Goal: Task Accomplishment & Management: Manage account settings

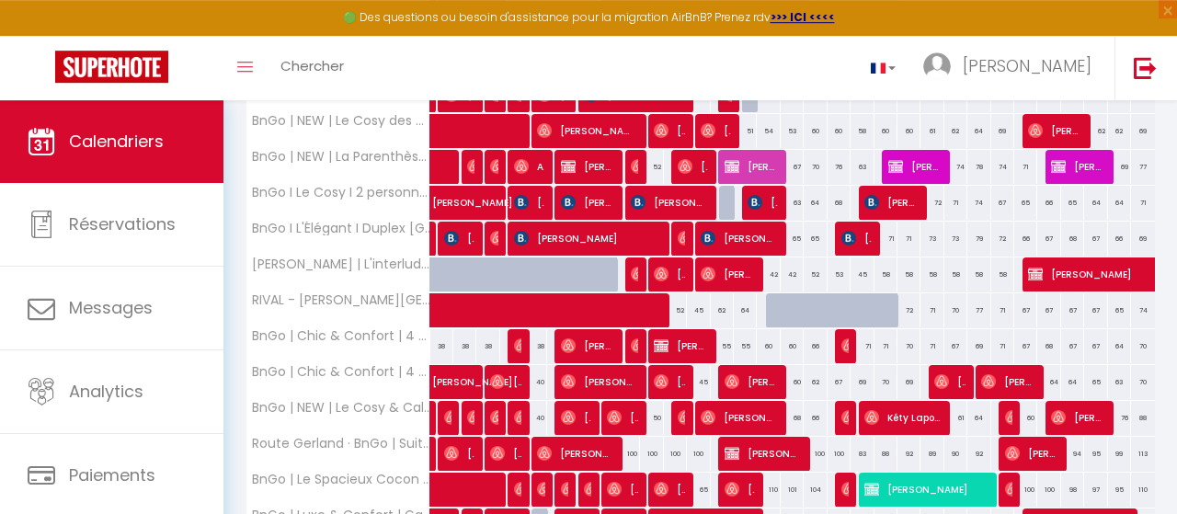
scroll to position [669, 0]
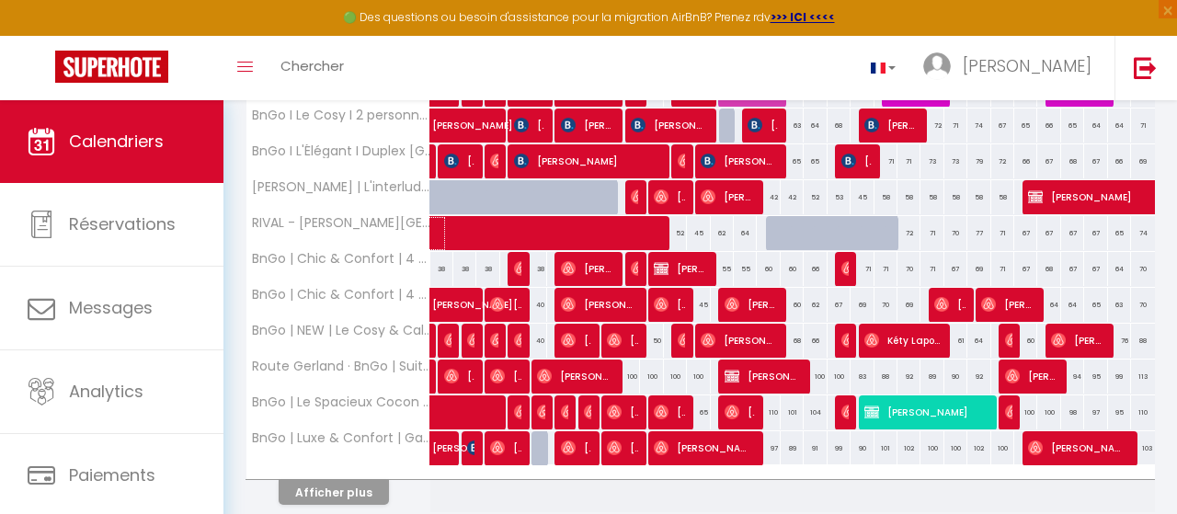
click at [810, 233] on span at bounding box center [655, 233] width 423 height 35
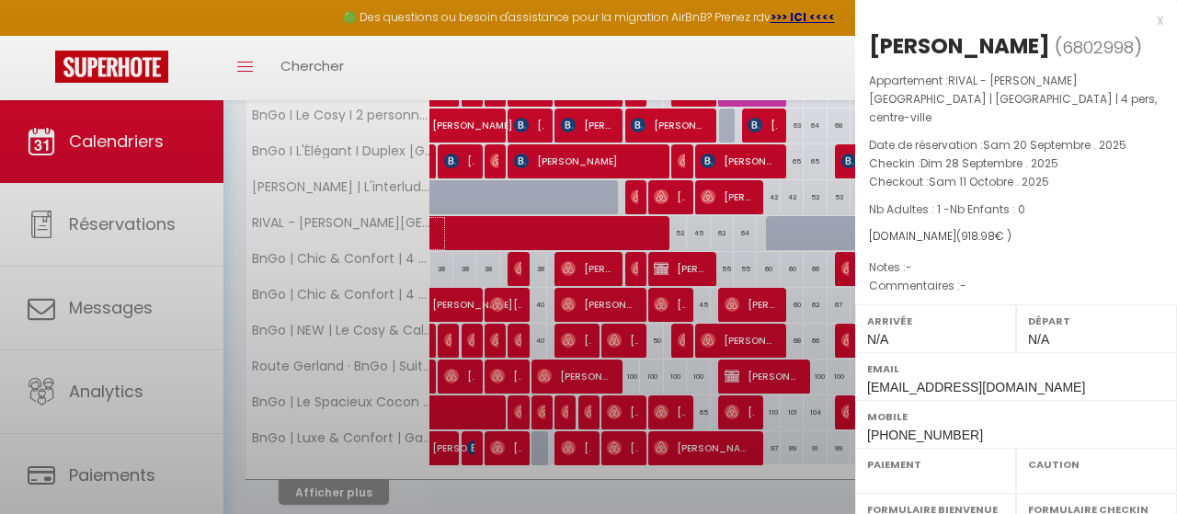
select select "OK"
select select "0"
select select "1"
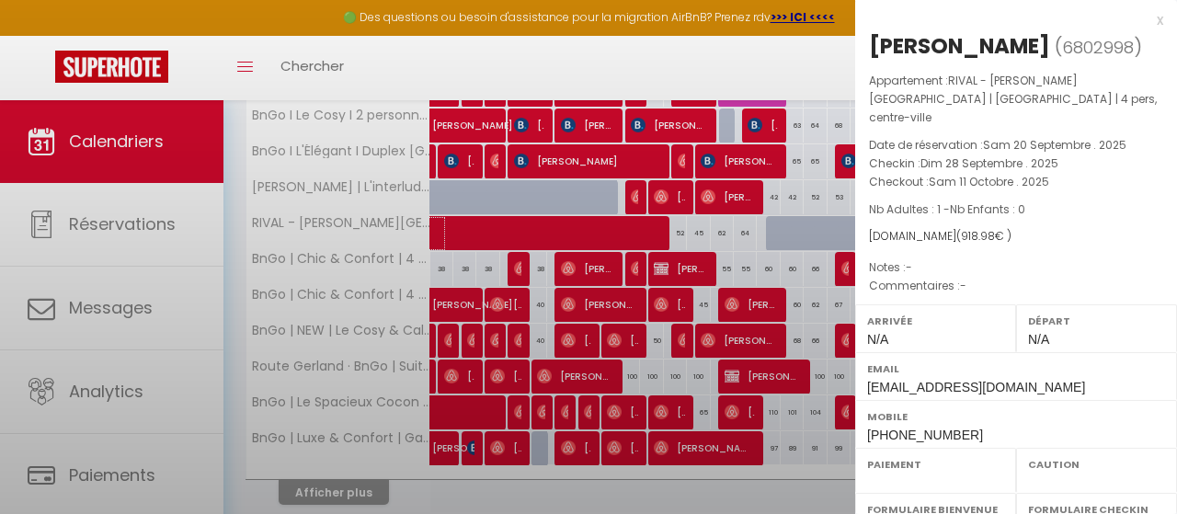
select select
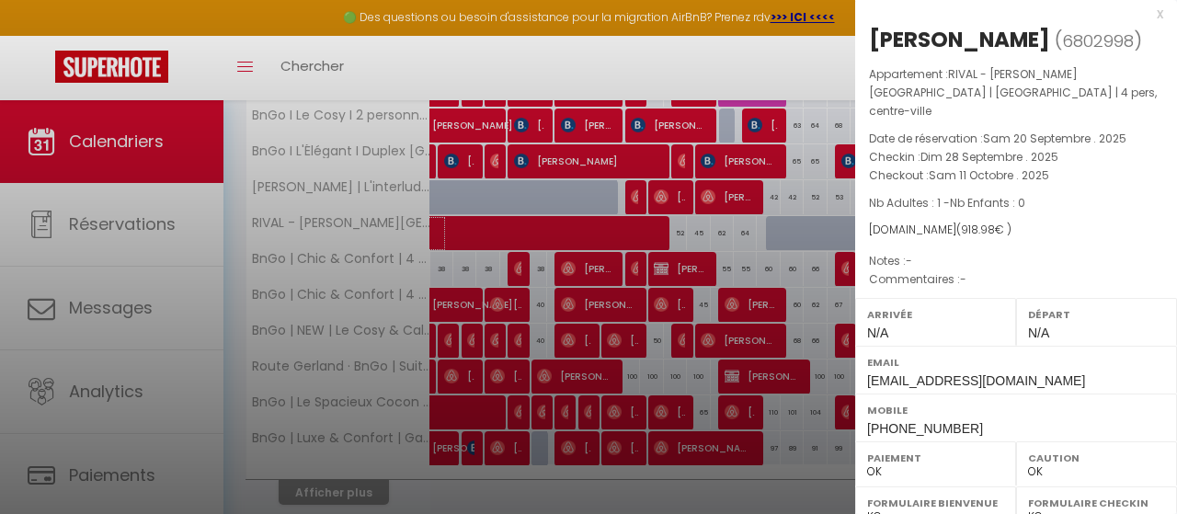
scroll to position [0, 0]
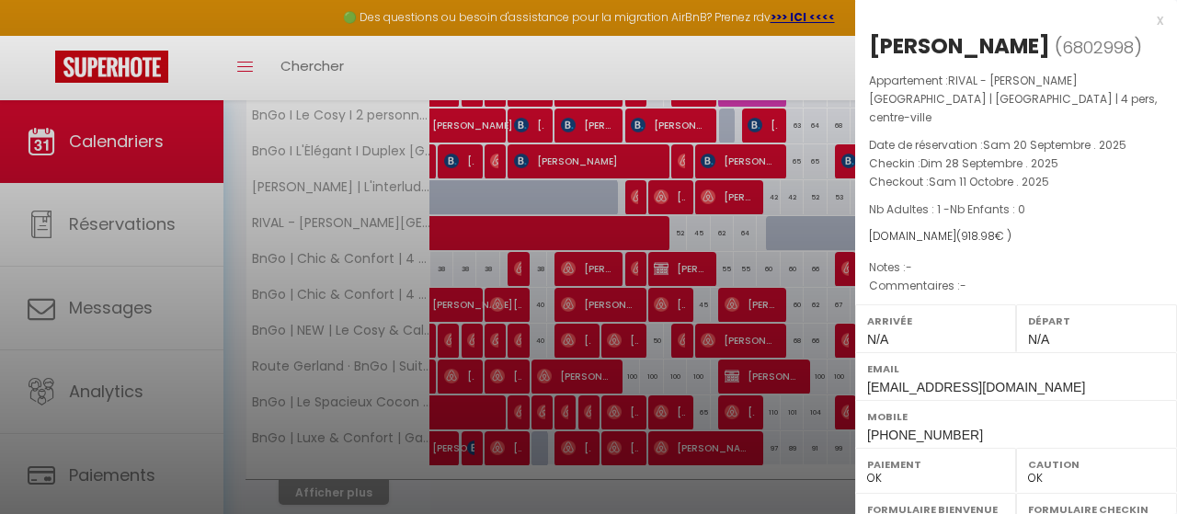
click at [1157, 18] on div "x" at bounding box center [1009, 20] width 308 height 22
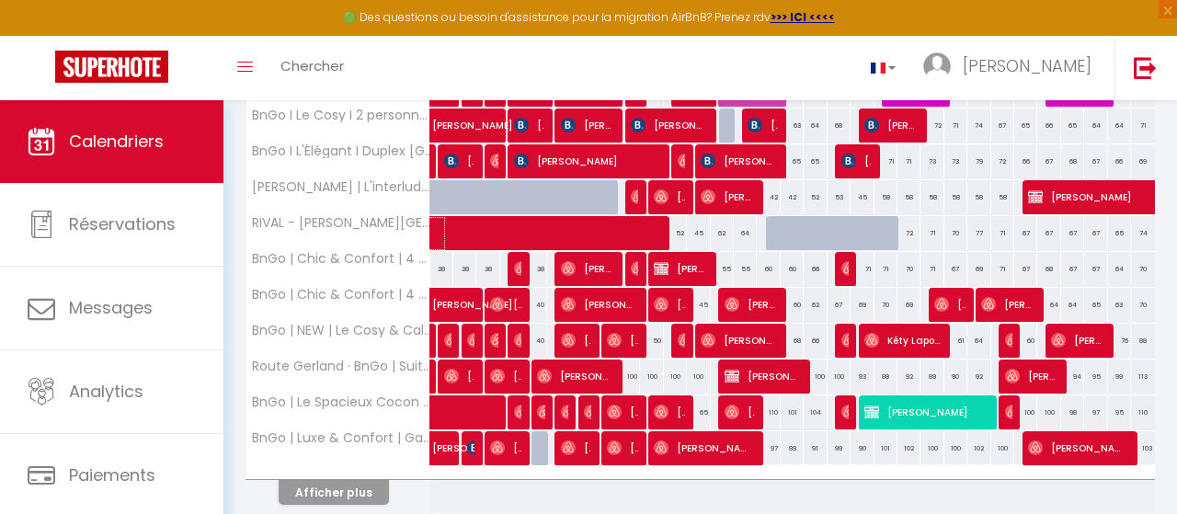
click at [756, 225] on span at bounding box center [655, 233] width 423 height 35
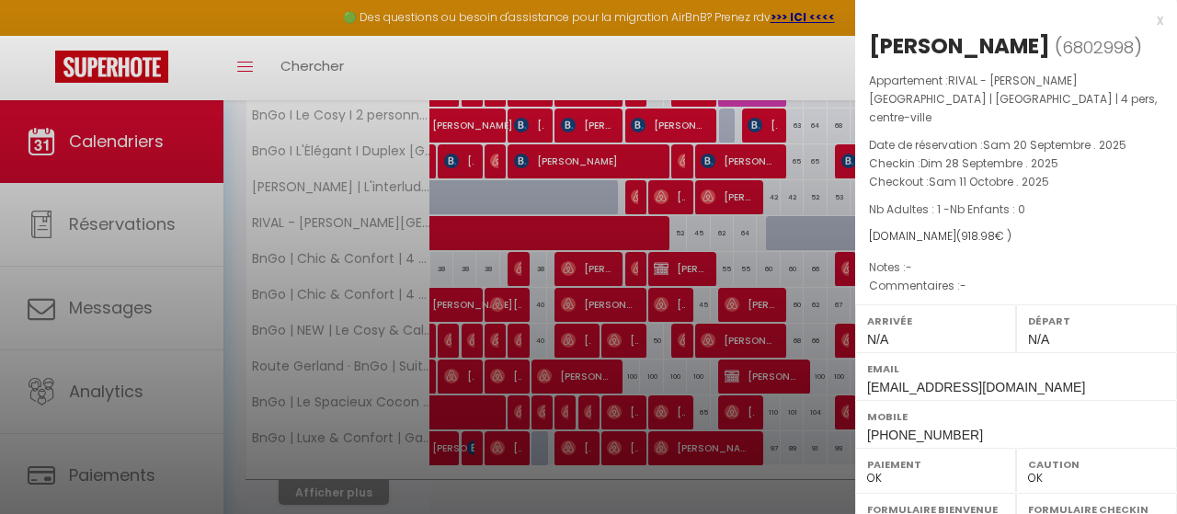
drag, startPoint x: 706, startPoint y: 222, endPoint x: 737, endPoint y: 231, distance: 32.6
click at [707, 222] on div at bounding box center [588, 257] width 1177 height 514
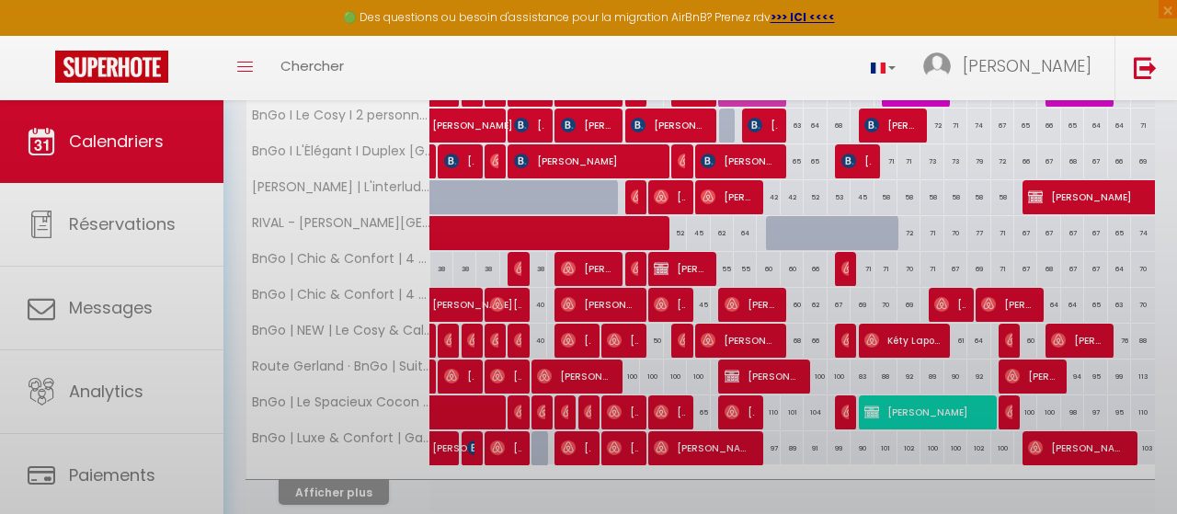
click at [736, 231] on body "🟢 Des questions ou besoin d'assistance pour la migration AirBnB? Prenez rdv >>>…" at bounding box center [588, 10] width 1177 height 1158
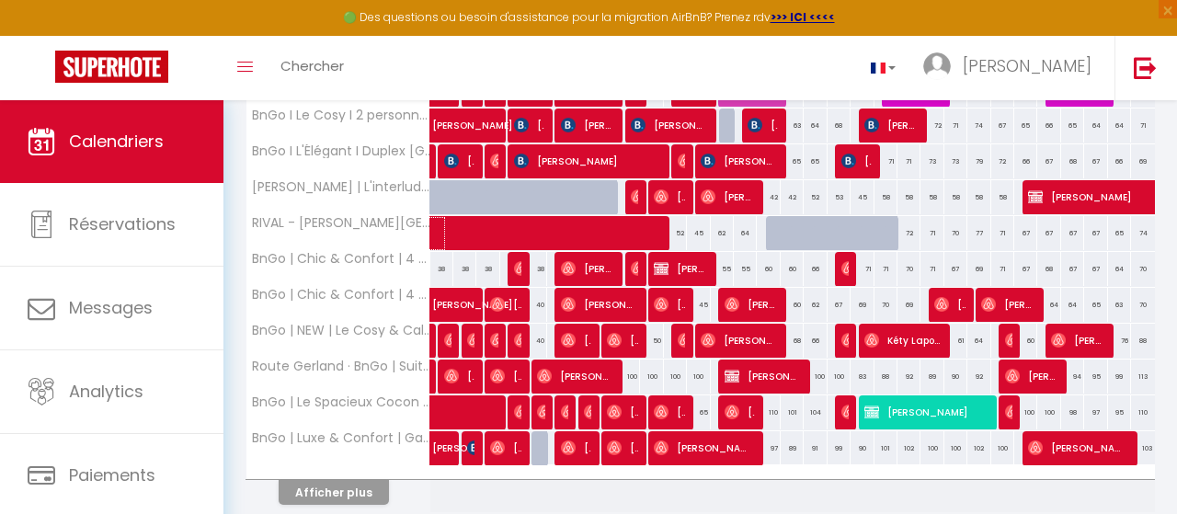
click at [725, 228] on span at bounding box center [655, 233] width 423 height 35
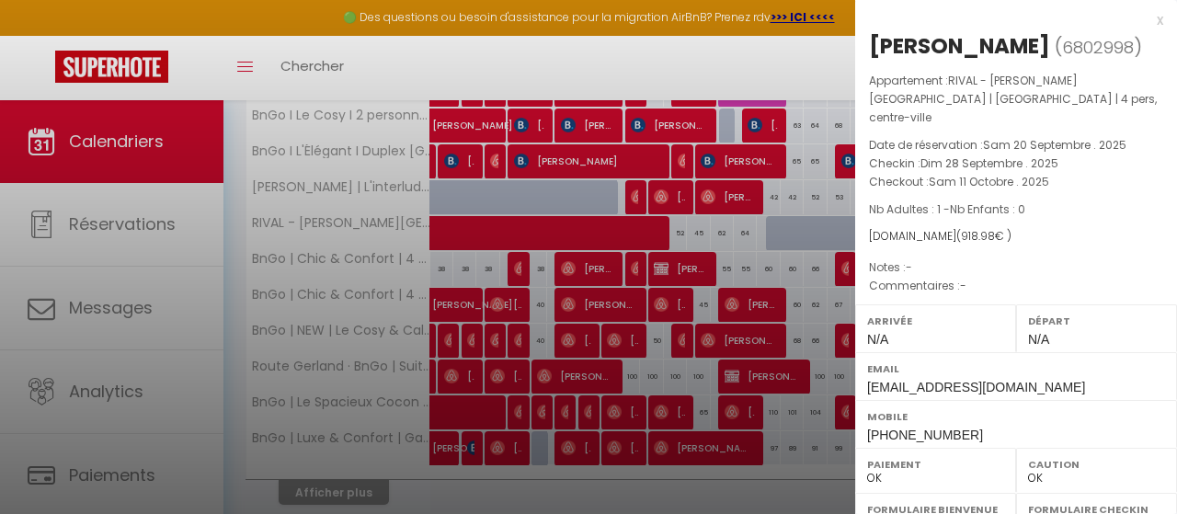
click at [738, 228] on div at bounding box center [588, 257] width 1177 height 514
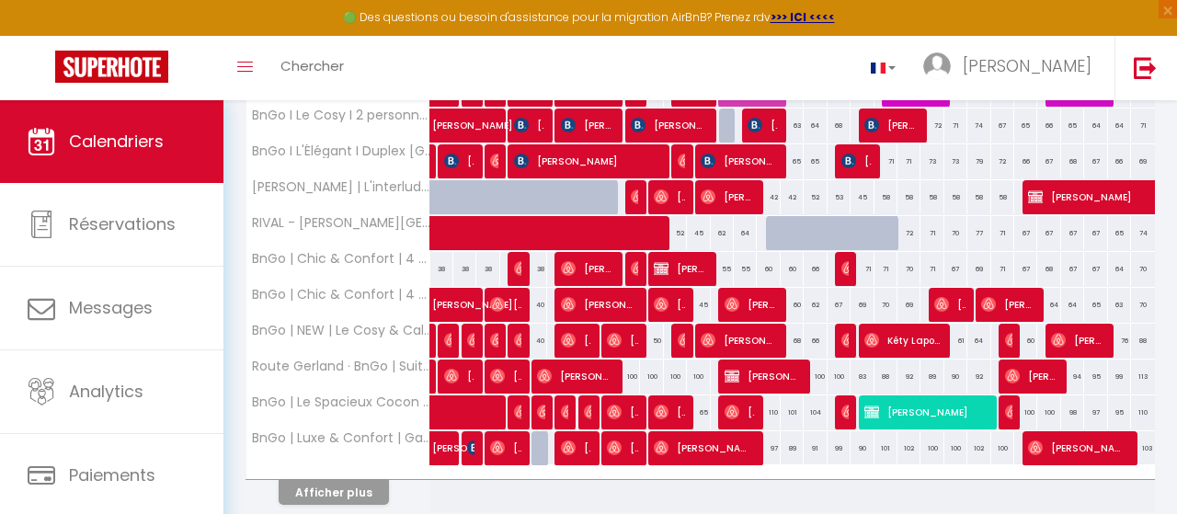
click at [934, 230] on div "71" at bounding box center [931, 233] width 23 height 34
type input "71"
type input "Mer 22 Octobre 2025"
type input "Jeu 23 Octobre 2025"
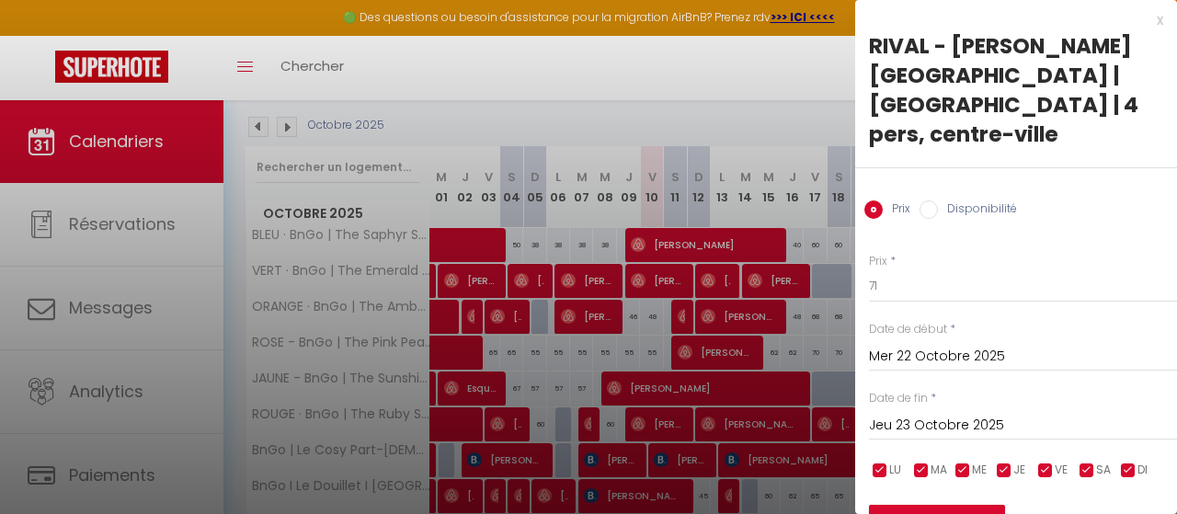
scroll to position [96, 0]
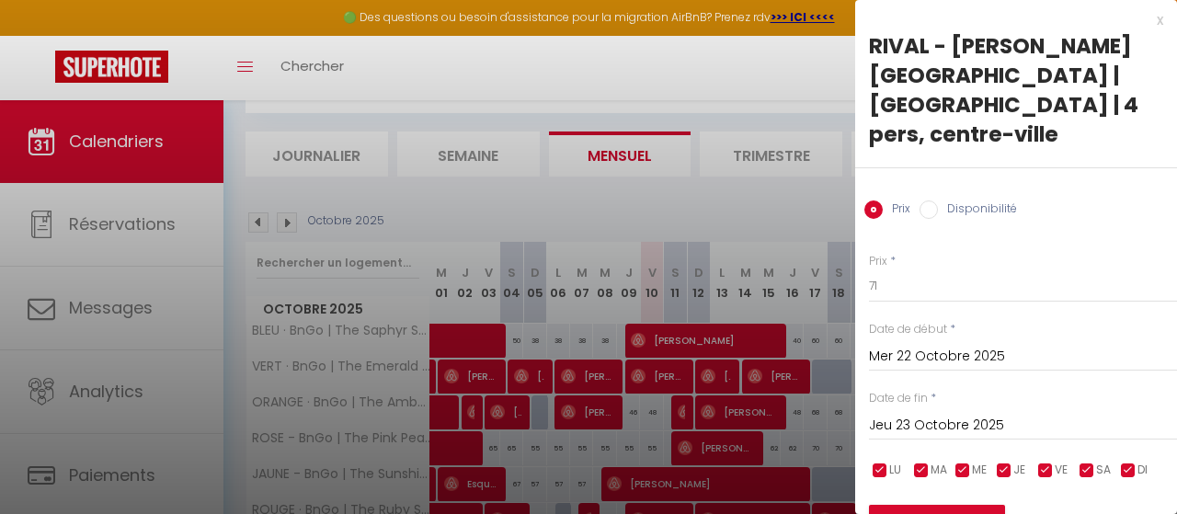
click at [944, 351] on input "Mer 22 Octobre 2025" at bounding box center [1023, 357] width 308 height 24
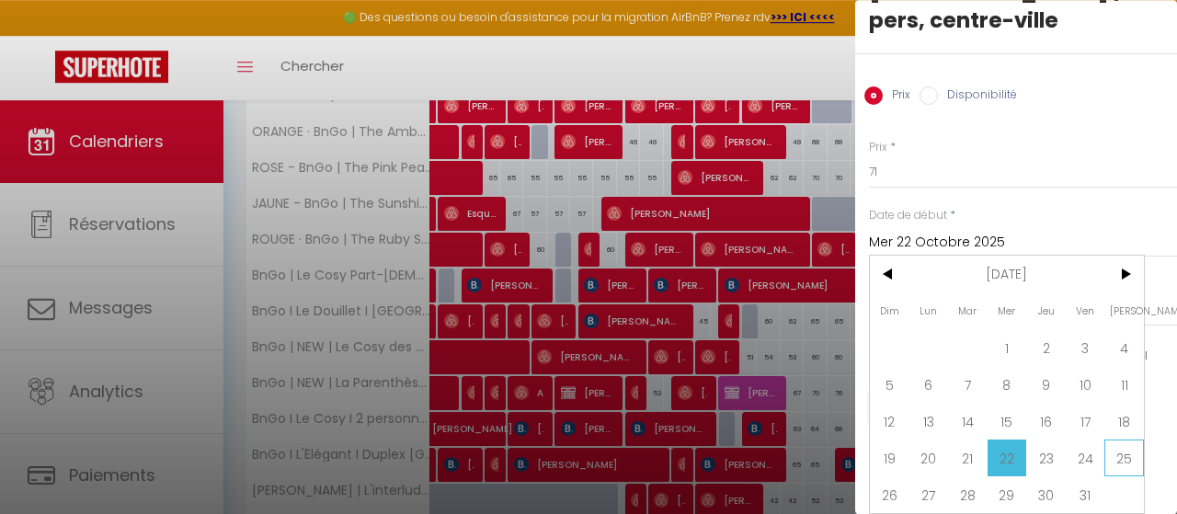
scroll to position [382, 0]
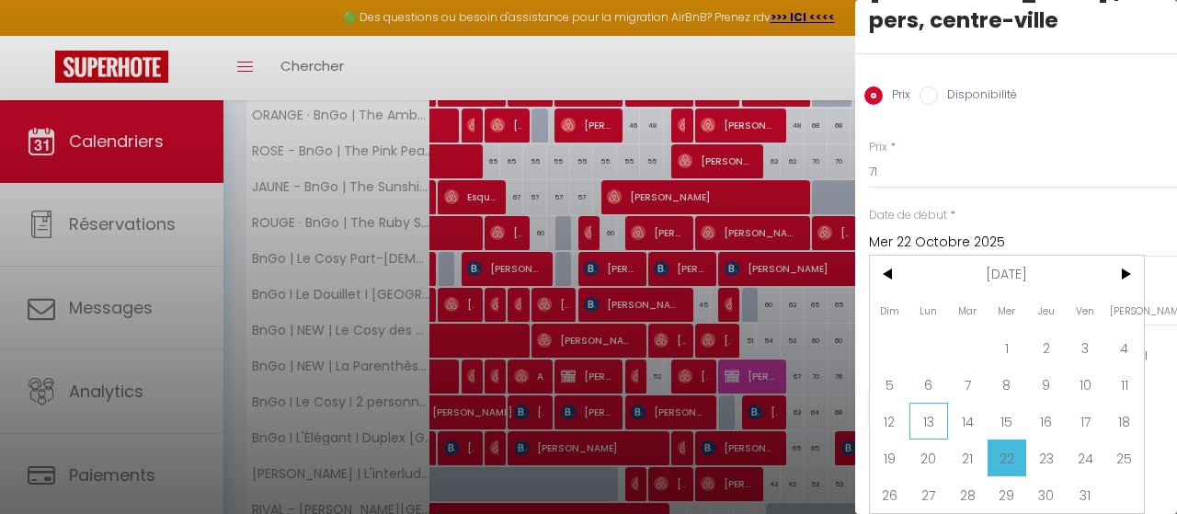
click at [924, 419] on span "13" at bounding box center [929, 421] width 40 height 37
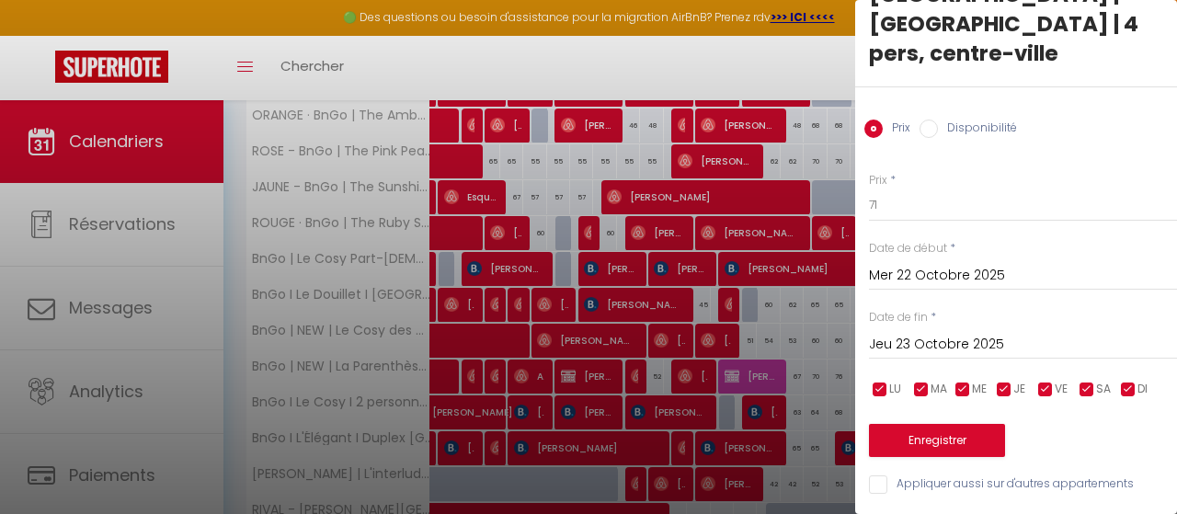
type input "Lun 13 Octobre 2025"
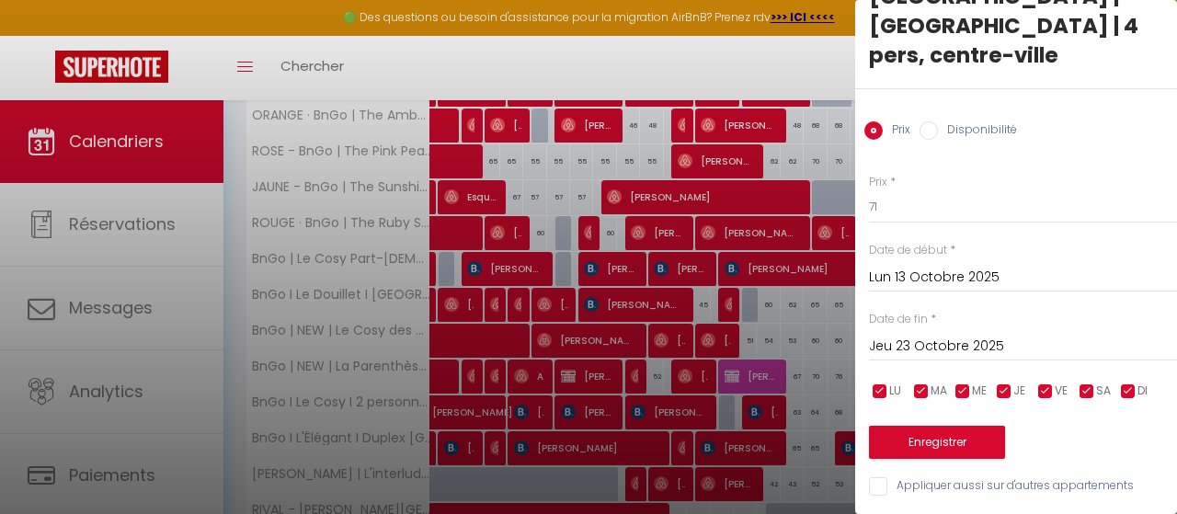
click at [976, 121] on label "Disponibilité" at bounding box center [977, 131] width 79 height 20
click at [938, 121] on input "Disponibilité" at bounding box center [928, 130] width 18 height 18
radio input "true"
radio input "false"
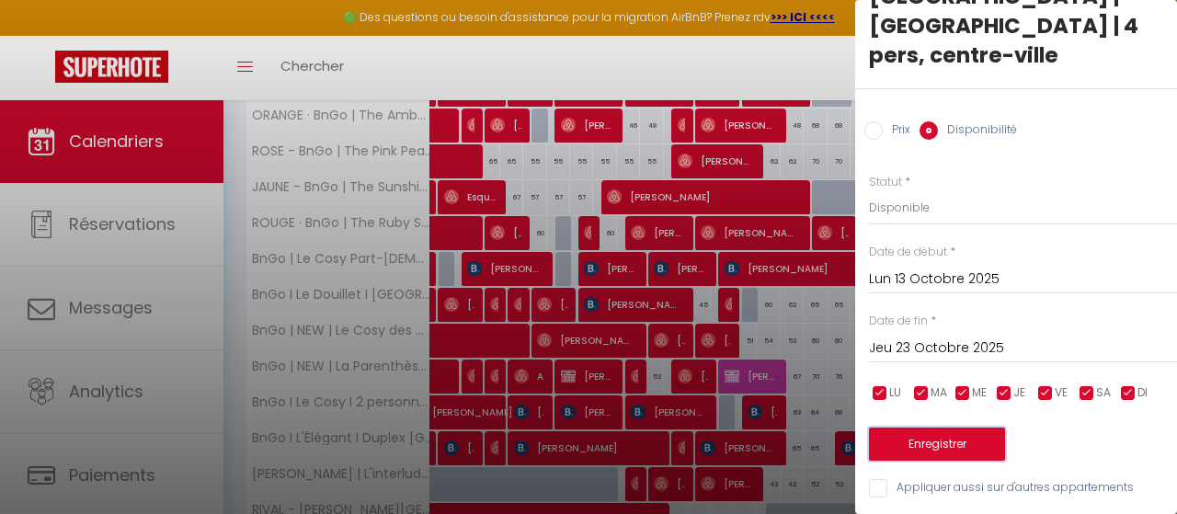
click at [982, 428] on button "Enregistrer" at bounding box center [937, 444] width 136 height 33
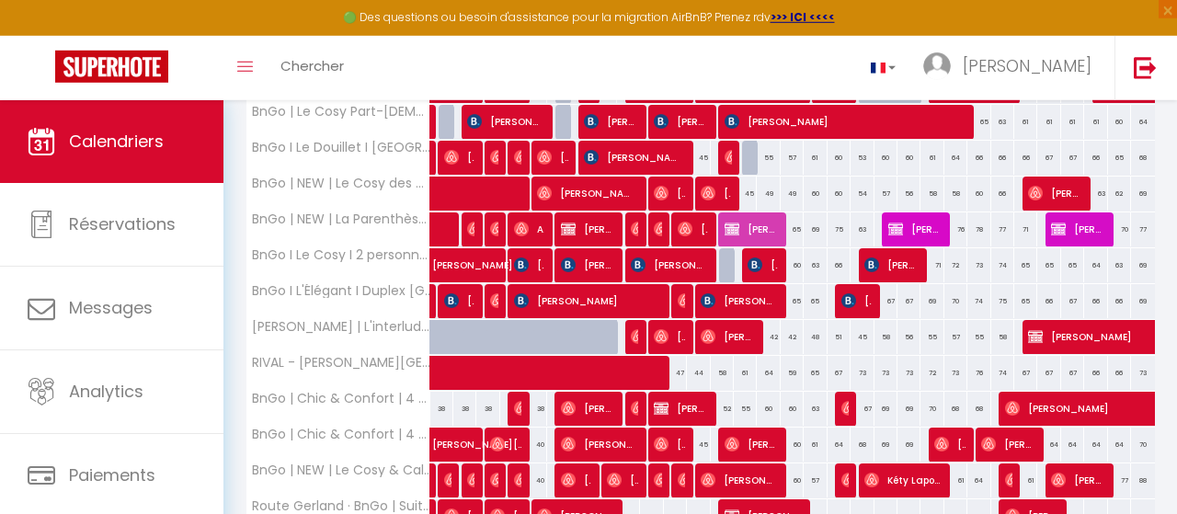
scroll to position [574, 0]
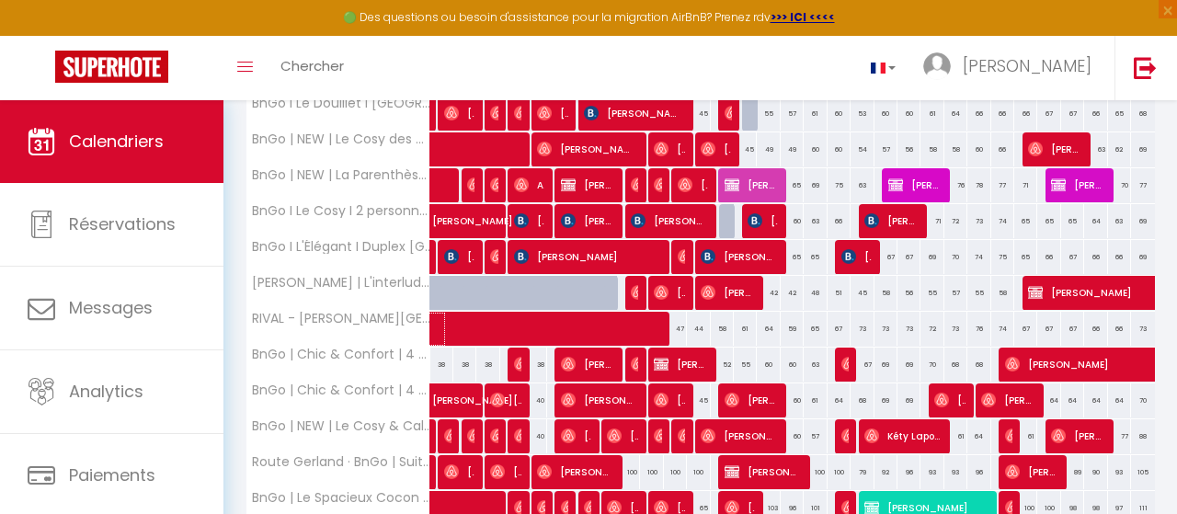
click at [814, 325] on span at bounding box center [655, 329] width 423 height 35
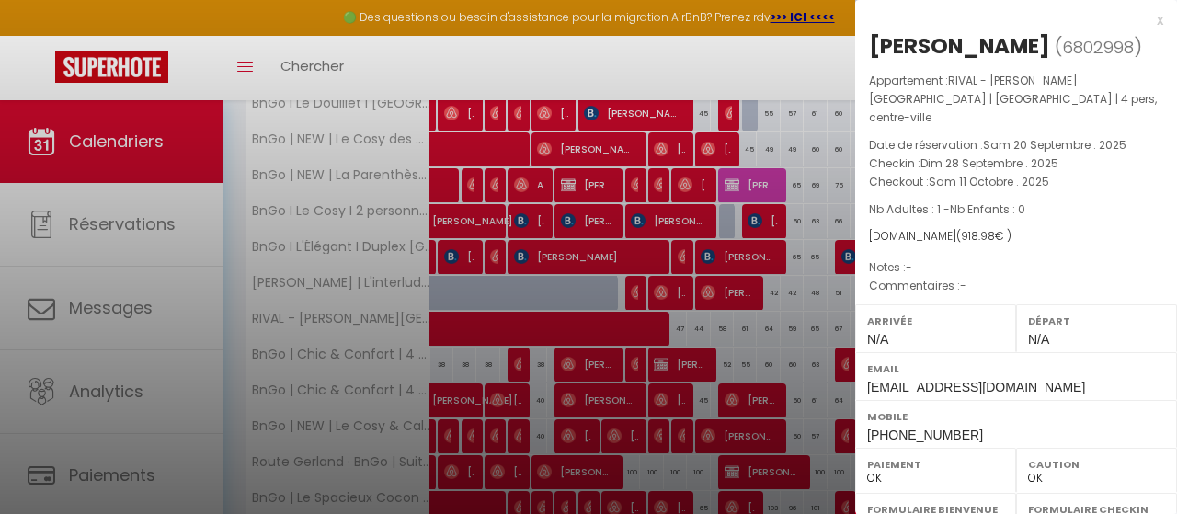
click at [816, 328] on div at bounding box center [588, 257] width 1177 height 514
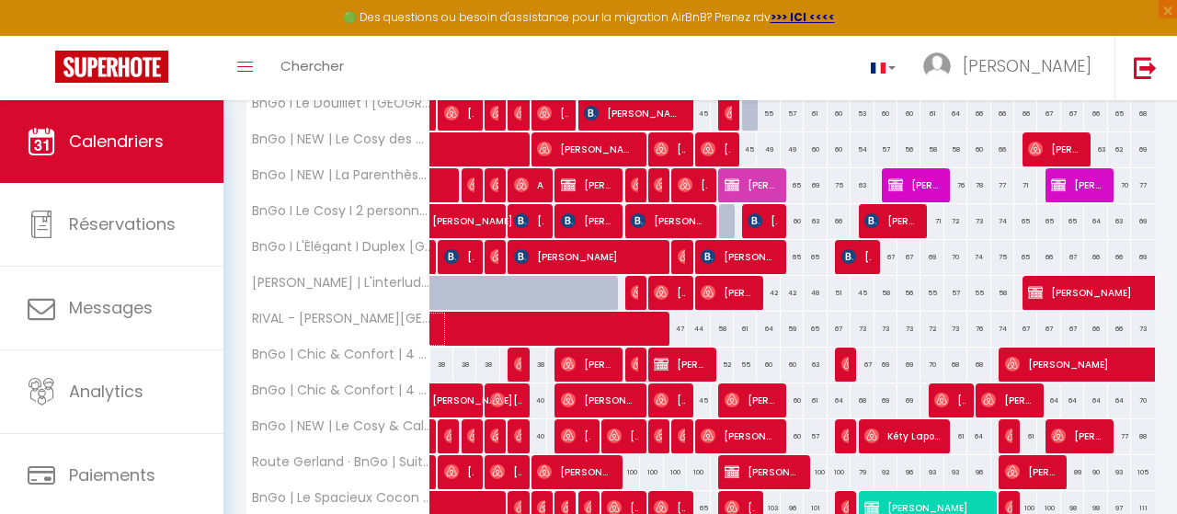
click at [814, 325] on span at bounding box center [655, 329] width 423 height 35
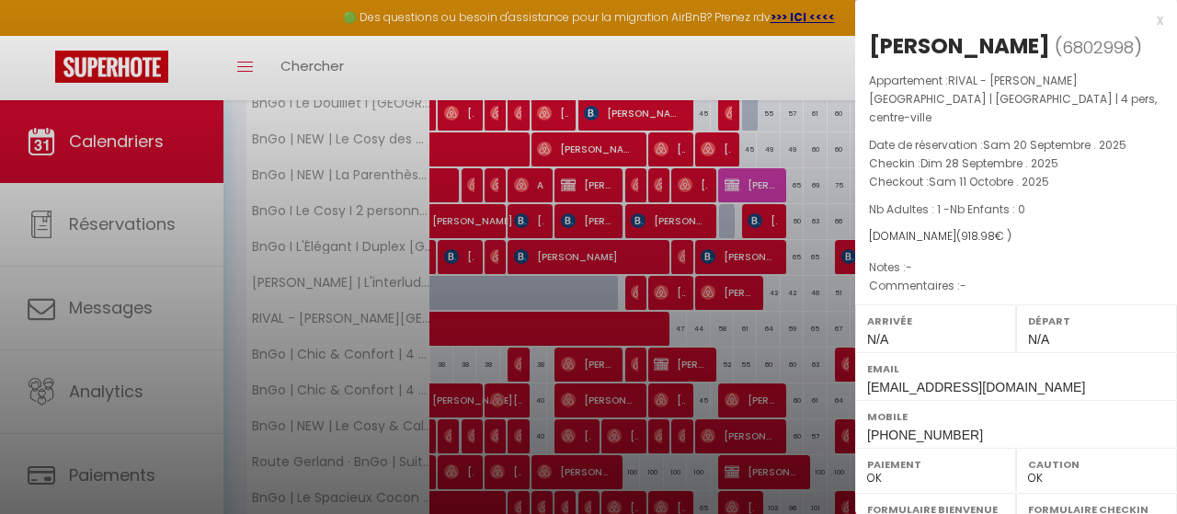
click at [816, 321] on div at bounding box center [588, 257] width 1177 height 514
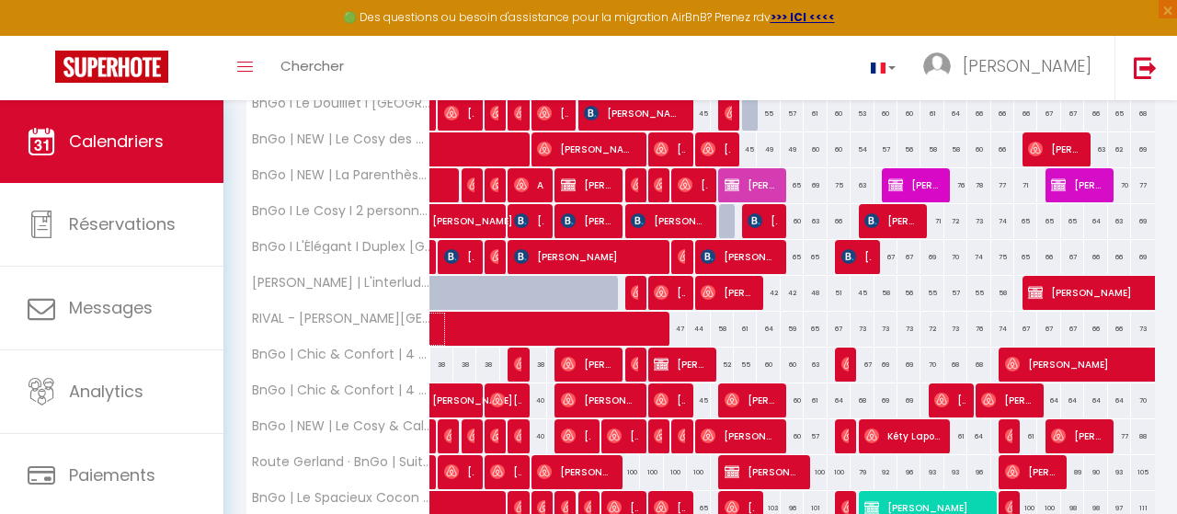
click at [812, 314] on span at bounding box center [655, 329] width 423 height 35
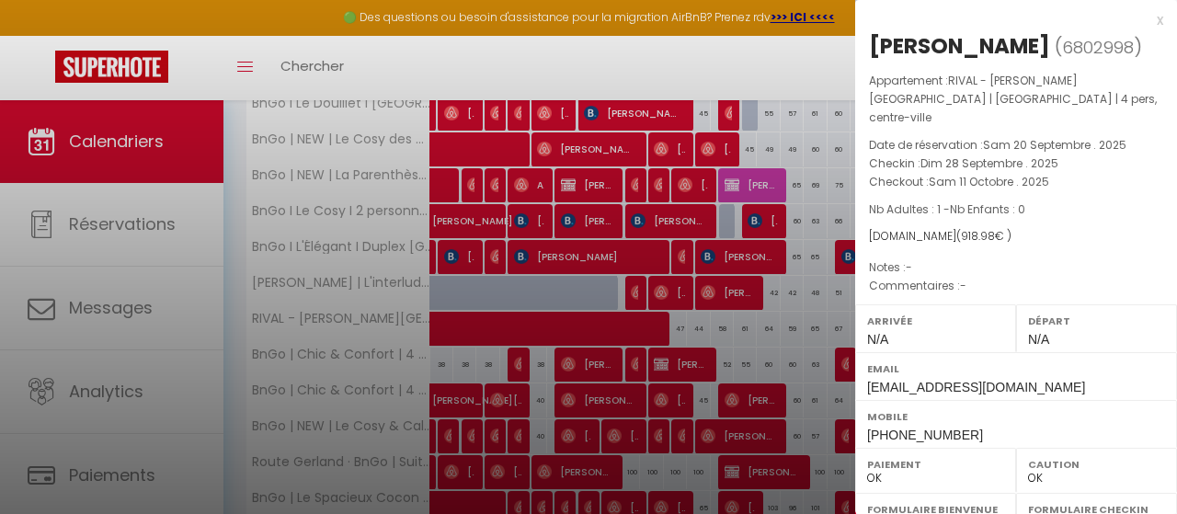
click at [813, 315] on div at bounding box center [588, 257] width 1177 height 514
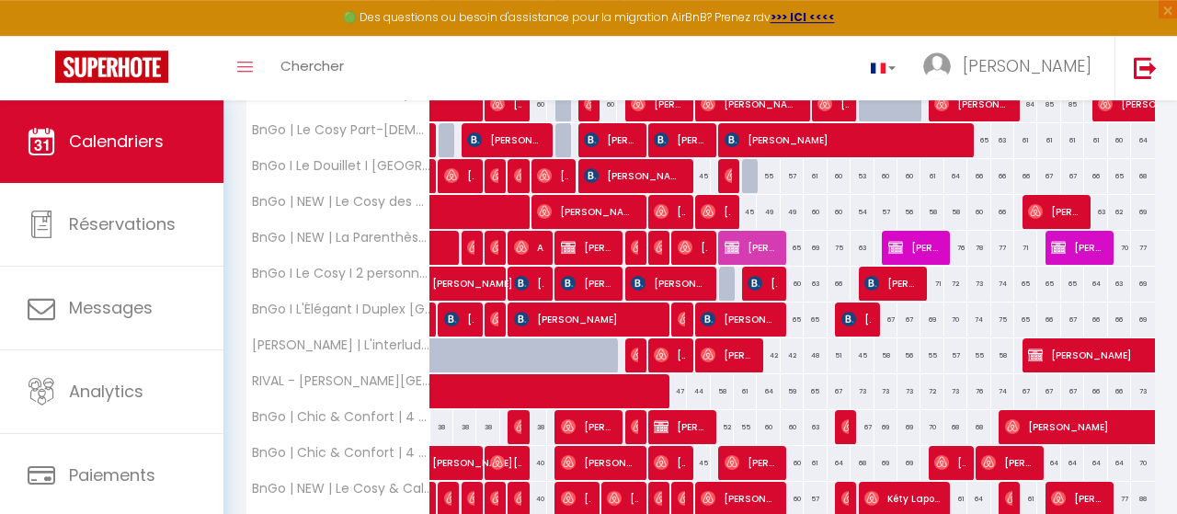
scroll to position [478, 0]
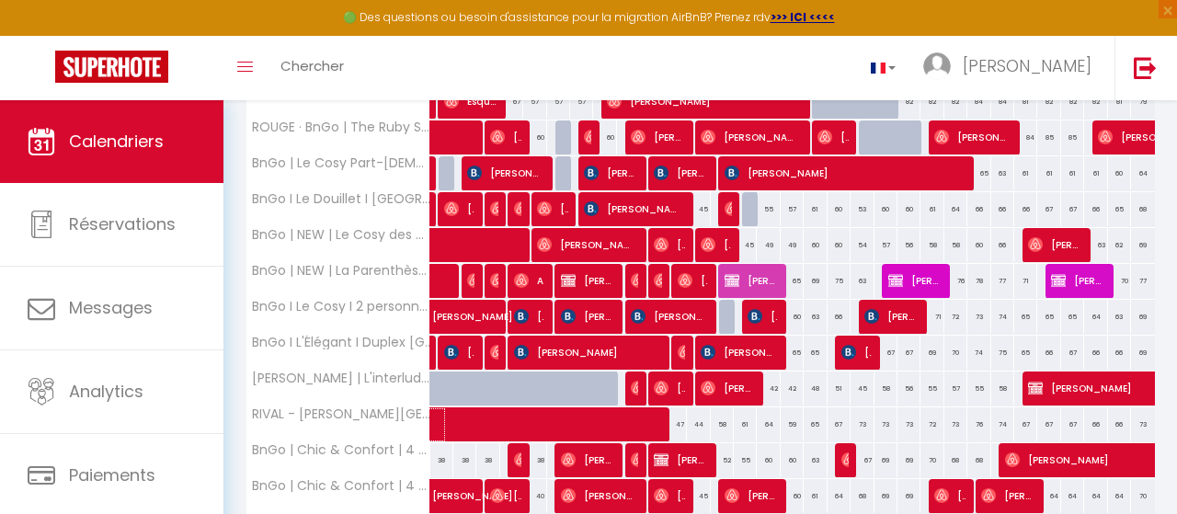
click at [819, 413] on span at bounding box center [655, 424] width 423 height 35
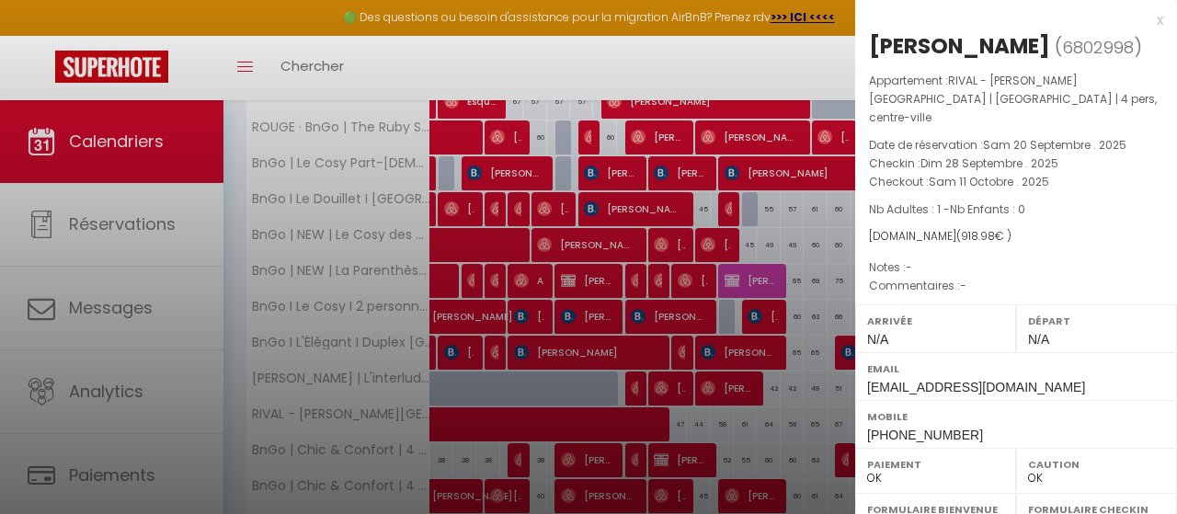
click at [819, 416] on div at bounding box center [588, 257] width 1177 height 514
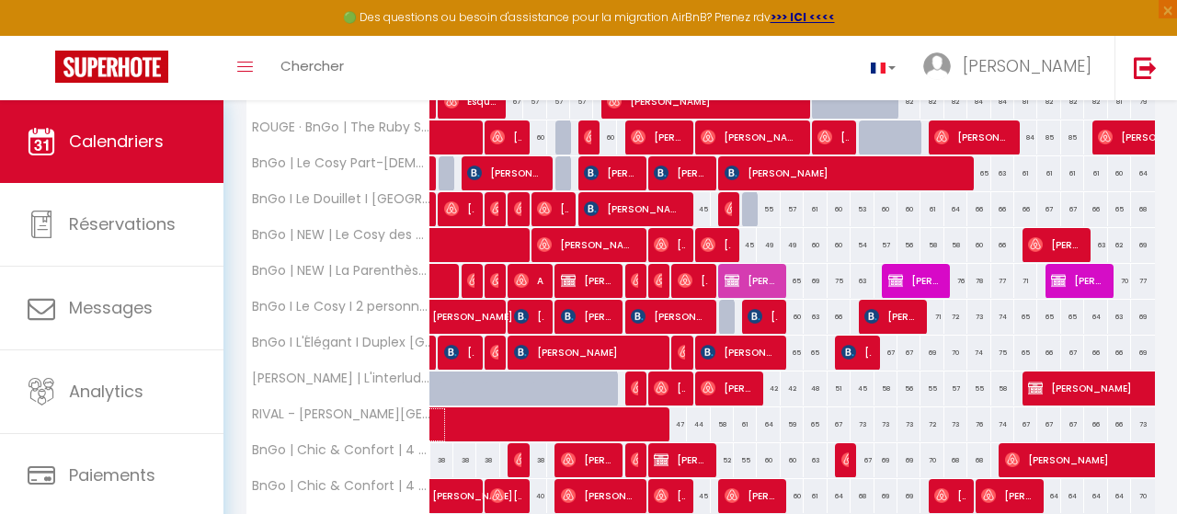
click at [792, 416] on span at bounding box center [655, 424] width 423 height 35
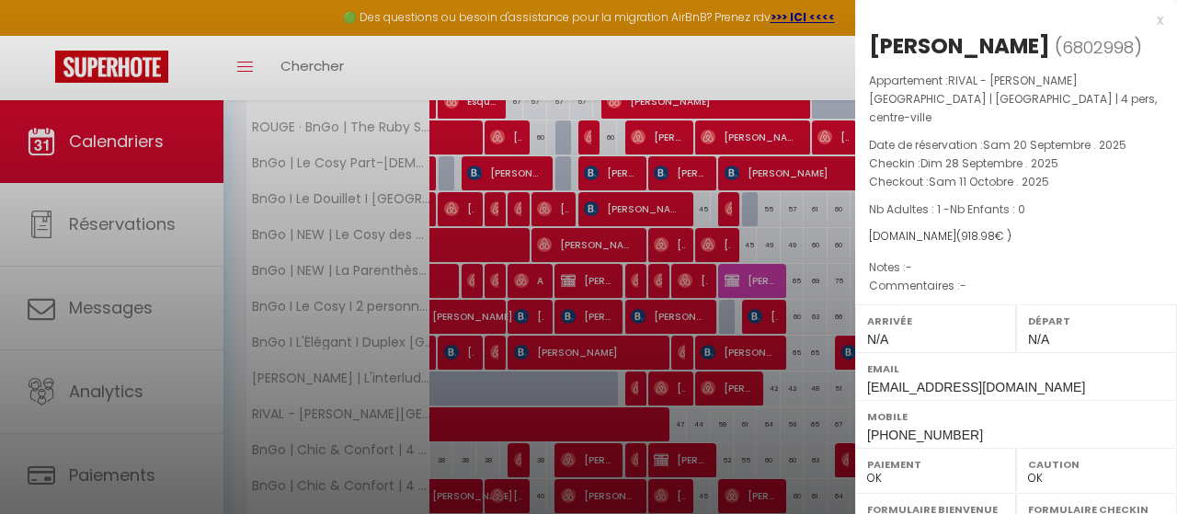
click at [758, 417] on div at bounding box center [588, 257] width 1177 height 514
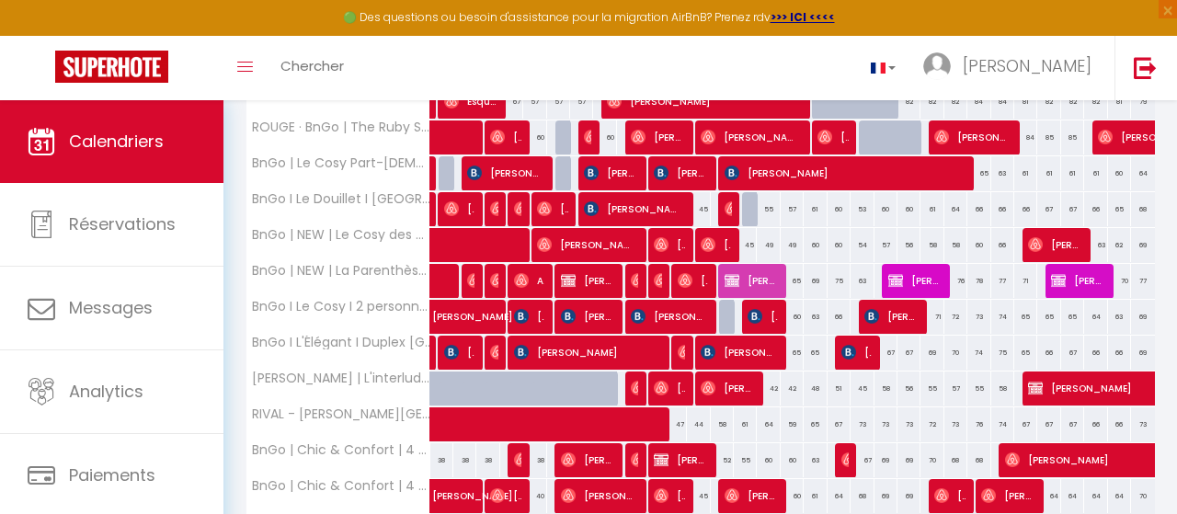
click at [751, 417] on body "🟢 Des questions ou besoin d'assistance pour la migration AirBnB? Prenez rdv >>>…" at bounding box center [588, 201] width 1177 height 1158
click at [747, 417] on span at bounding box center [655, 424] width 423 height 35
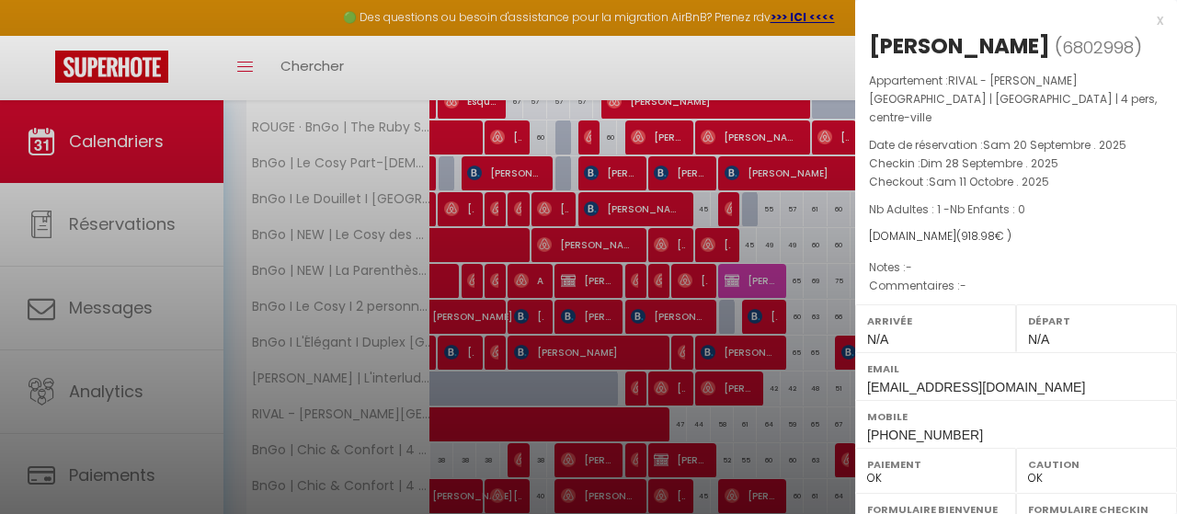
click at [776, 415] on div at bounding box center [588, 257] width 1177 height 514
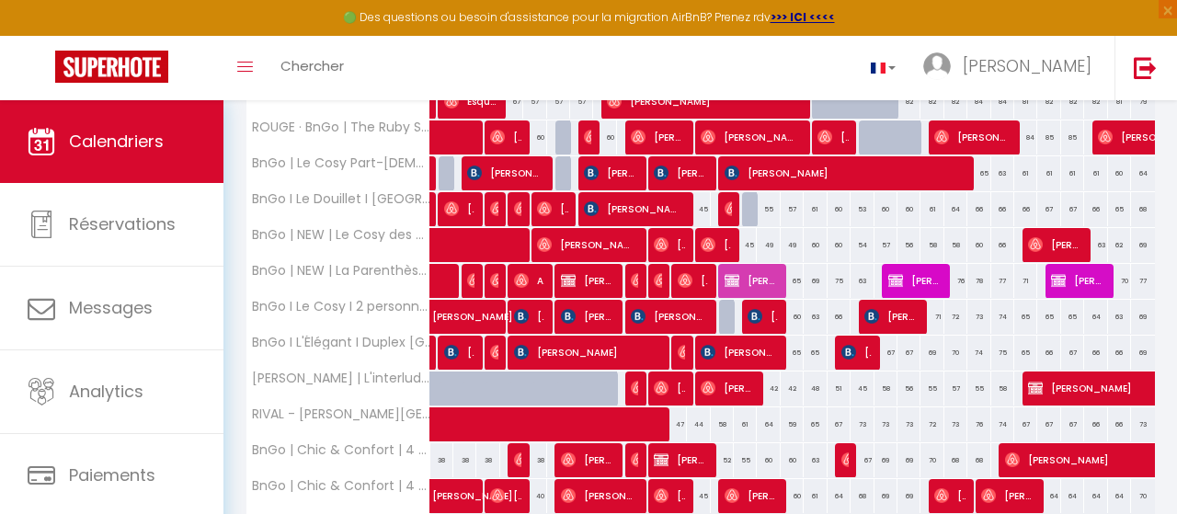
click at [978, 419] on div "76" at bounding box center [978, 424] width 23 height 34
select select "1"
type input "Ven 24 Octobre 2025"
type input "Sam 25 Octobre 2025"
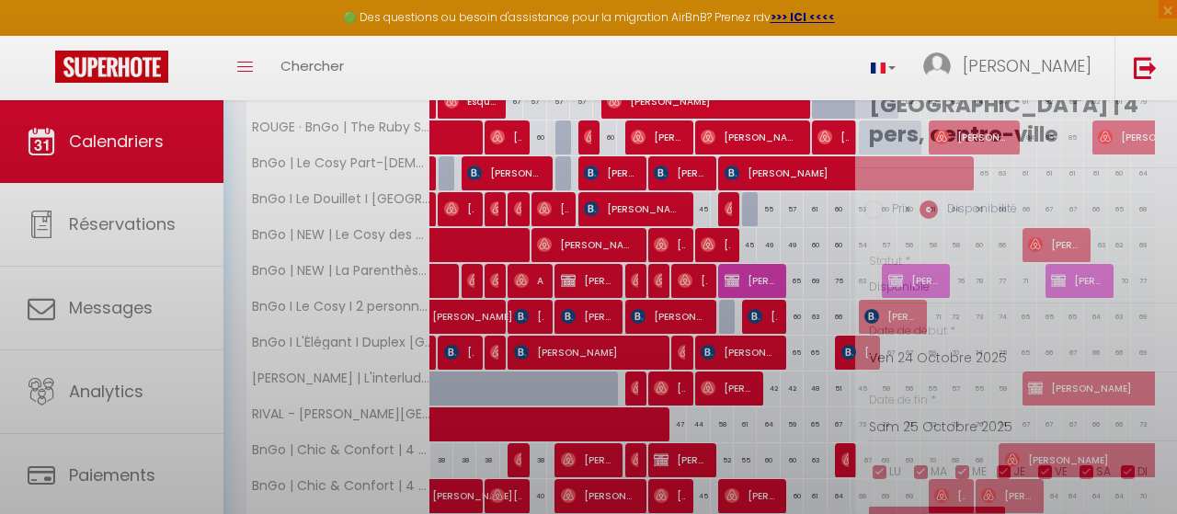
scroll to position [79, 0]
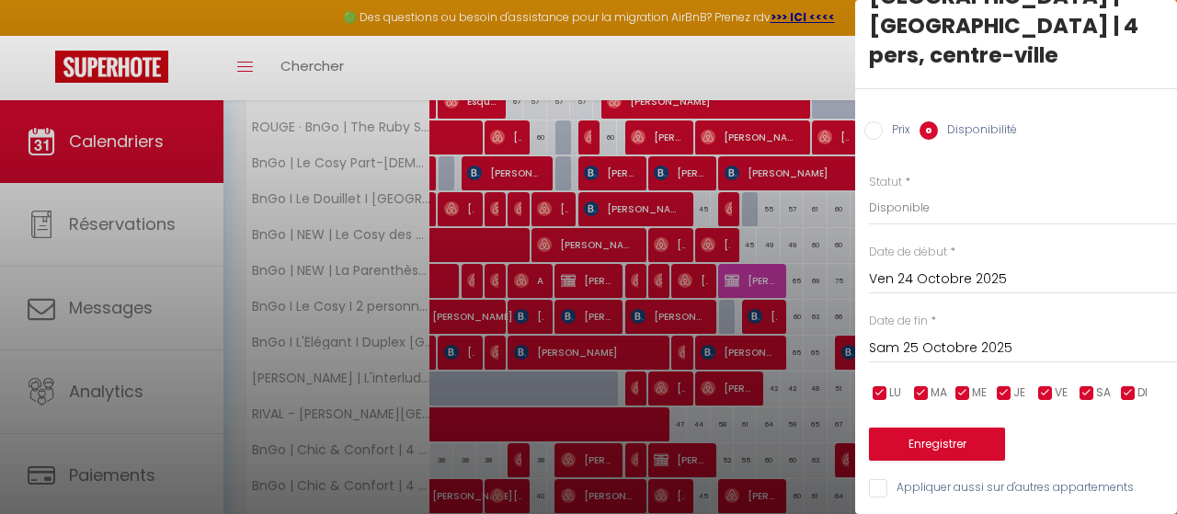
click at [913, 279] on input "Ven 24 Octobre 2025" at bounding box center [1023, 280] width 308 height 24
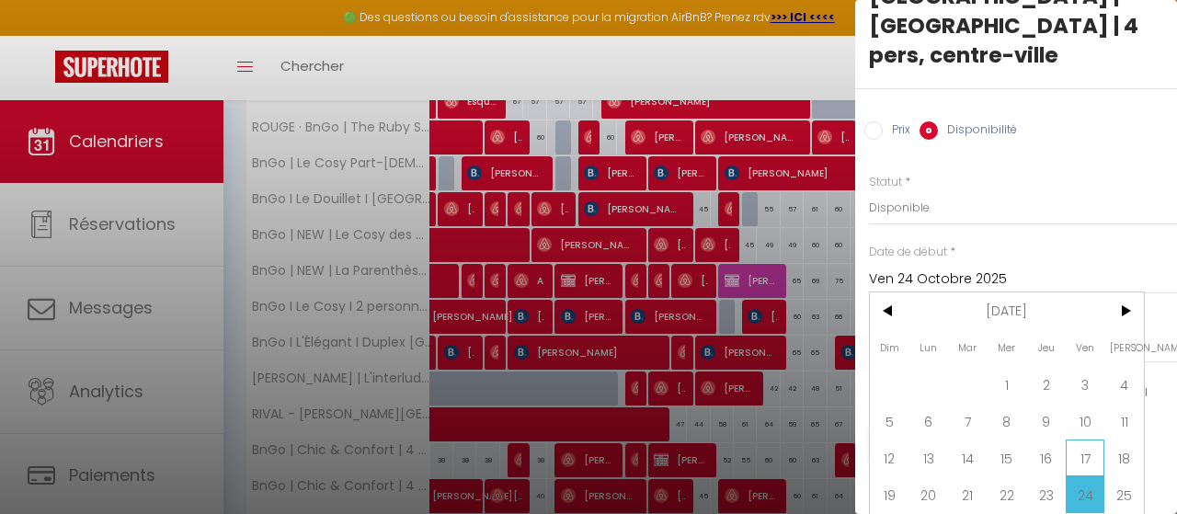
drag, startPoint x: 1090, startPoint y: 466, endPoint x: 1082, endPoint y: 460, distance: 9.8
click at [1090, 466] on span "17" at bounding box center [1086, 457] width 40 height 37
type input "Ven 17 Octobre 2025"
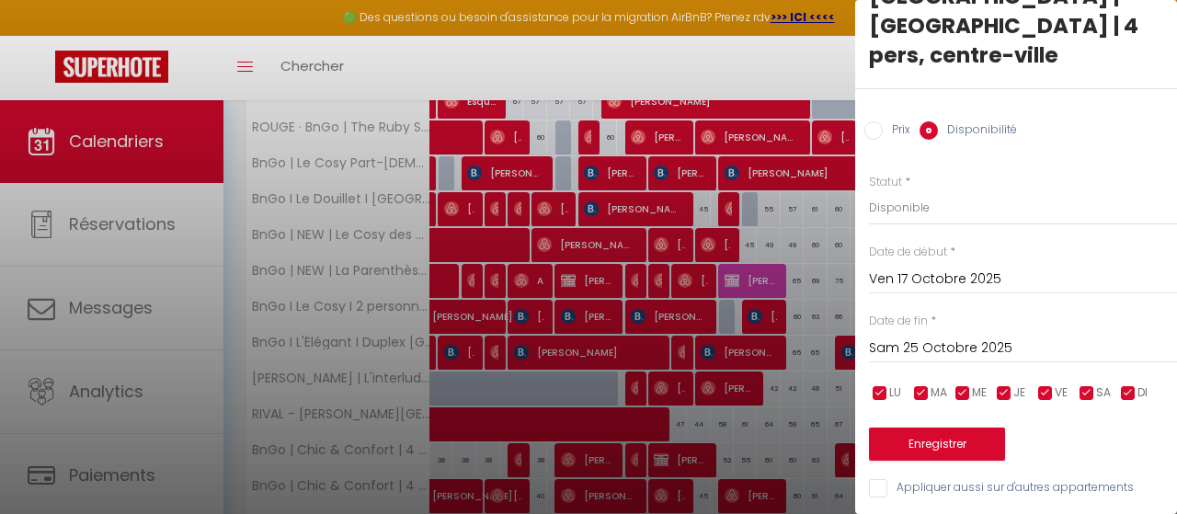
click at [977, 348] on input "Sam 25 Octobre 2025" at bounding box center [1023, 349] width 308 height 24
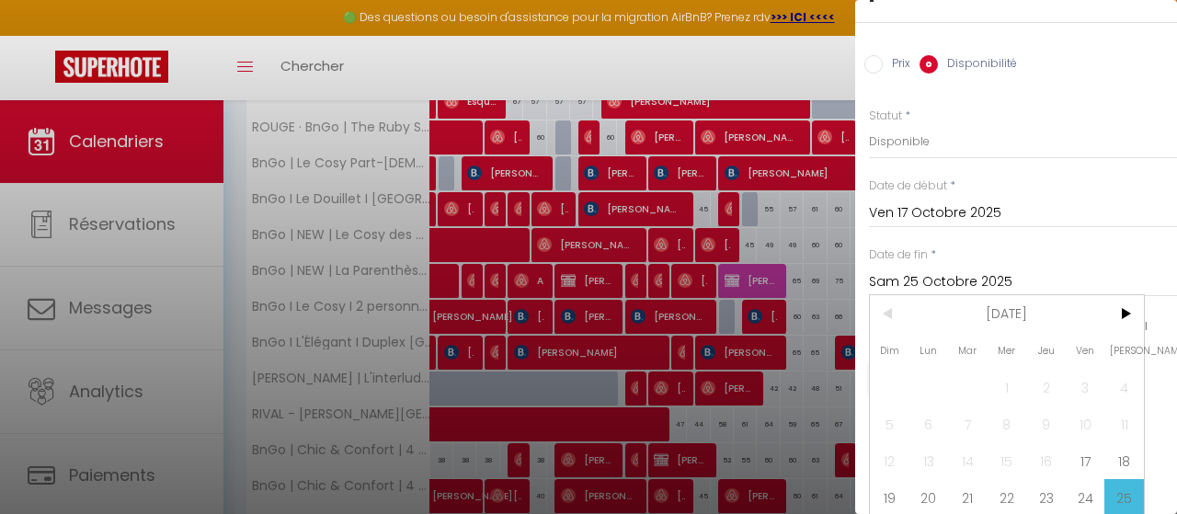
scroll to position [171, 0]
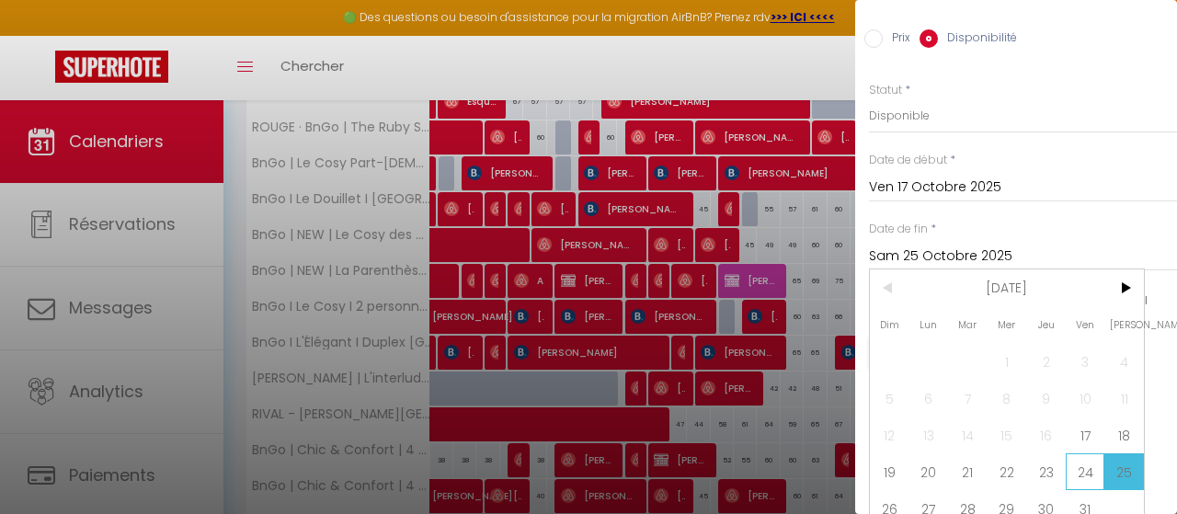
click at [1079, 469] on span "24" at bounding box center [1086, 471] width 40 height 37
type input "Ven 24 Octobre 2025"
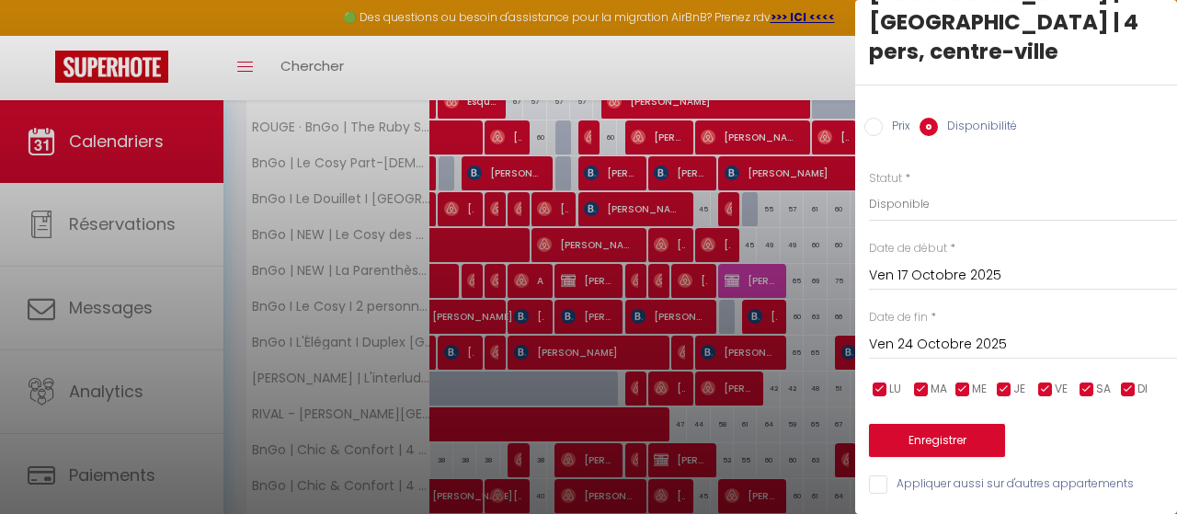
scroll to position [81, 0]
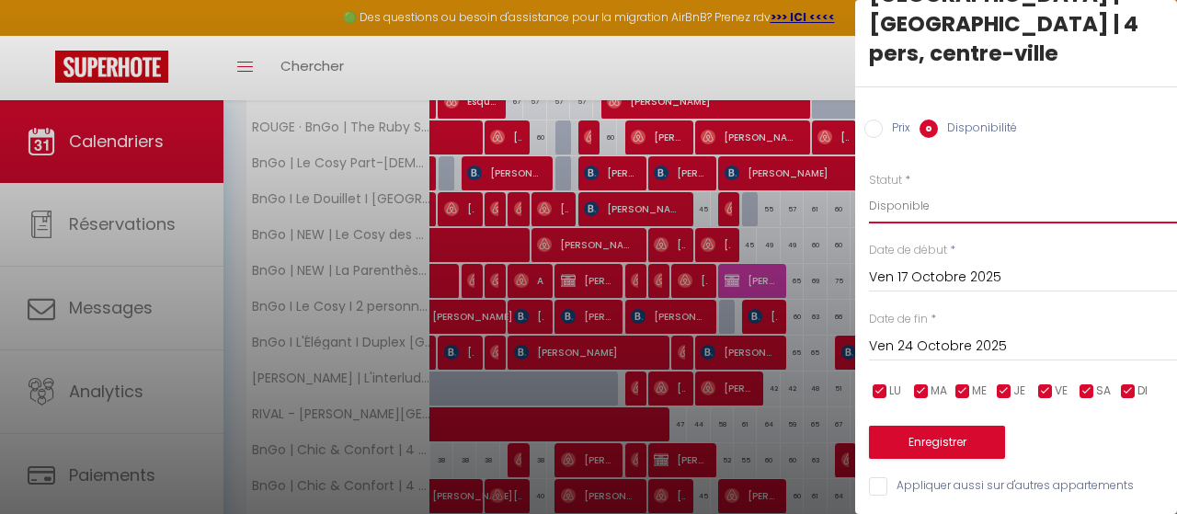
click at [869, 188] on select "Disponible Indisponible" at bounding box center [1023, 205] width 308 height 35
select select "0"
click option "Indisponible" at bounding box center [0, 0] width 0 height 0
click at [981, 426] on button "Enregistrer" at bounding box center [937, 442] width 136 height 33
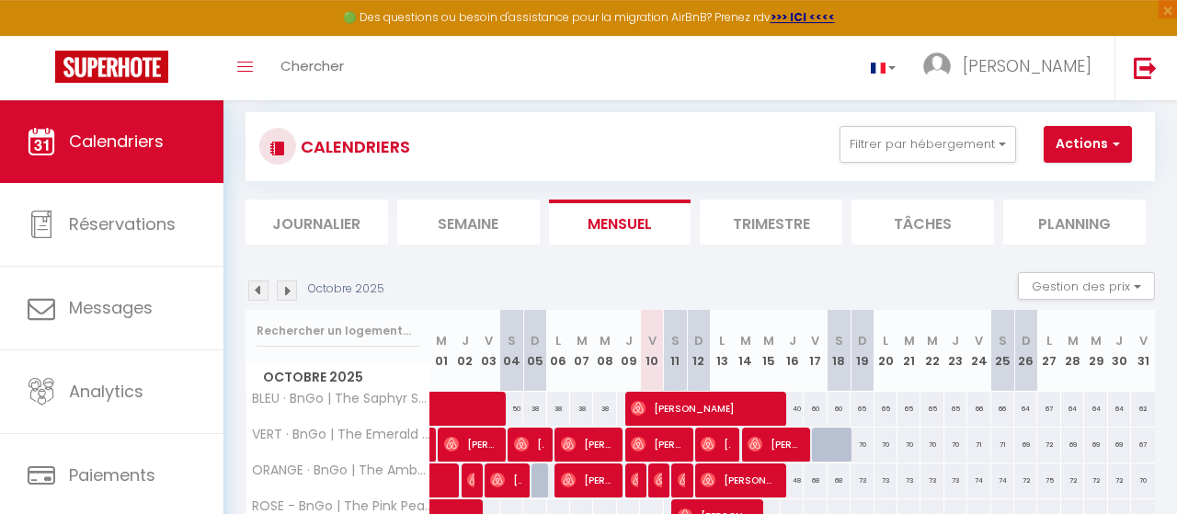
scroll to position [0, 0]
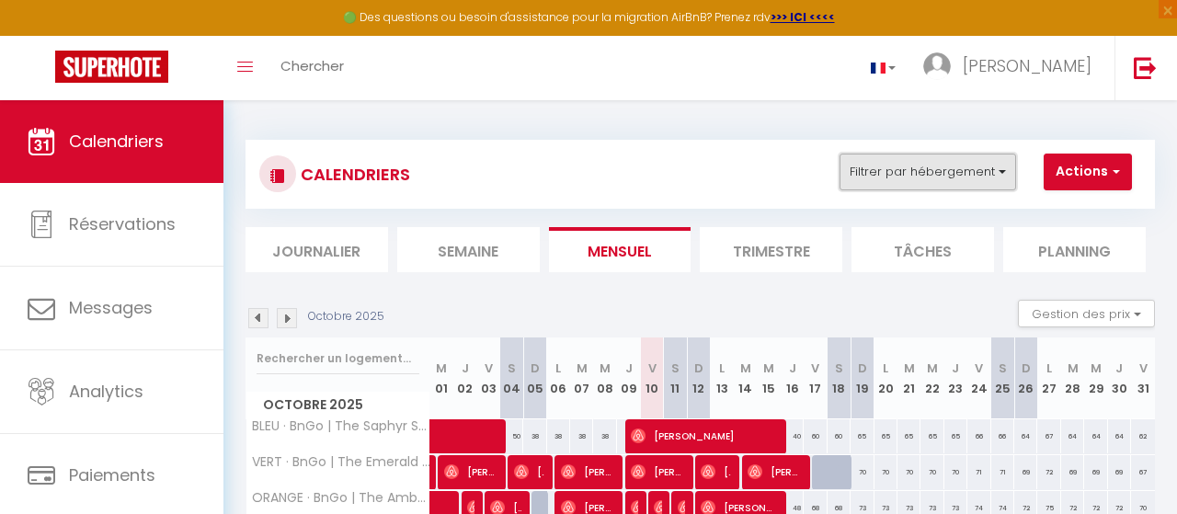
click at [914, 176] on button "Filtrer par hébergement" at bounding box center [927, 172] width 177 height 37
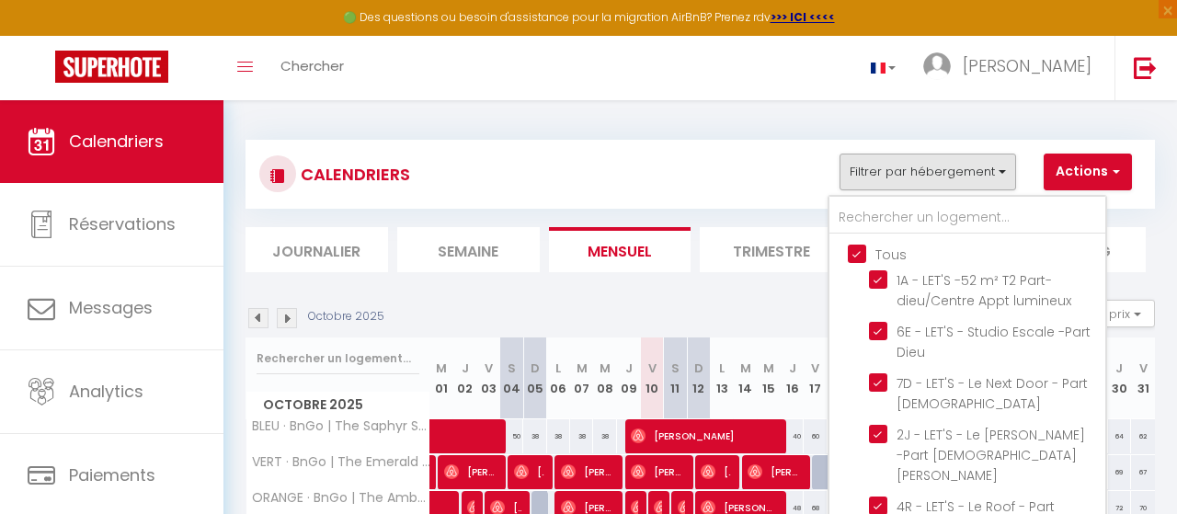
drag, startPoint x: 861, startPoint y: 249, endPoint x: 876, endPoint y: 225, distance: 28.6
click at [860, 248] on input "Tous" at bounding box center [986, 253] width 276 height 18
checkbox input "false"
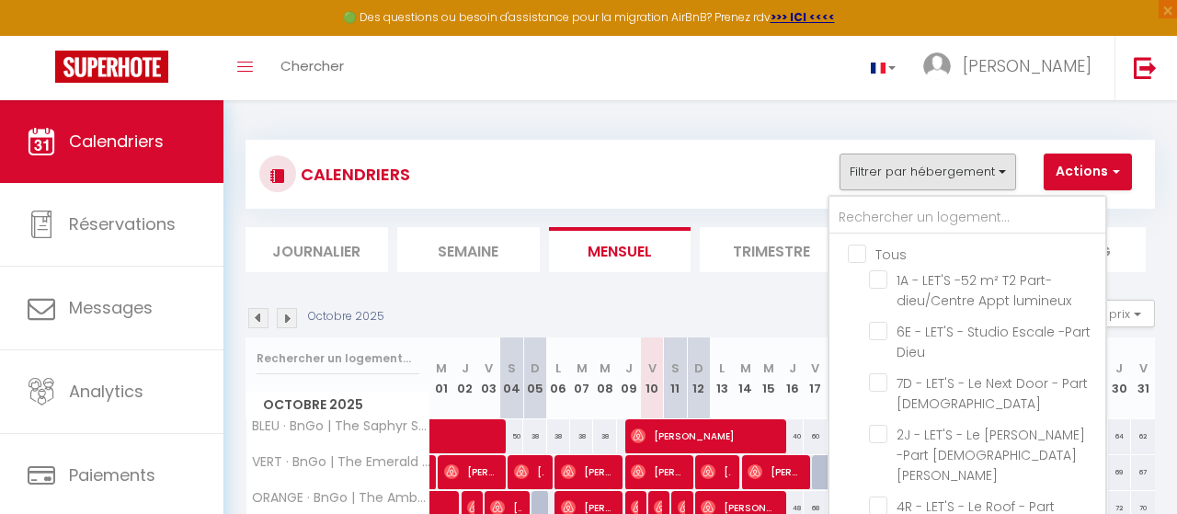
checkbox input "false"
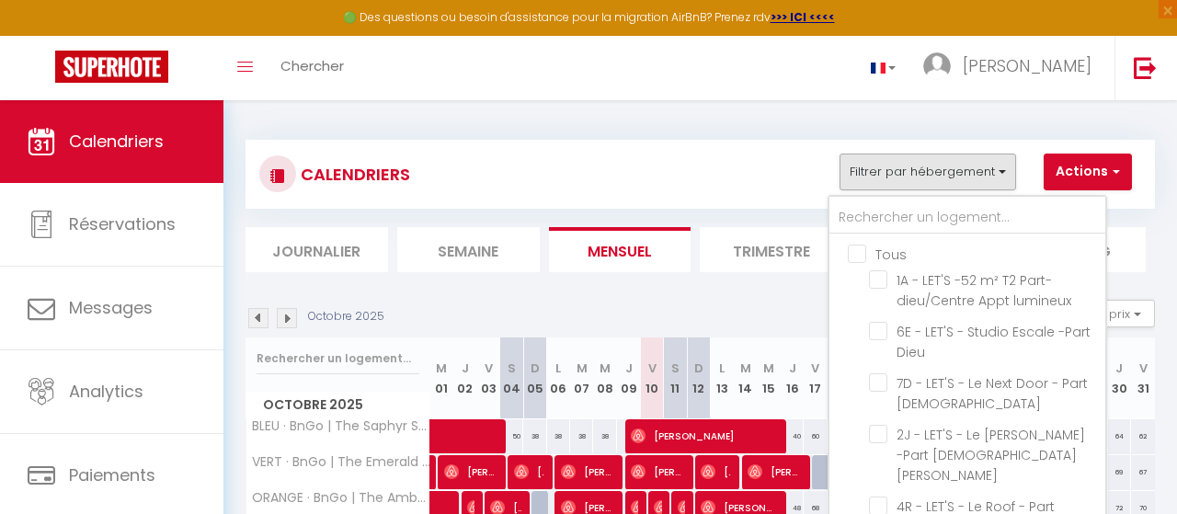
checkbox input "false"
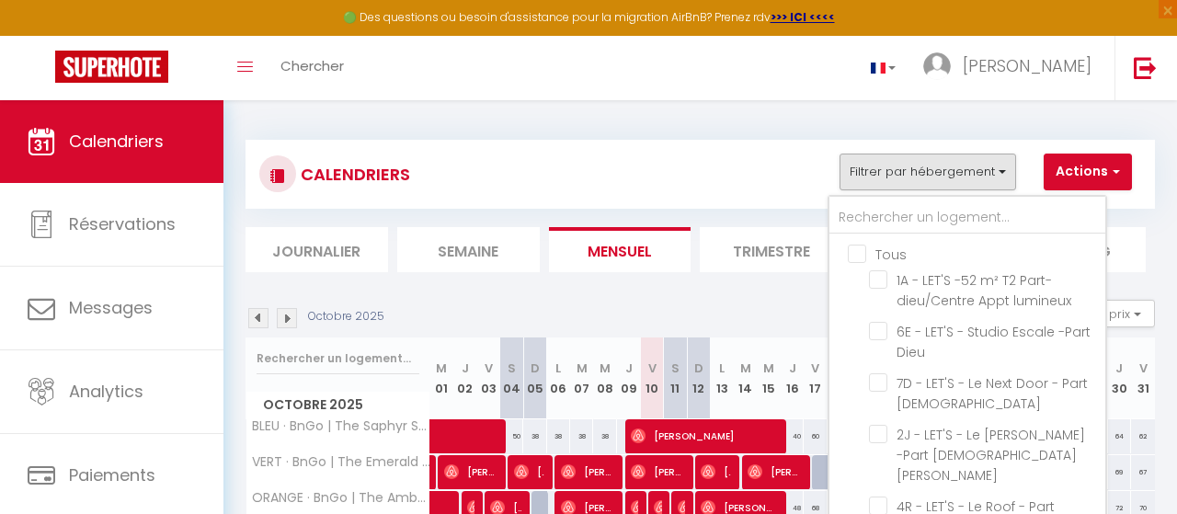
checkbox input "false"
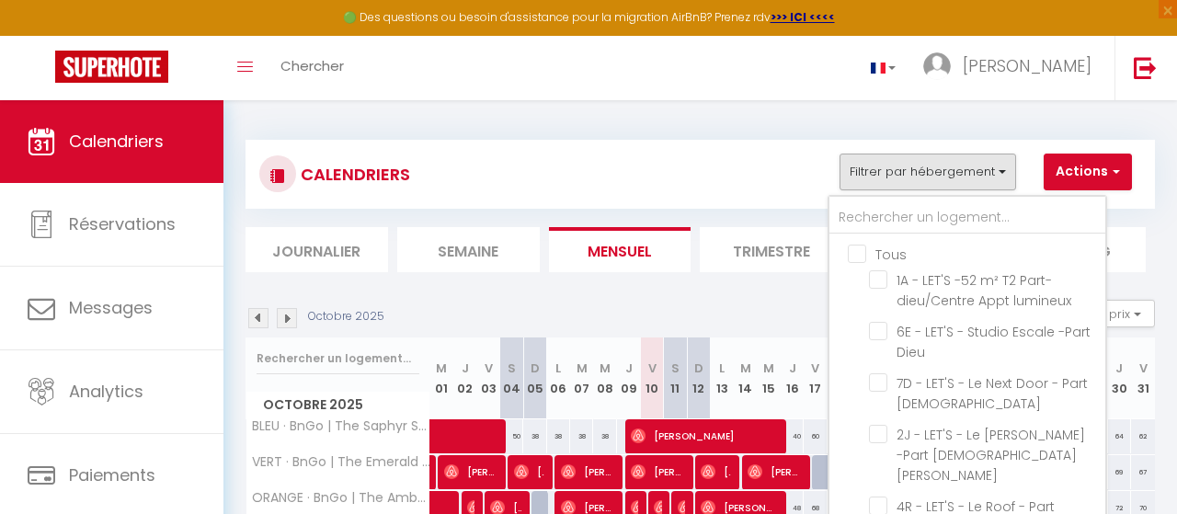
checkbox input "false"
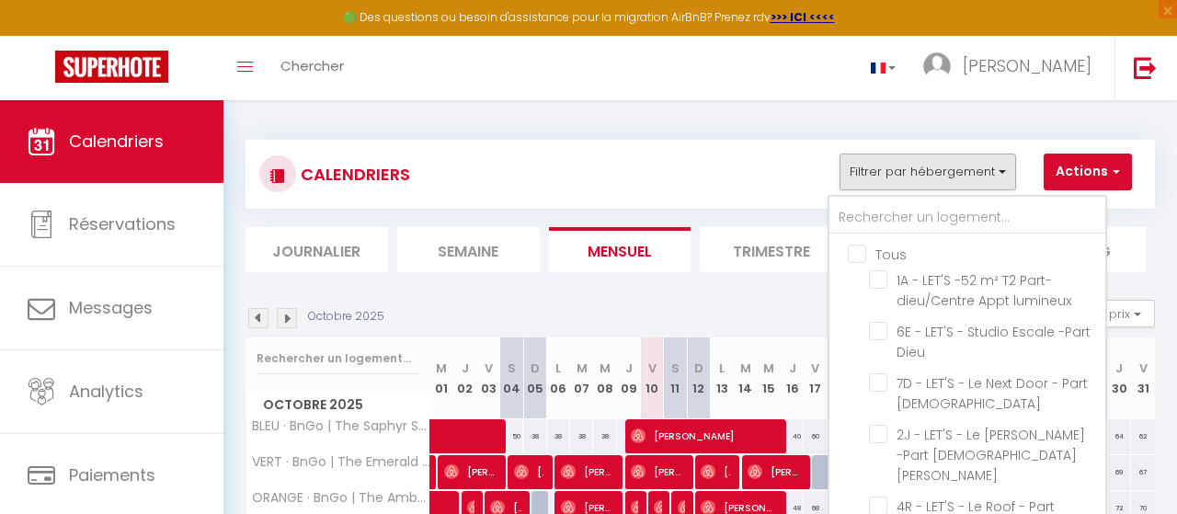
checkbox input "false"
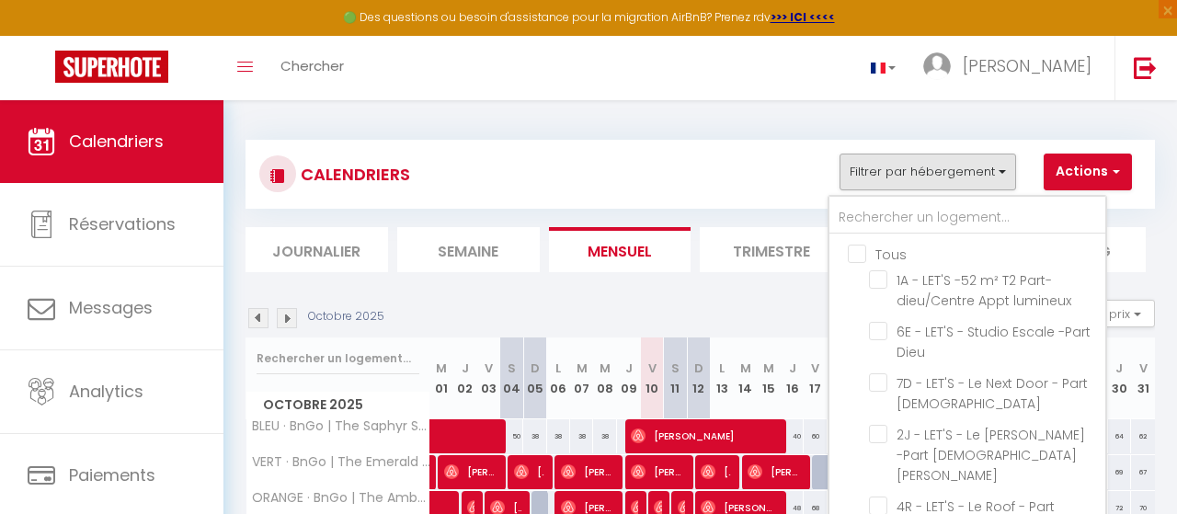
checkbox input "false"
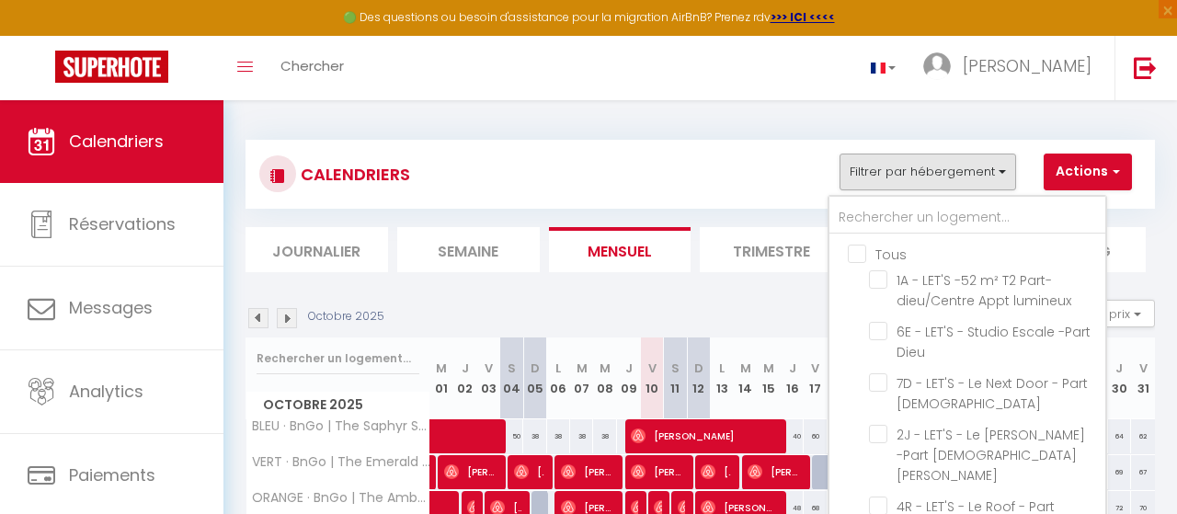
checkbox input "false"
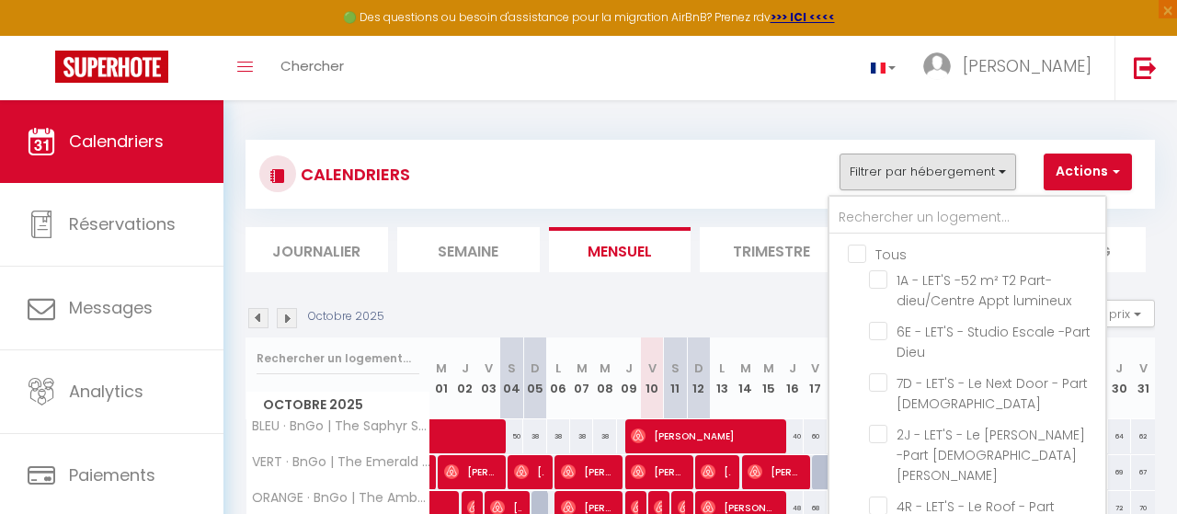
checkbox input "false"
click at [877, 216] on input "text" at bounding box center [967, 217] width 276 height 33
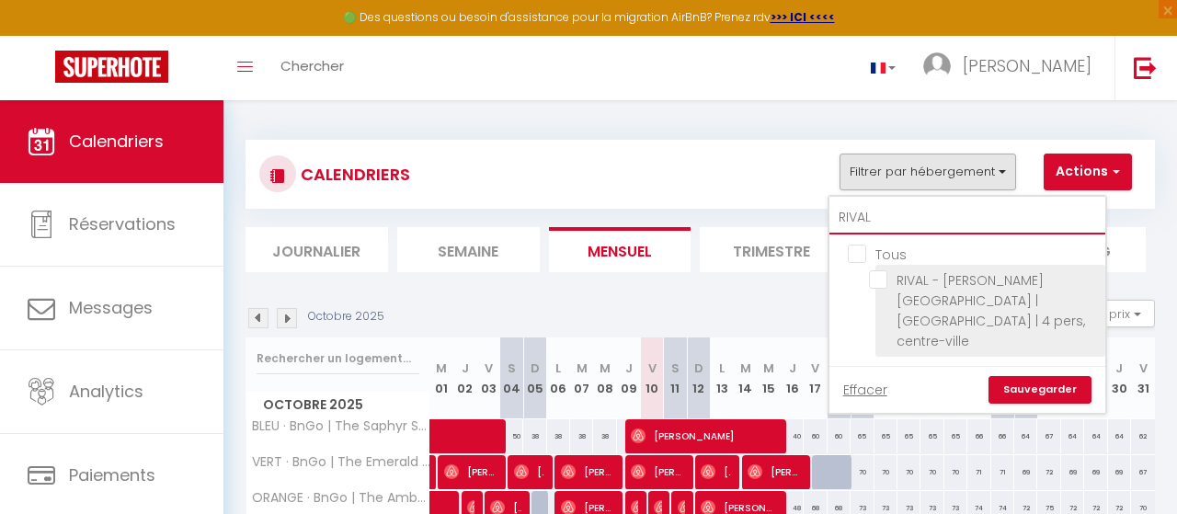
type input "RIVAL"
drag, startPoint x: 884, startPoint y: 279, endPoint x: 899, endPoint y: 292, distance: 20.2
click at [884, 279] on input "RIVAL - Dauphiné -[PERSON_NAME] | Le Central & Cosy | 4 pers, centre-ville" at bounding box center [984, 279] width 230 height 18
checkbox input "true"
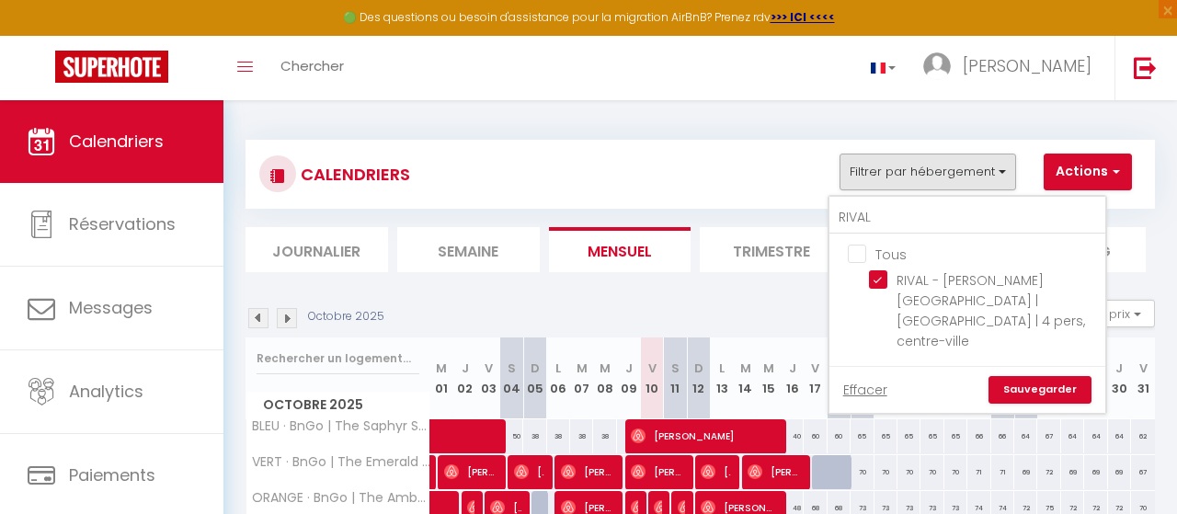
click at [1029, 376] on link "Sauvegarder" at bounding box center [1039, 390] width 103 height 28
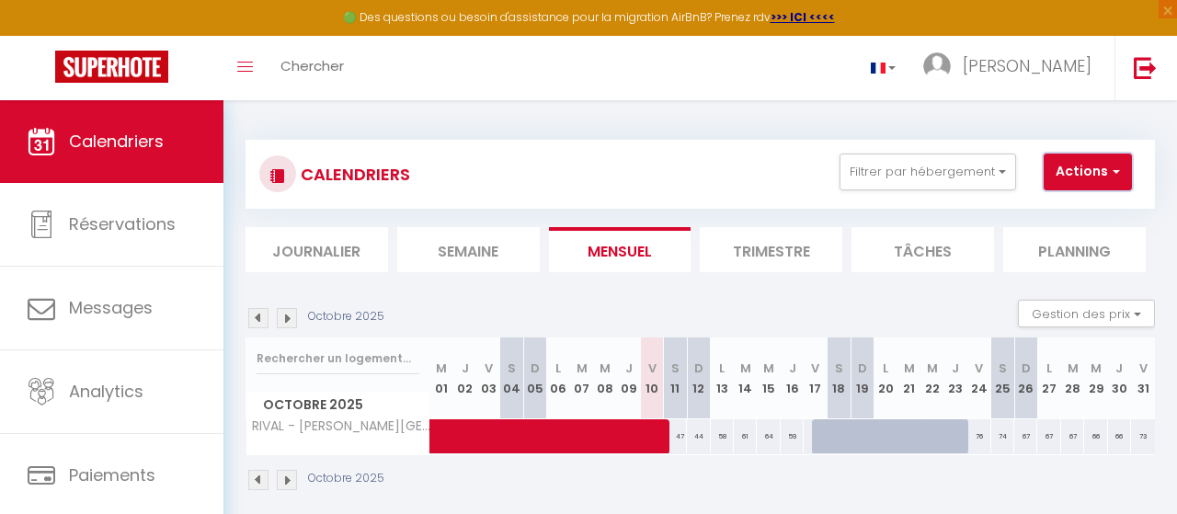
click at [1072, 184] on button "Actions" at bounding box center [1088, 172] width 88 height 37
click at [1042, 215] on link "Nouvelle réservation" at bounding box center [1095, 214] width 160 height 28
select select
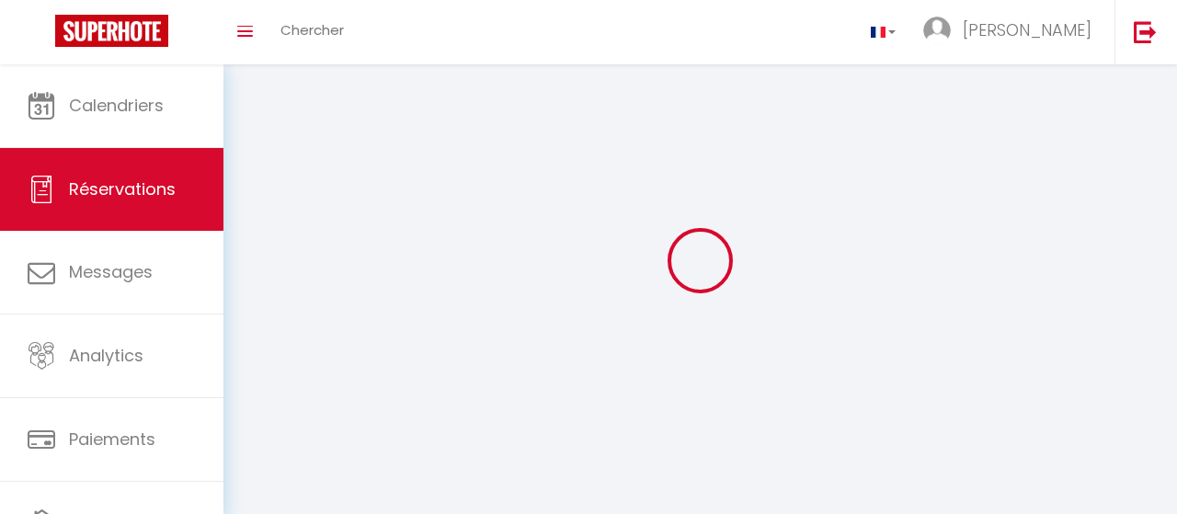
select select
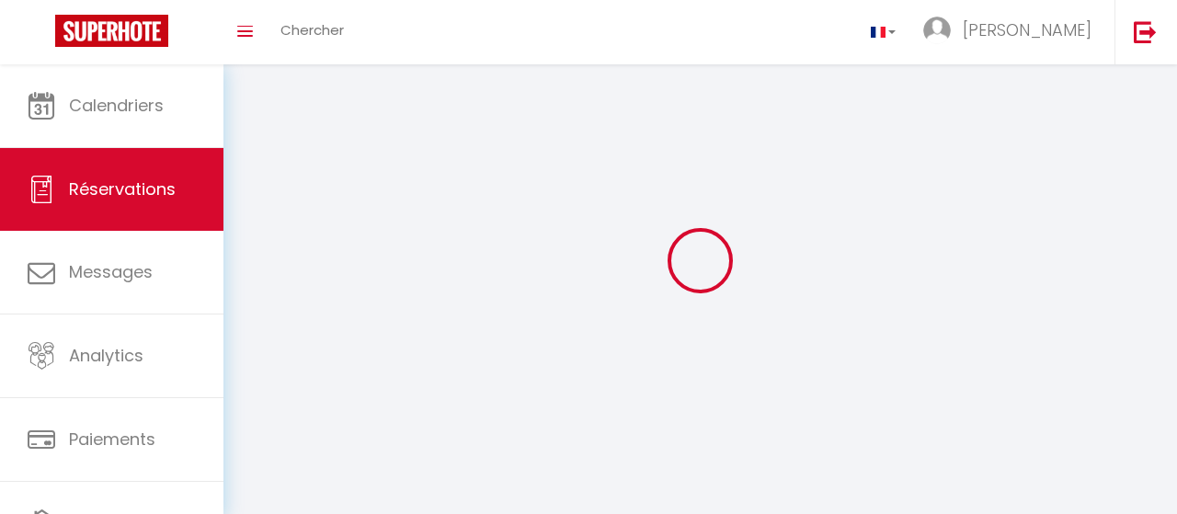
select select
checkbox input "false"
select select
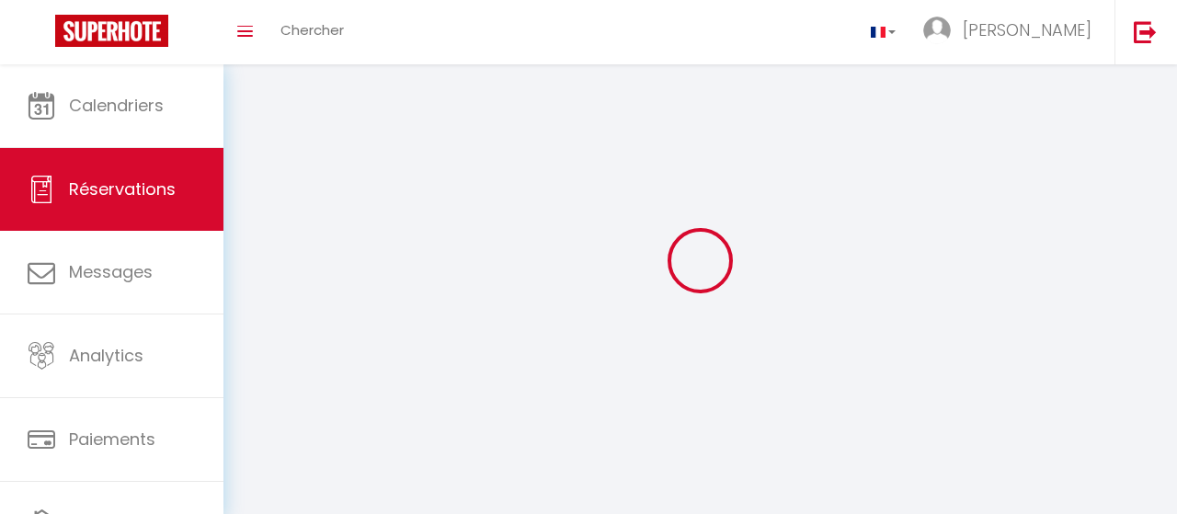
select select
checkbox input "false"
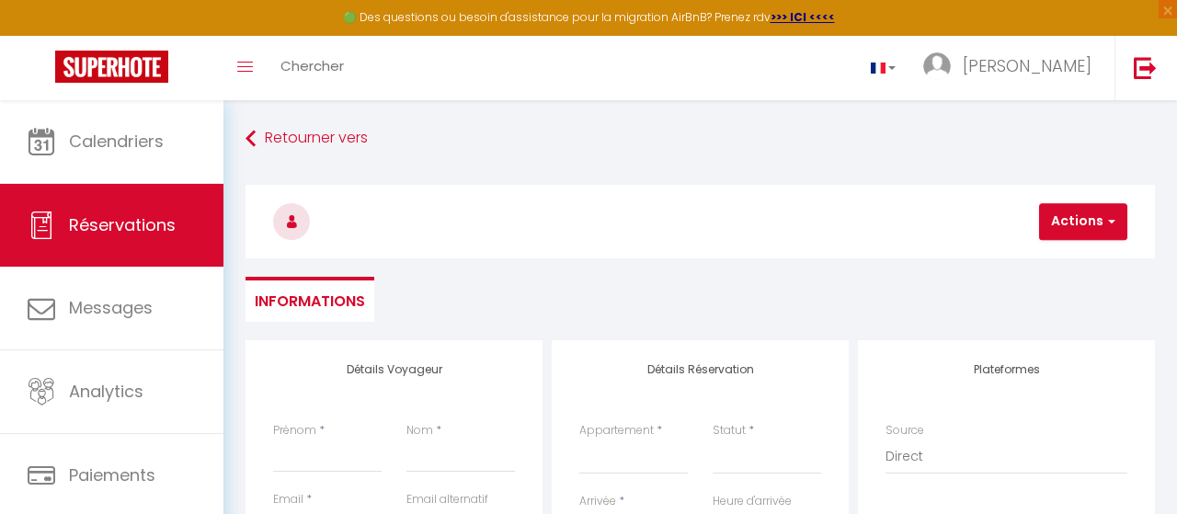
select select
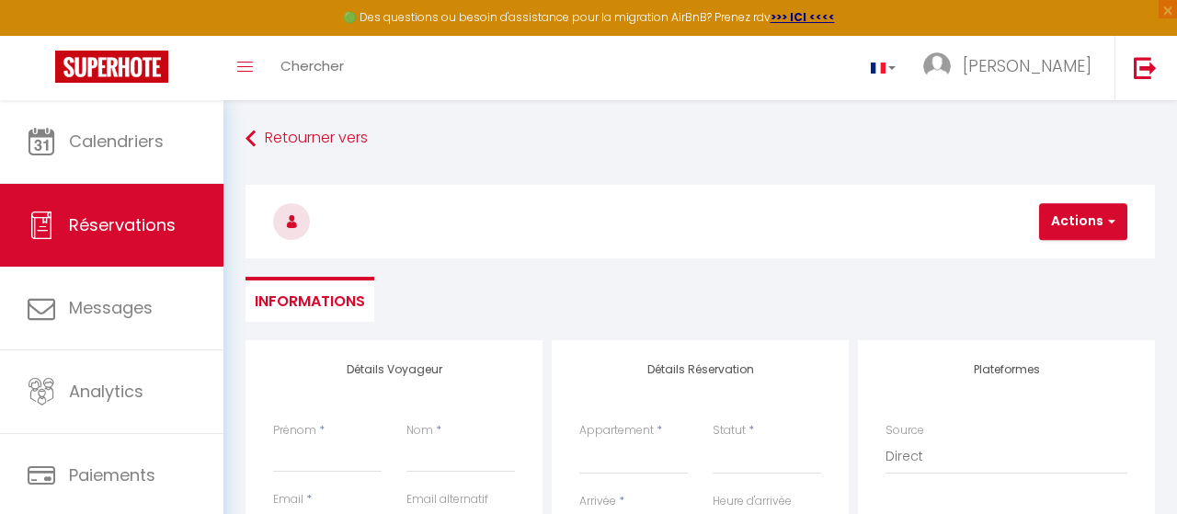
select select
checkbox input "false"
select select
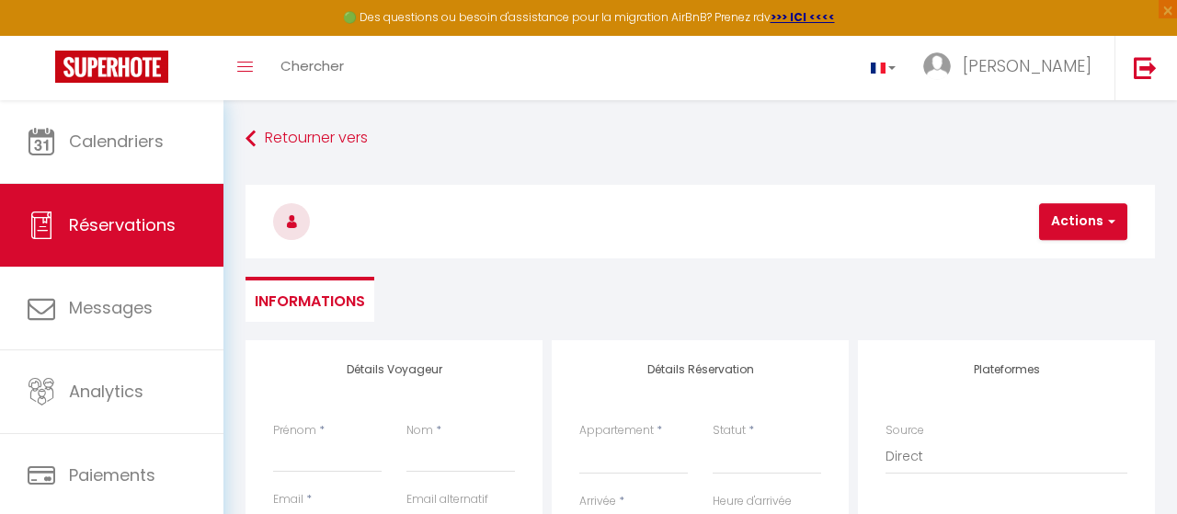
select select
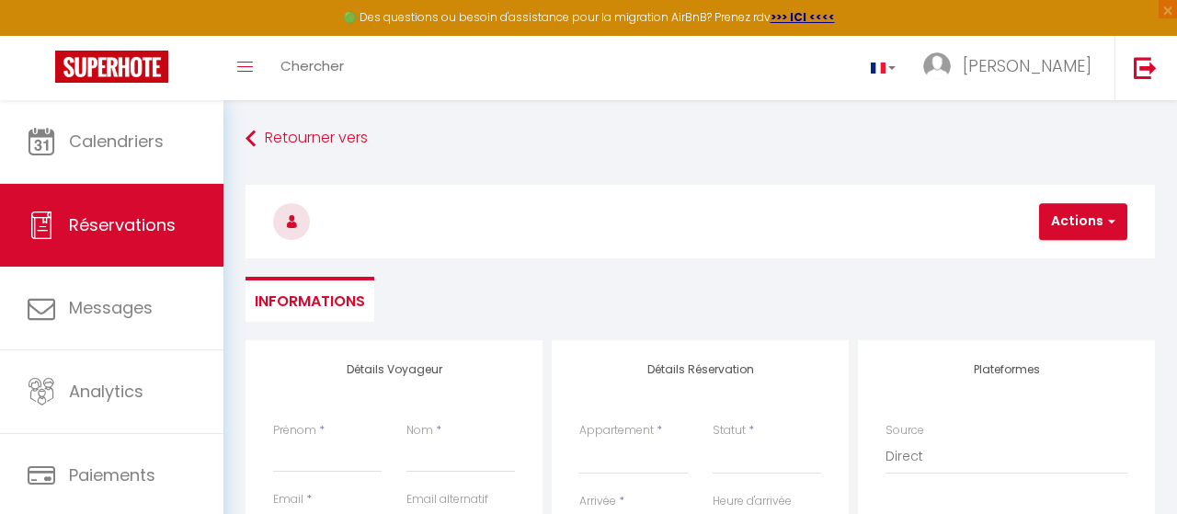
checkbox input "false"
select select
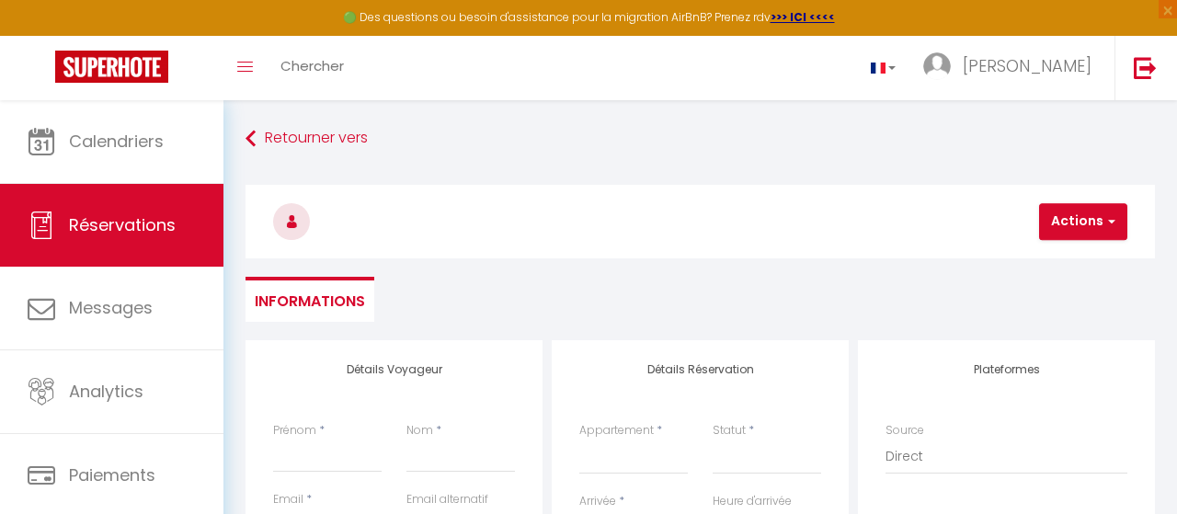
select select
checkbox input "false"
select select
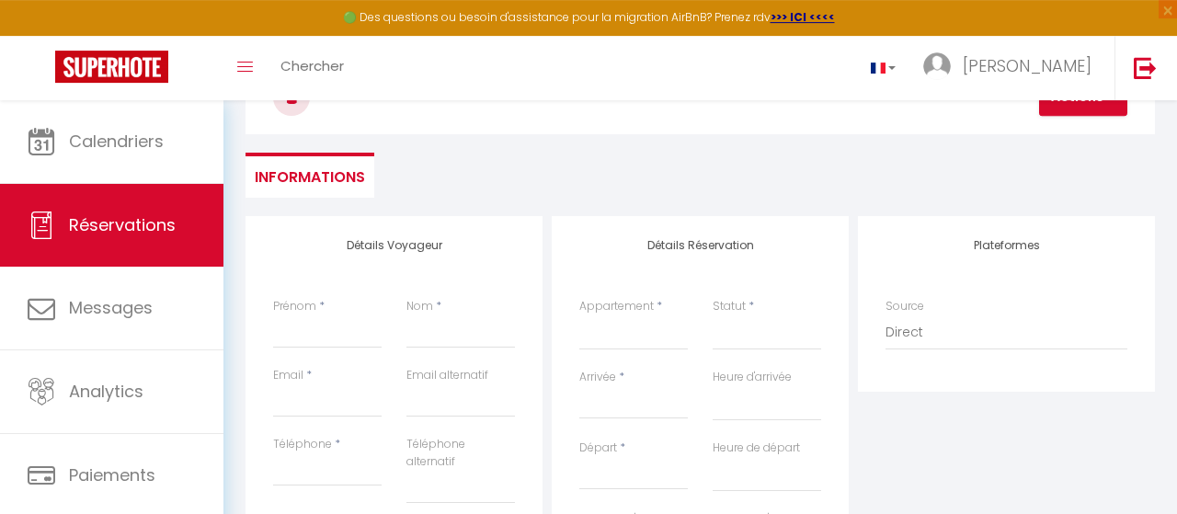
scroll to position [191, 0]
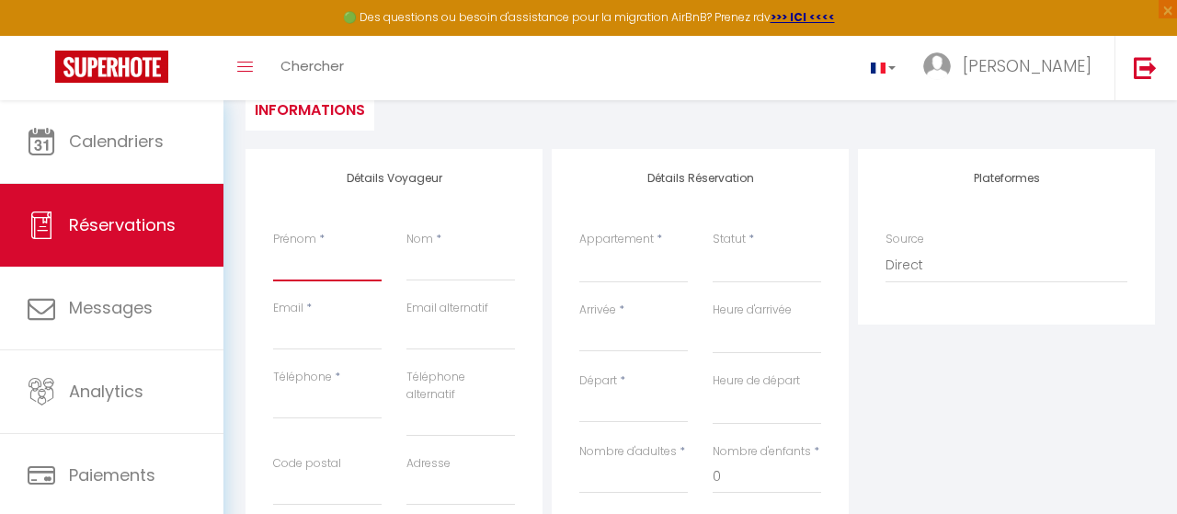
click at [323, 274] on input "Prénom" at bounding box center [327, 264] width 108 height 33
type input "p"
select select
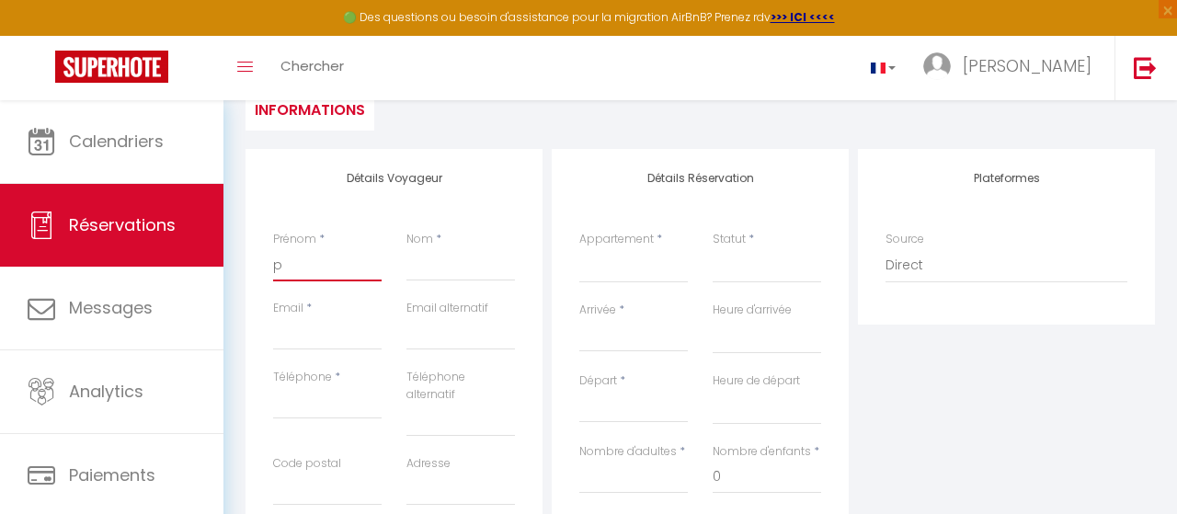
select select
checkbox input "false"
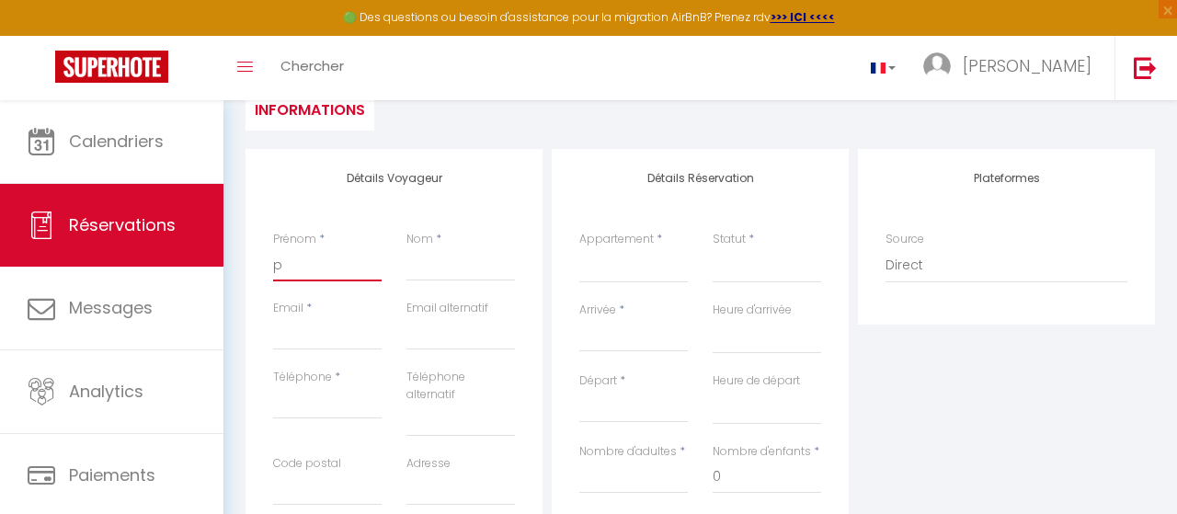
type input "pr"
select select
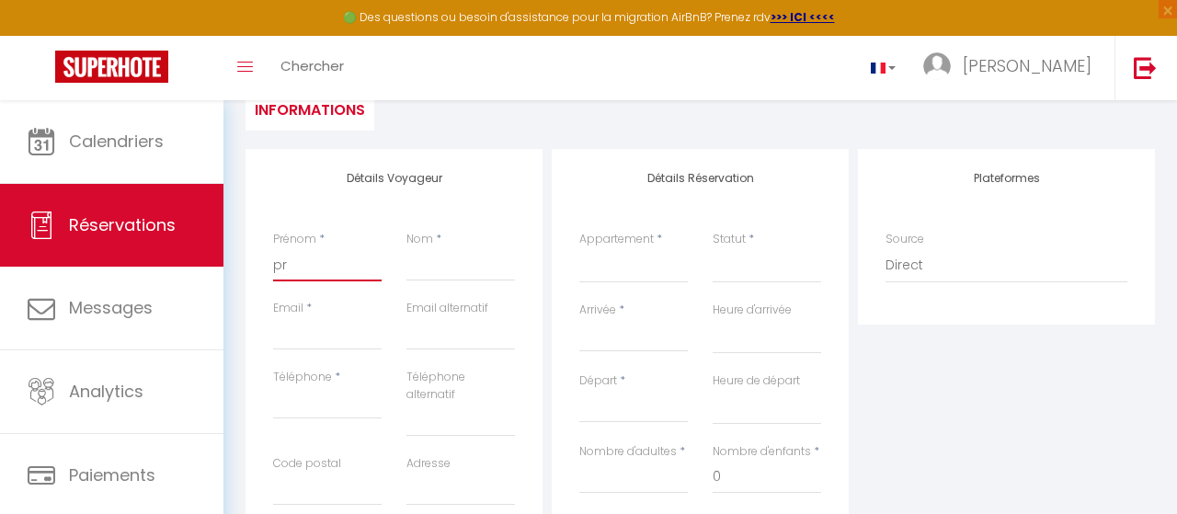
select select
checkbox input "false"
type input "pro"
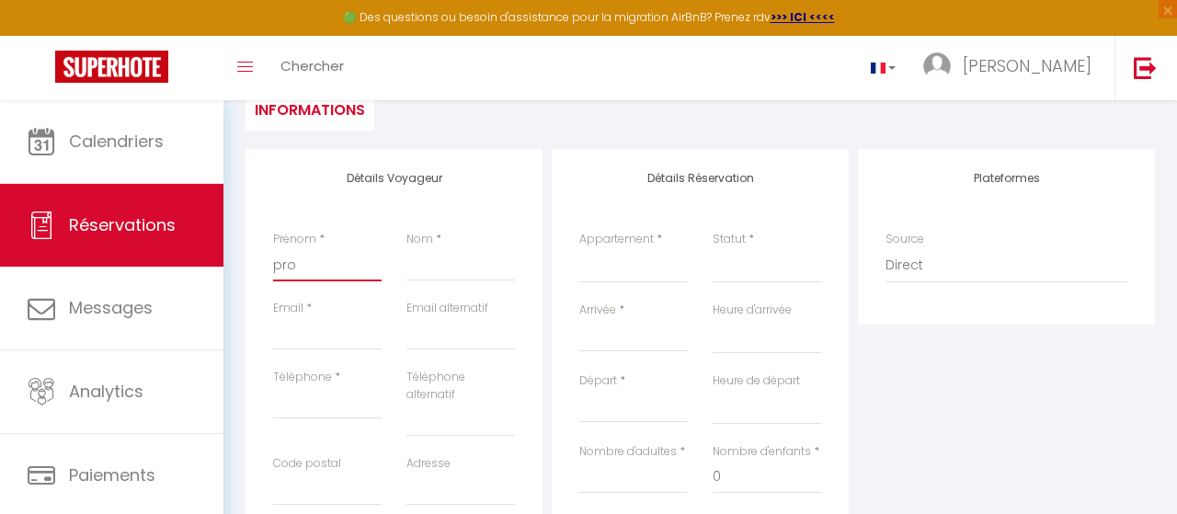
select select
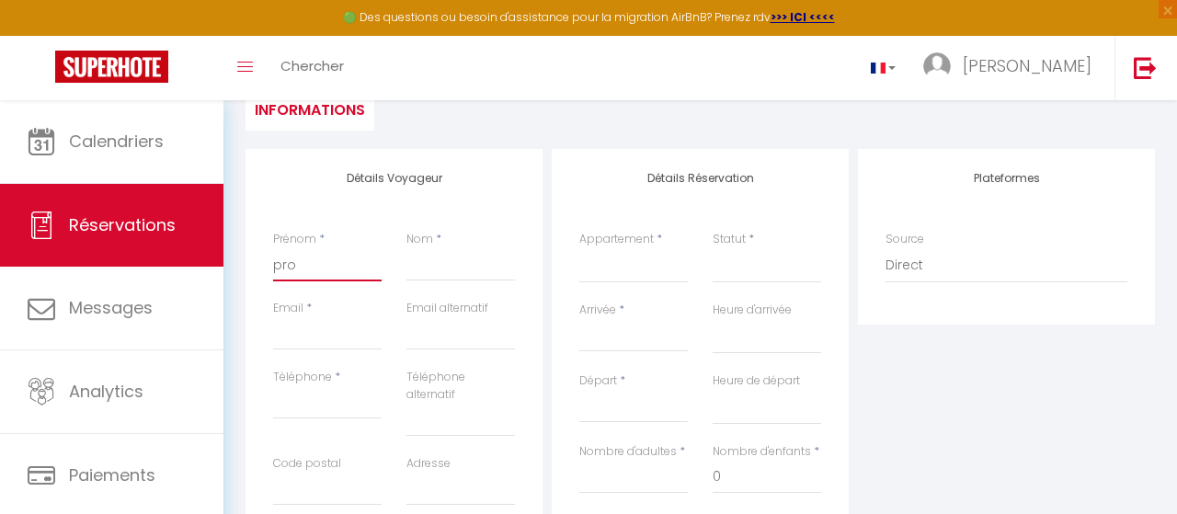
select select
checkbox input "false"
type input "prop"
select select
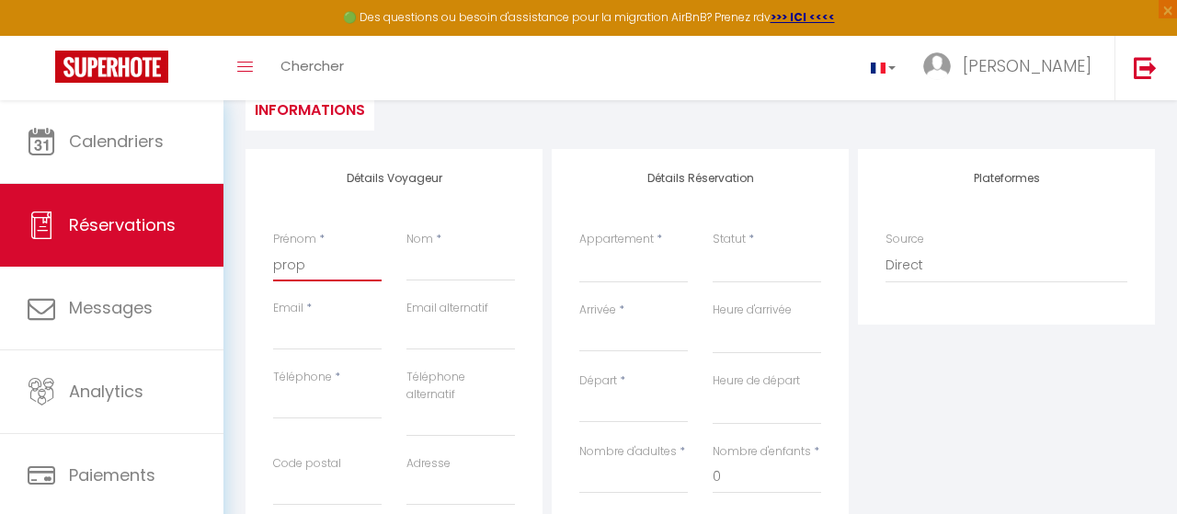
select select
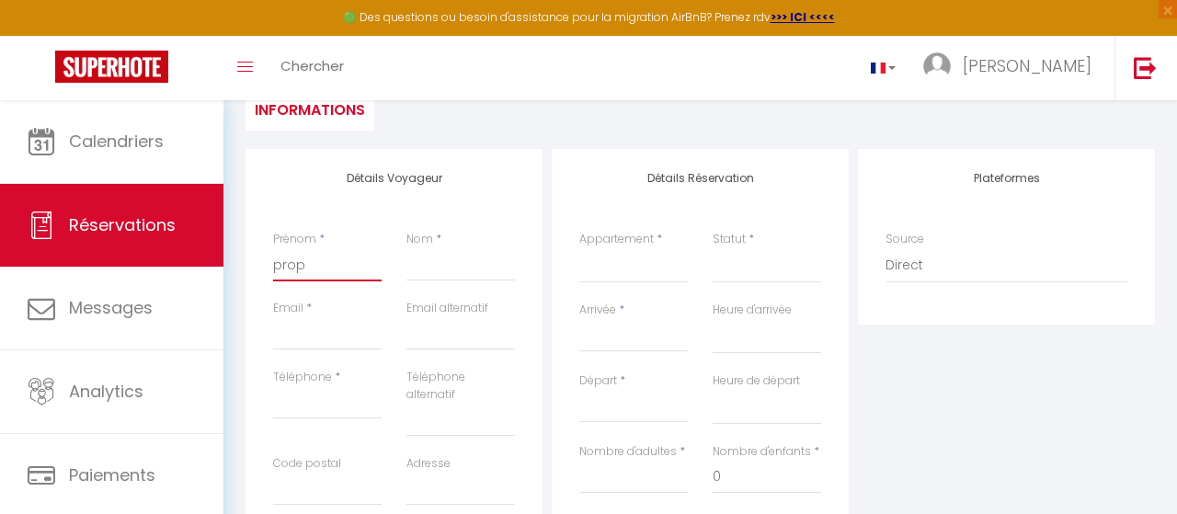
select select
checkbox input "false"
type input "propr"
select select
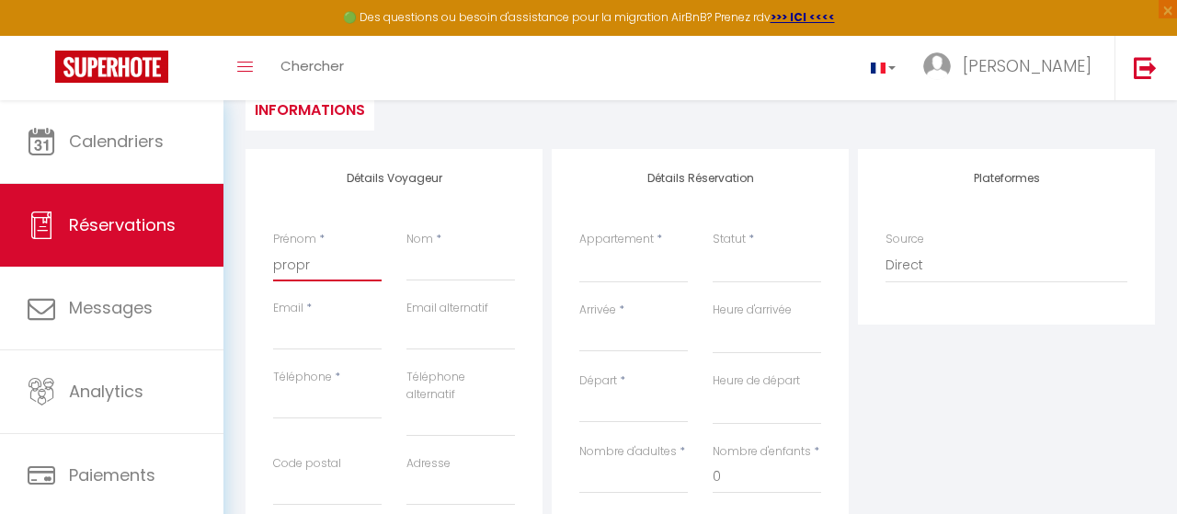
select select
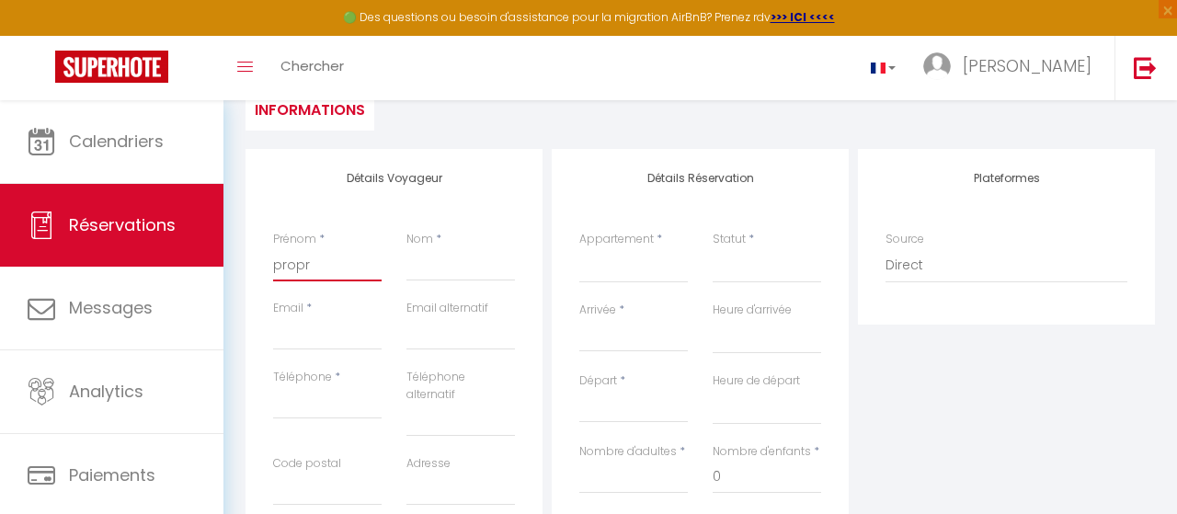
checkbox input "false"
type input "propri"
select select
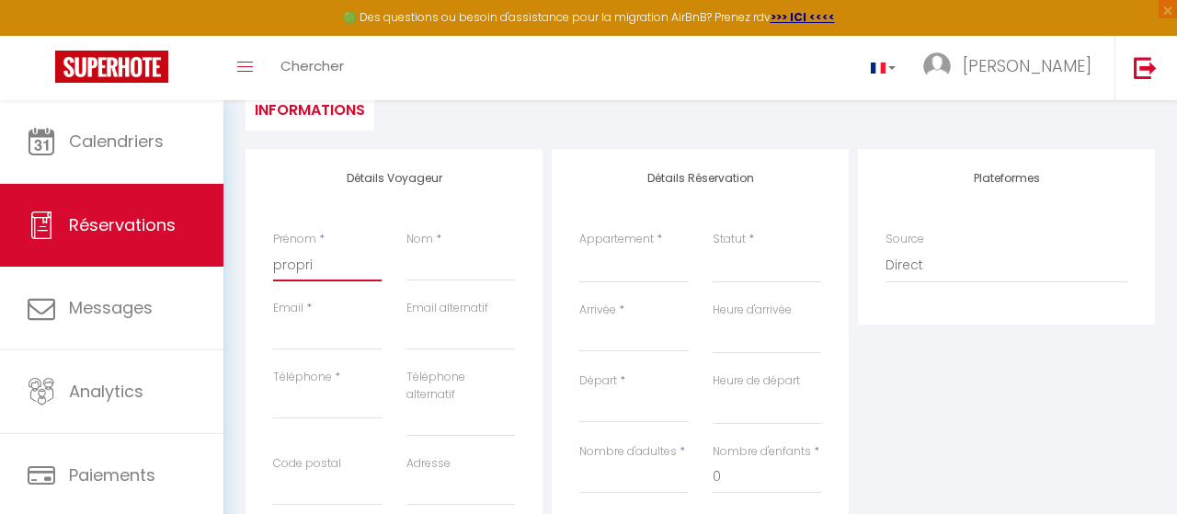
select select
checkbox input "false"
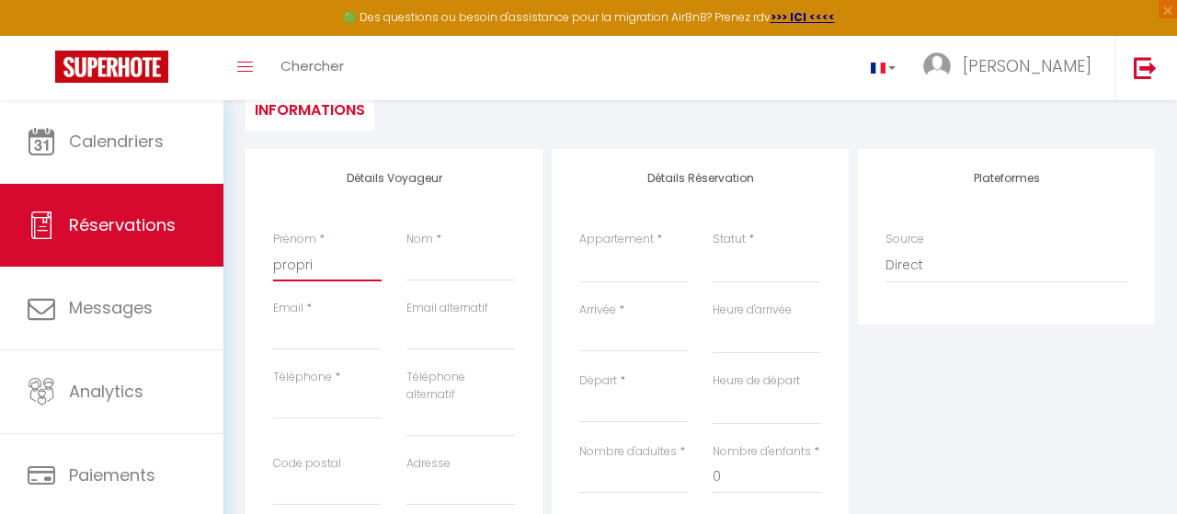
type input "proprié"
select select
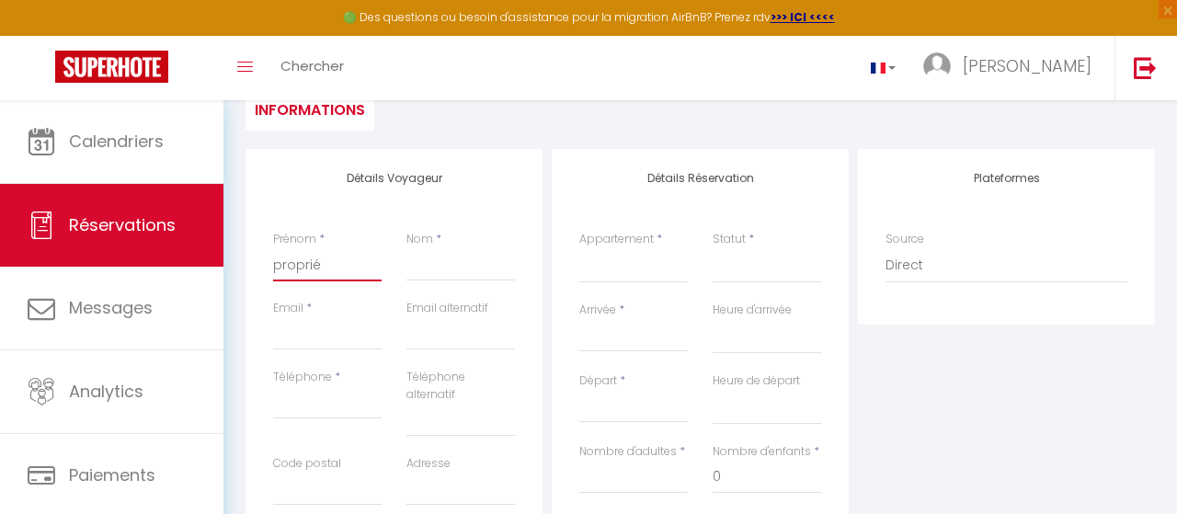
select select
checkbox input "false"
type input "propriét"
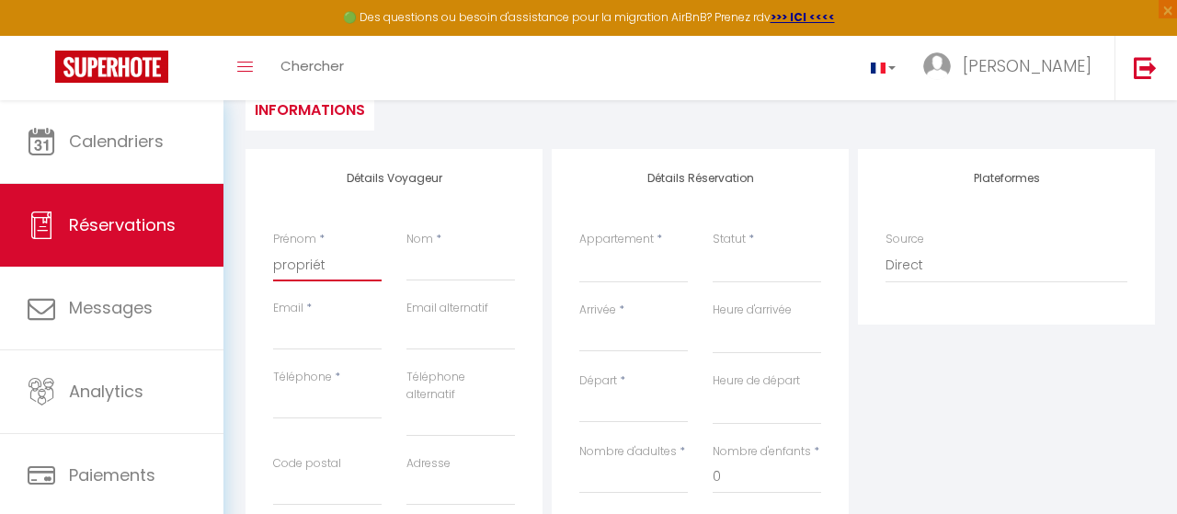
select select
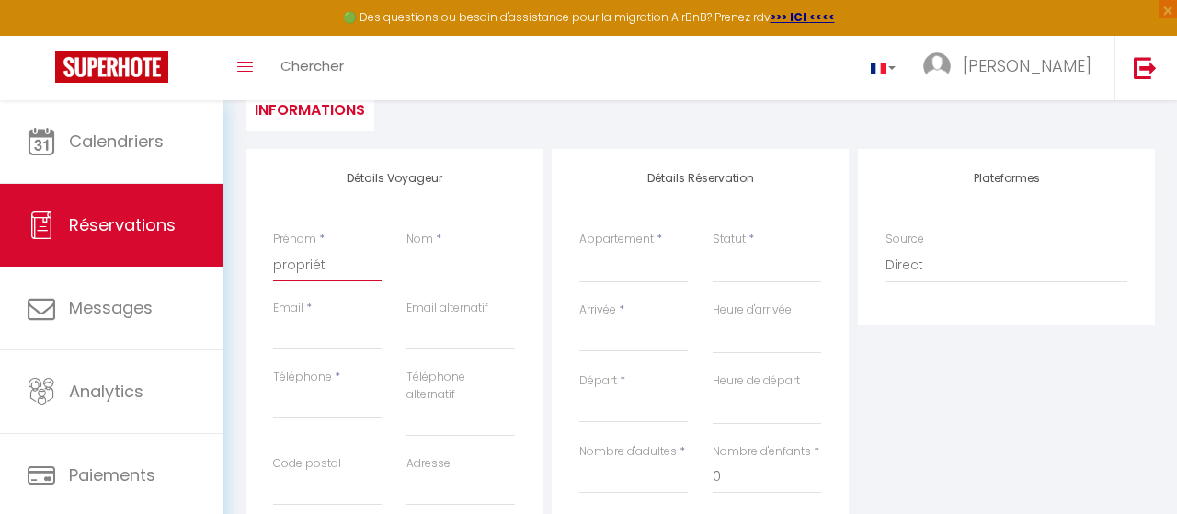
select select
checkbox input "false"
type input "propriéta"
select select
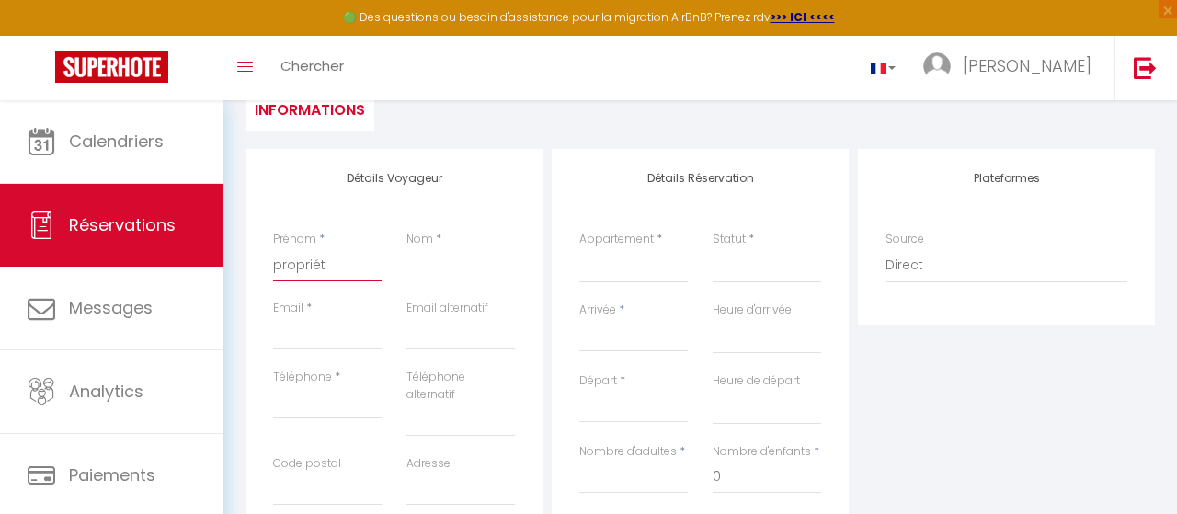
select select
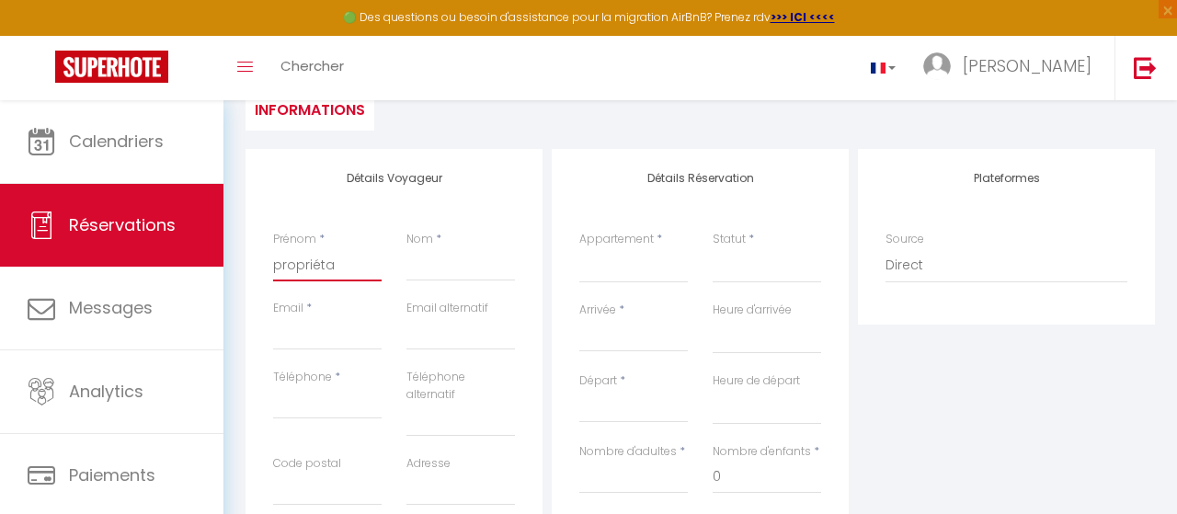
select select
checkbox input "false"
type input "propriétai"
select select
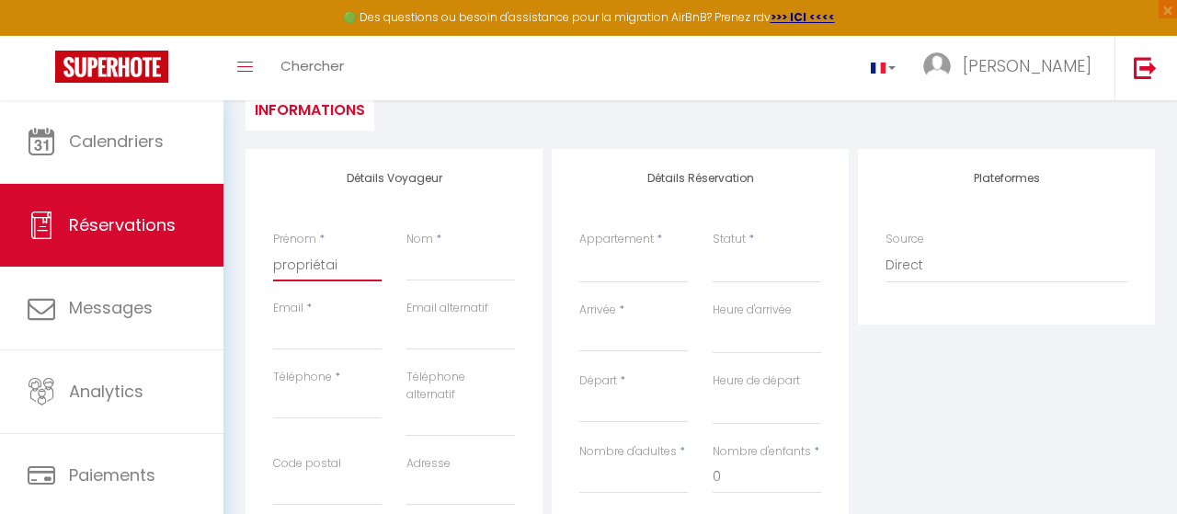
select select
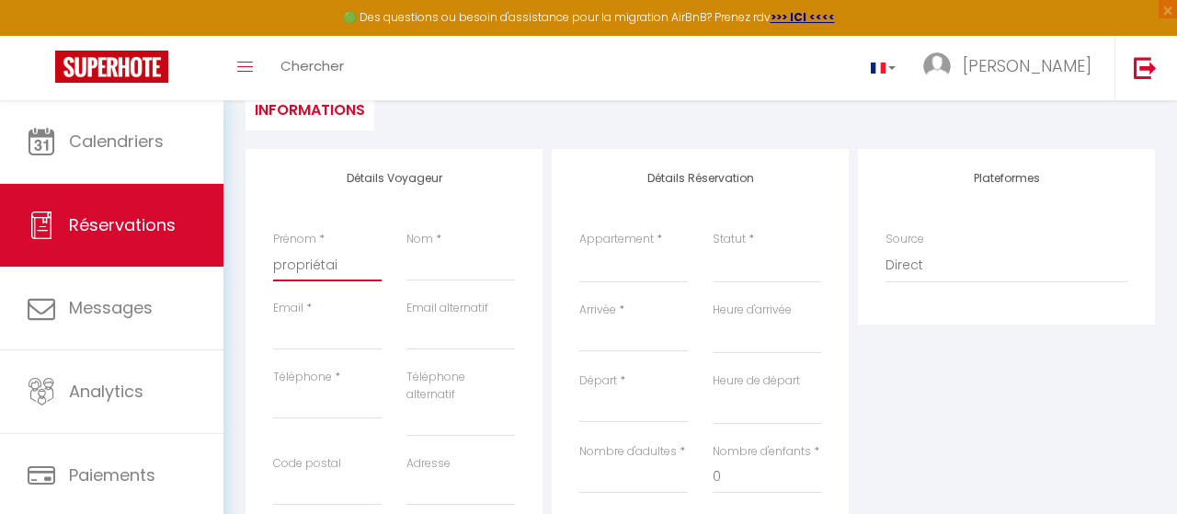
checkbox input "false"
type input "propriétair"
select select
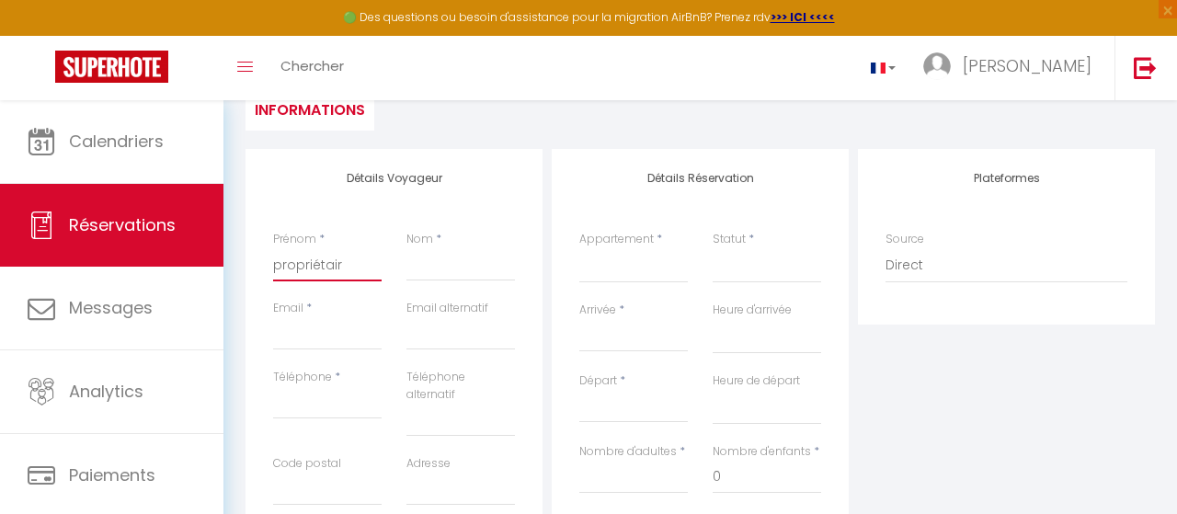
select select
click at [458, 276] on input "Nom" at bounding box center [460, 264] width 108 height 33
click at [334, 343] on input "Email" at bounding box center [327, 333] width 108 height 33
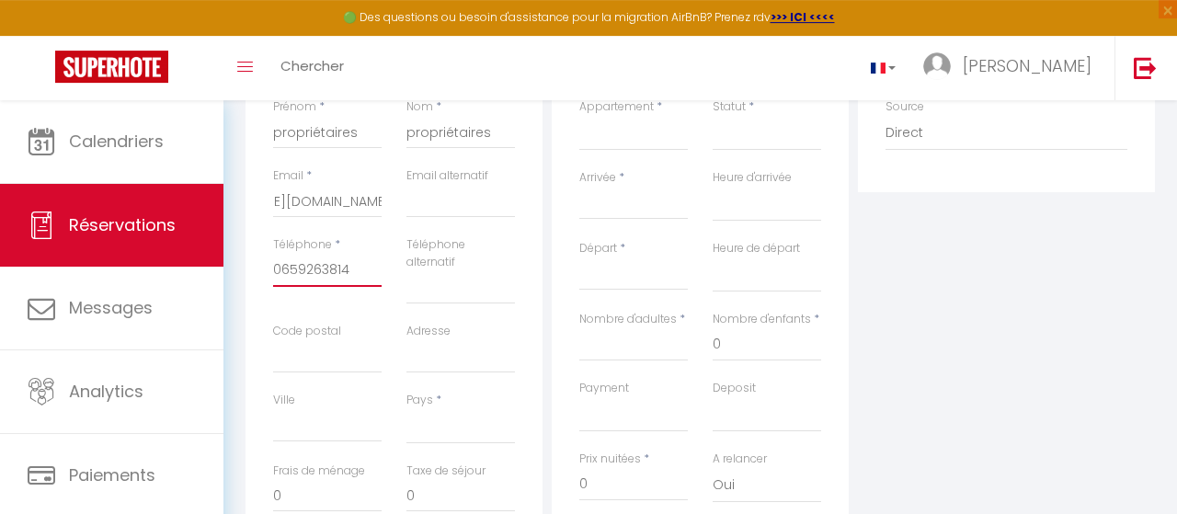
scroll to position [478, 0]
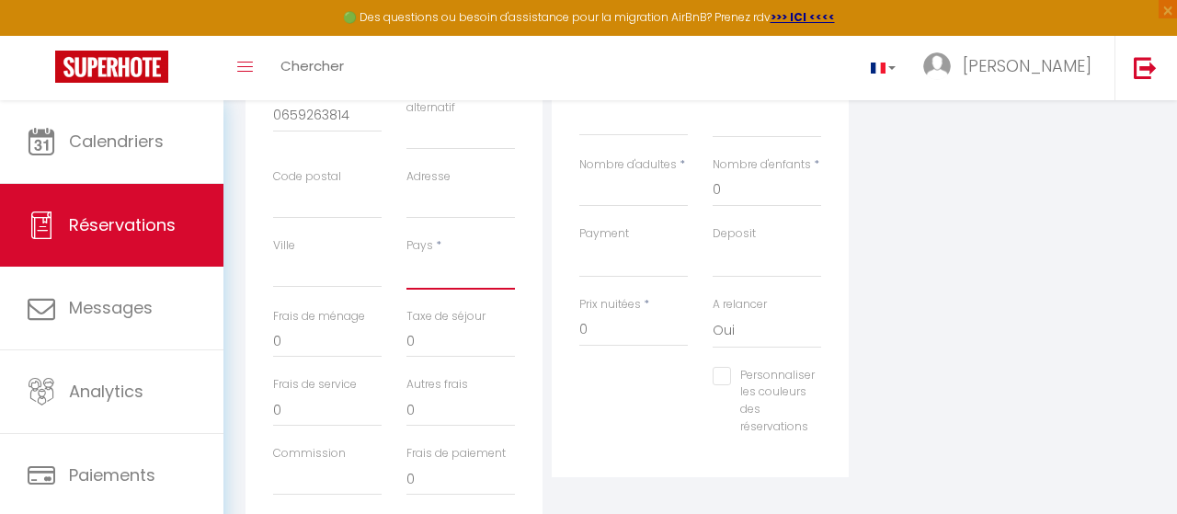
click at [406, 255] on select "France Portugal Afghanistan Albania Algeria American Samoa Andorra Angola Angui…" at bounding box center [460, 272] width 108 height 35
click option "France" at bounding box center [0, 0] width 0 height 0
click at [928, 328] on div "Plateformes Source Direct Airbnb.com Booking.com Chalet montagne Expedia Gite d…" at bounding box center [1006, 199] width 306 height 675
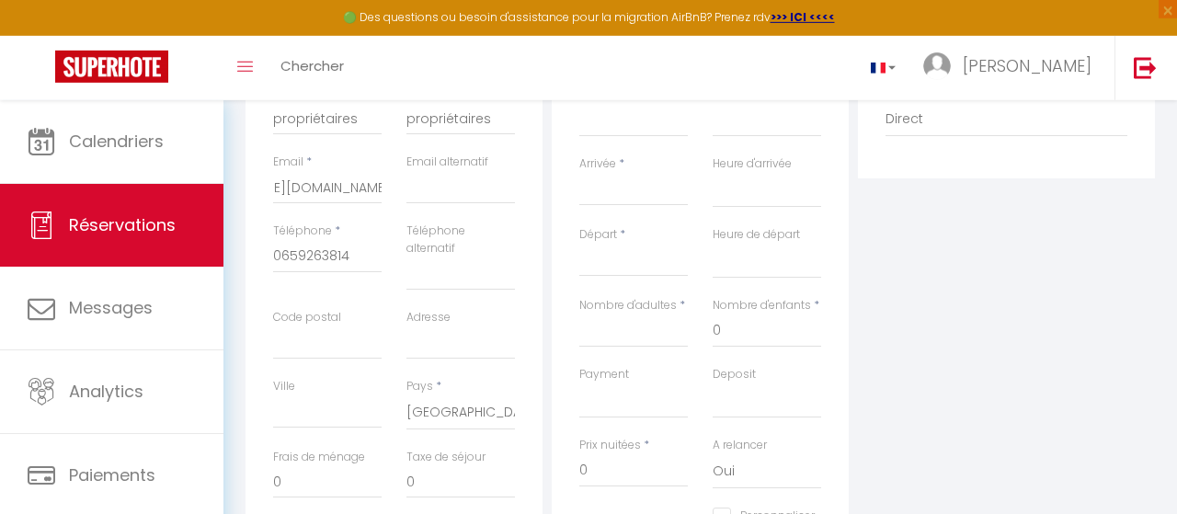
scroll to position [191, 0]
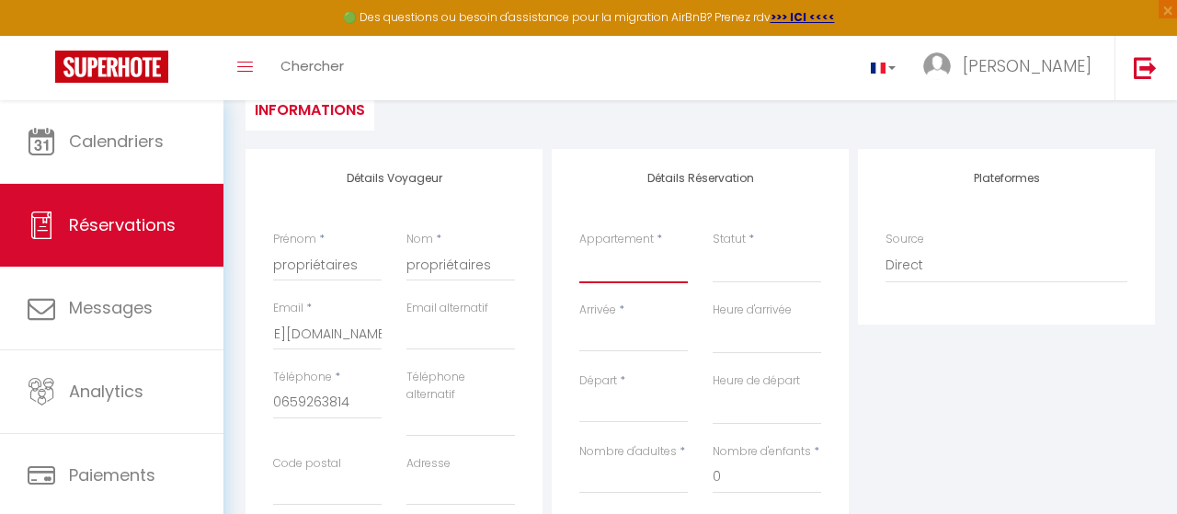
click at [579, 248] on select "1A - LET'S -52 m² T2 Part-dieu/Centre Appt lumineux 6E - LET'S - Studio Escale …" at bounding box center [633, 265] width 108 height 35
click option "RIVAL - Dauphiné -[PERSON_NAME] | Le Central & Cosy | 4 pers, centre-ville" at bounding box center [0, 0] width 0 height 0
click at [713, 248] on select "Confirmé Non Confirmé Annulé Annulé par le voyageur No Show Request" at bounding box center [767, 265] width 108 height 35
click option "Confirmé" at bounding box center [0, 0] width 0 height 0
click at [649, 327] on input "Arrivée" at bounding box center [633, 337] width 108 height 24
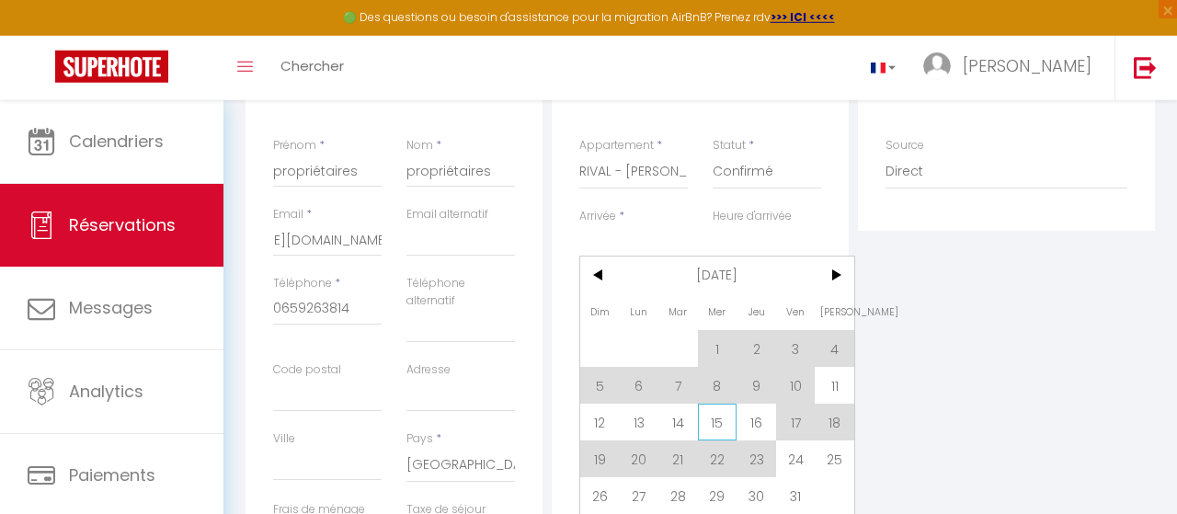
scroll to position [287, 0]
drag, startPoint x: 803, startPoint y: 419, endPoint x: 760, endPoint y: 412, distance: 42.9
click at [803, 420] on span "17" at bounding box center [796, 420] width 40 height 37
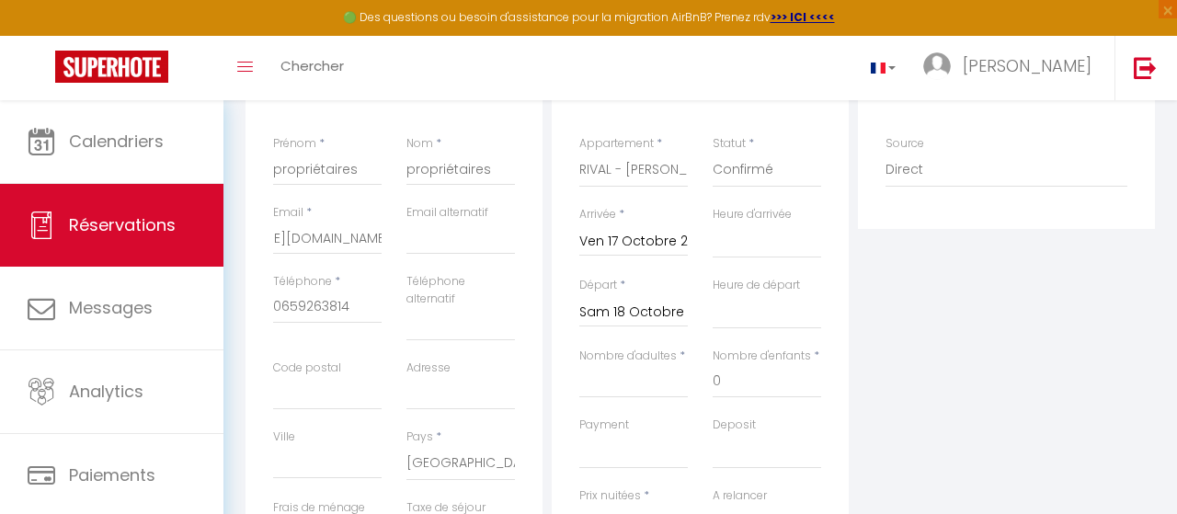
click at [652, 314] on input "Sam 18 Octobre 2025" at bounding box center [633, 313] width 108 height 24
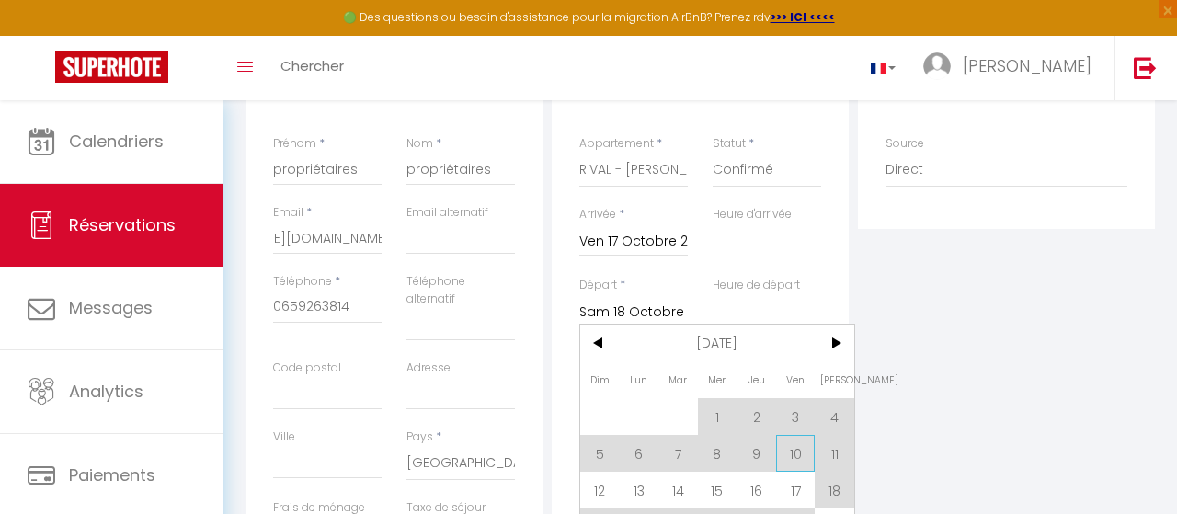
scroll to position [382, 0]
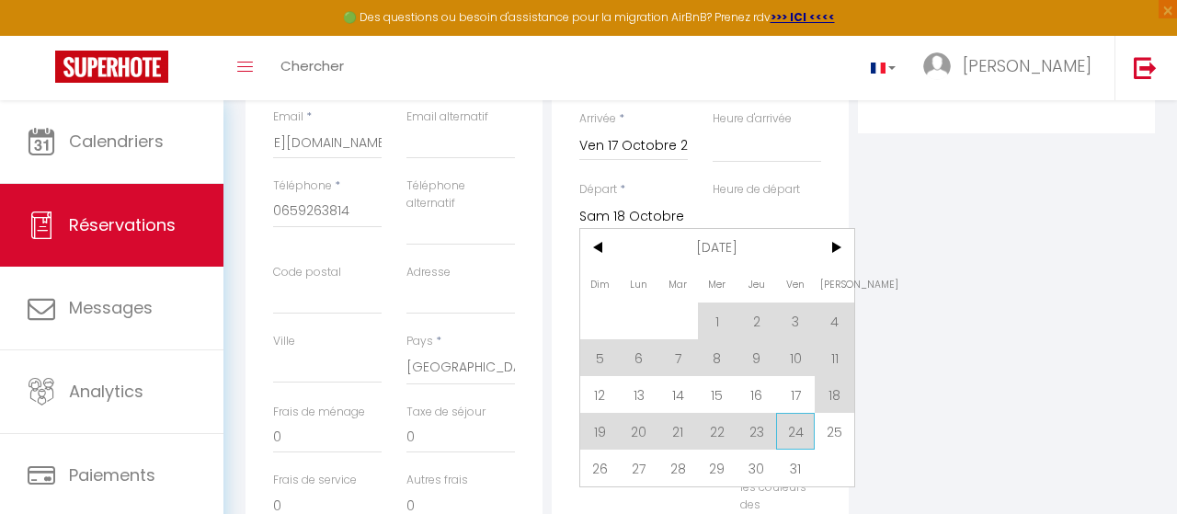
click at [803, 432] on span "24" at bounding box center [796, 431] width 40 height 37
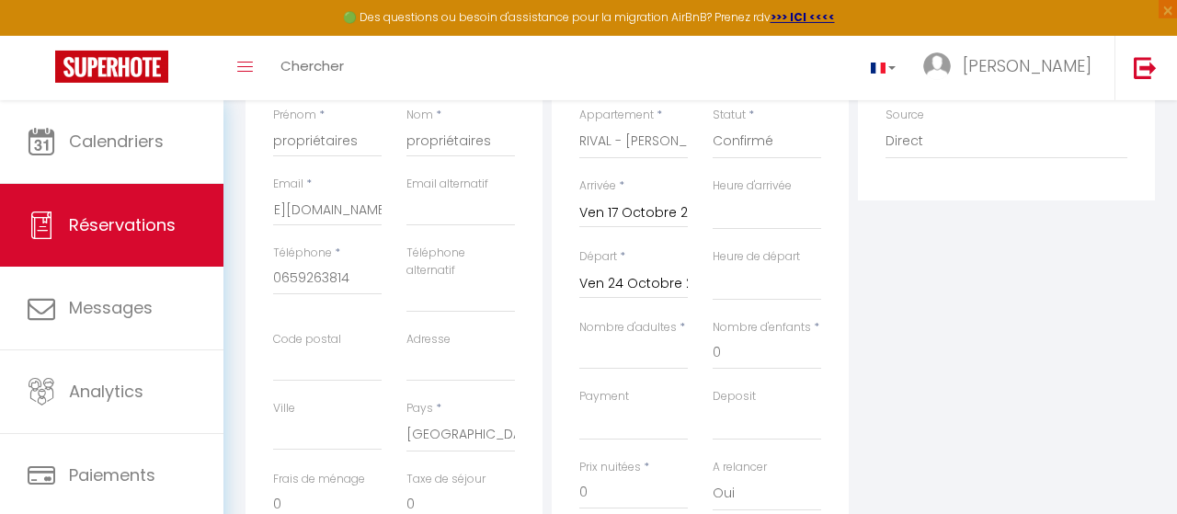
scroll to position [287, 0]
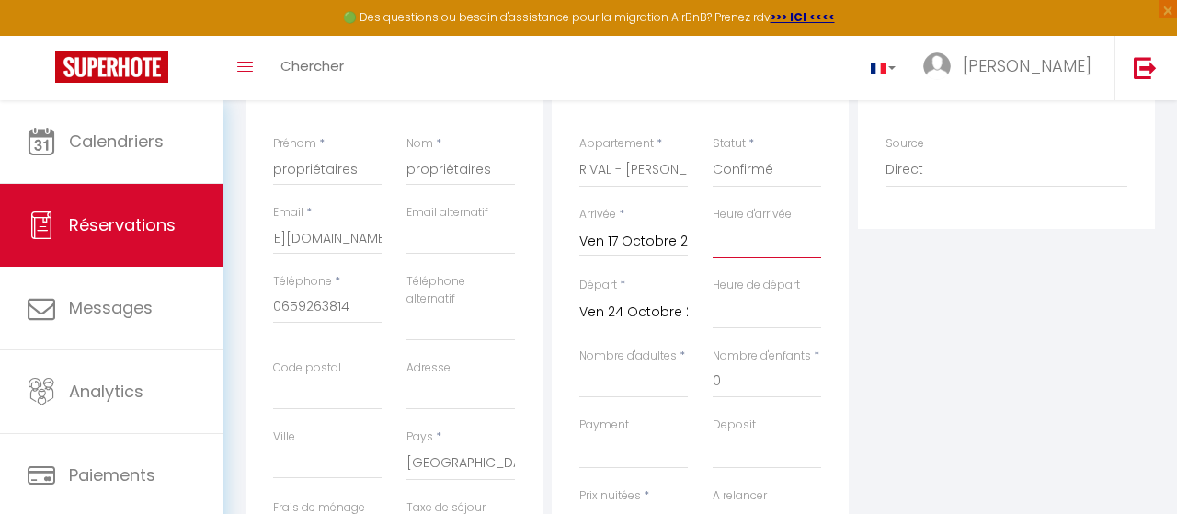
click at [713, 223] on select "00:00 00:30 01:00 01:30 02:00 02:30 03:00 03:30 04:00 04:30 05:00 05:30 06:00 0…" at bounding box center [767, 240] width 108 height 35
click at [992, 388] on div "Plateformes Source Direct Airbnb.com Booking.com Chalet montagne Expedia Gite d…" at bounding box center [1006, 390] width 306 height 675
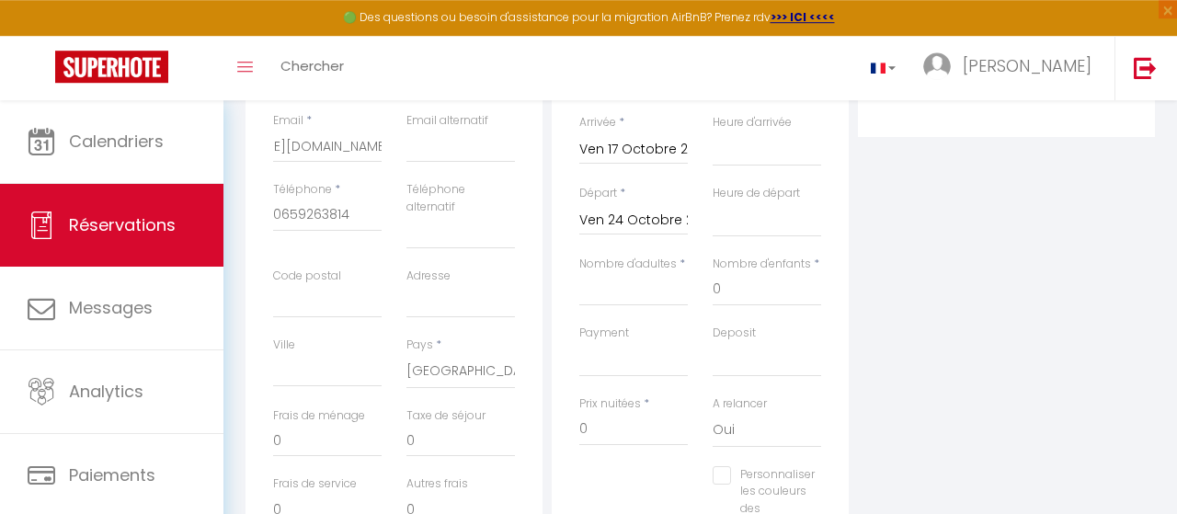
scroll to position [478, 0]
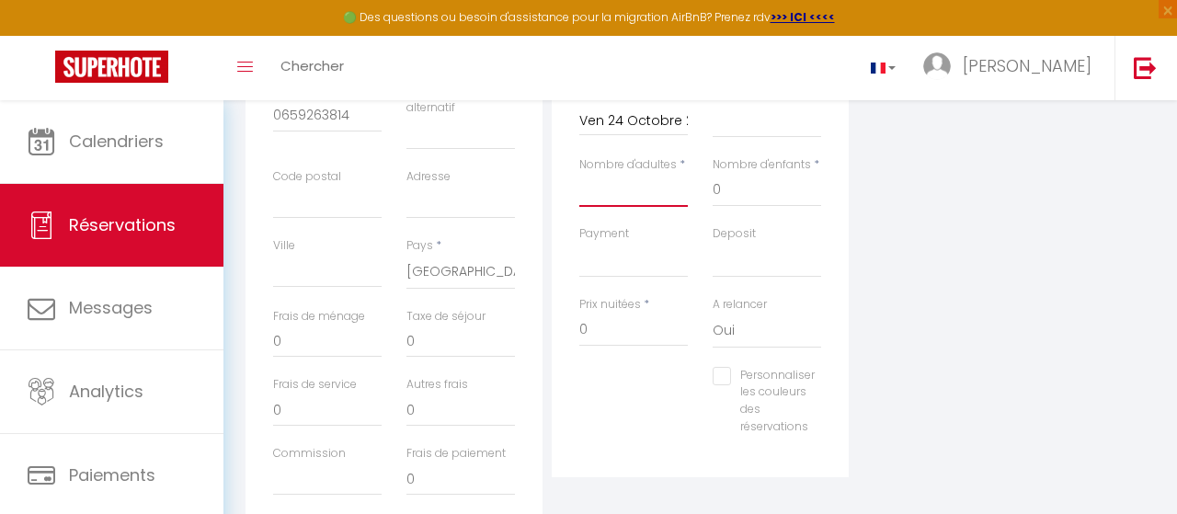
click at [609, 193] on input "Nombre d'adultes" at bounding box center [633, 190] width 108 height 33
click at [920, 365] on div "Plateformes Source Direct Airbnb.com Booking.com Chalet montagne Expedia Gite d…" at bounding box center [1006, 199] width 306 height 675
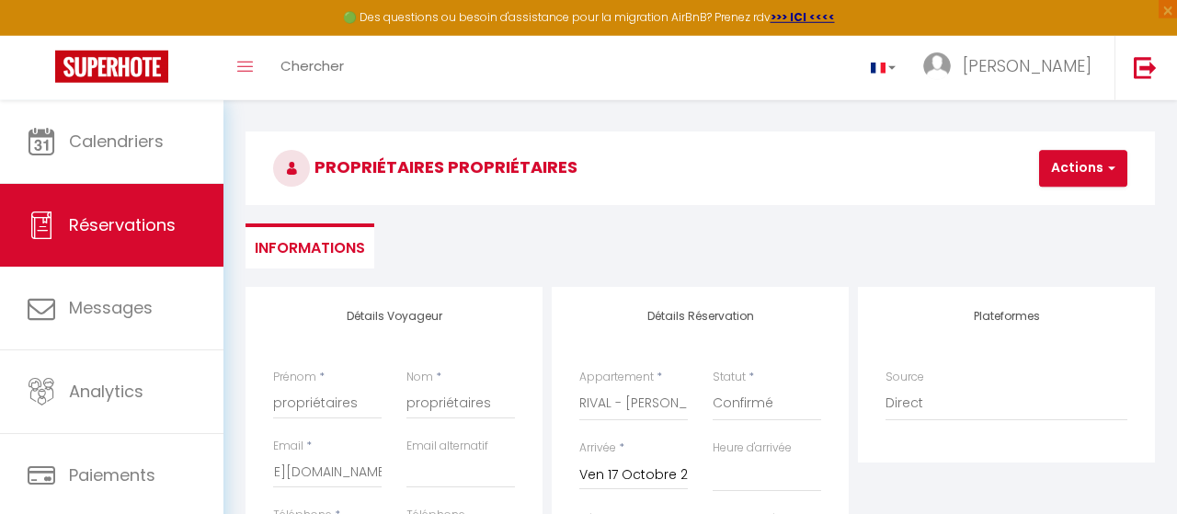
scroll to position [0, 0]
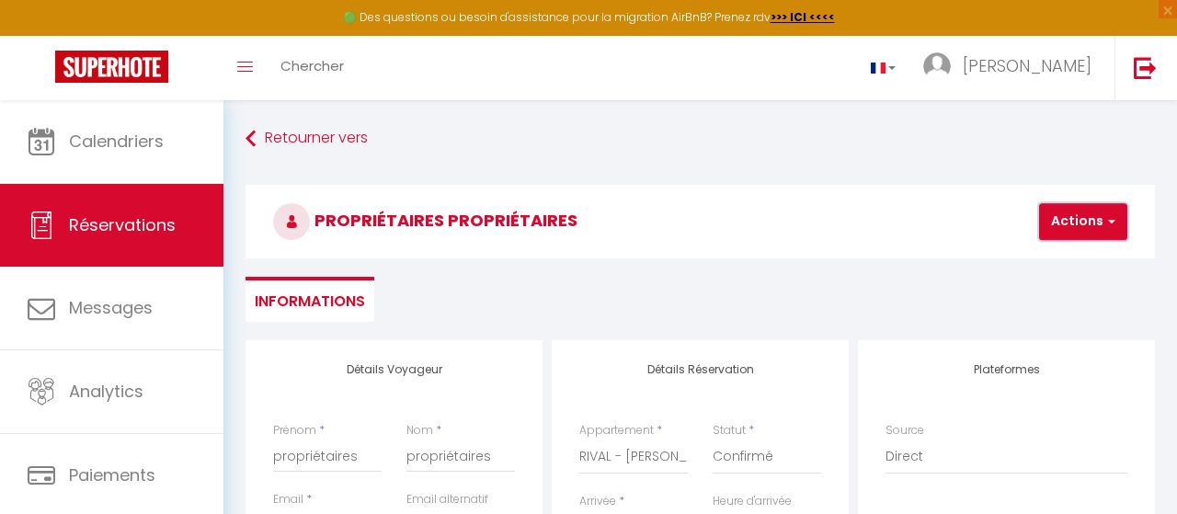
click at [1073, 223] on button "Actions" at bounding box center [1083, 221] width 88 height 37
click at [1069, 261] on link "Enregistrer" at bounding box center [1098, 262] width 145 height 24
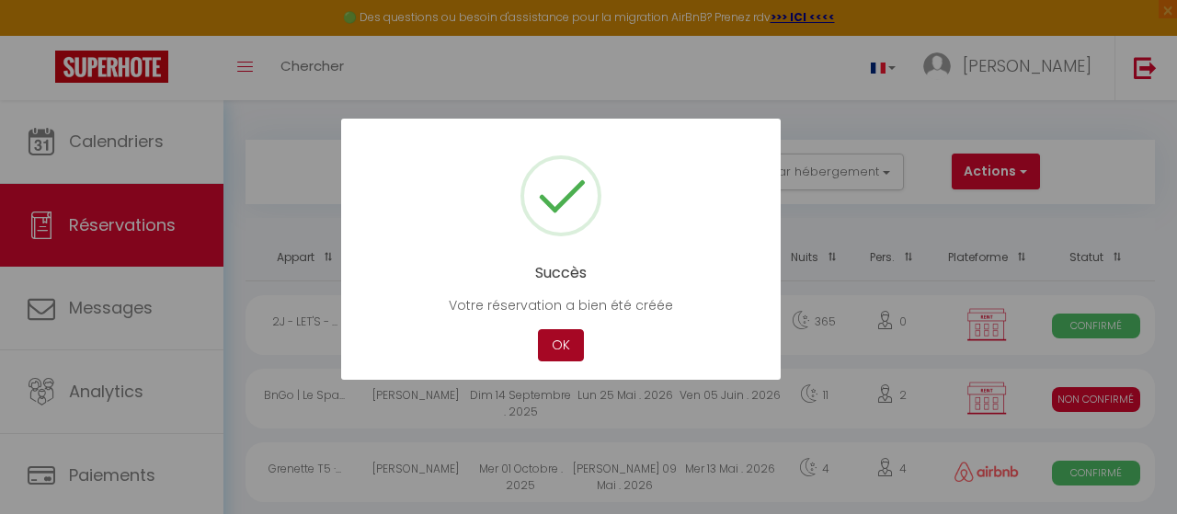
click at [572, 338] on button "OK" at bounding box center [561, 345] width 46 height 32
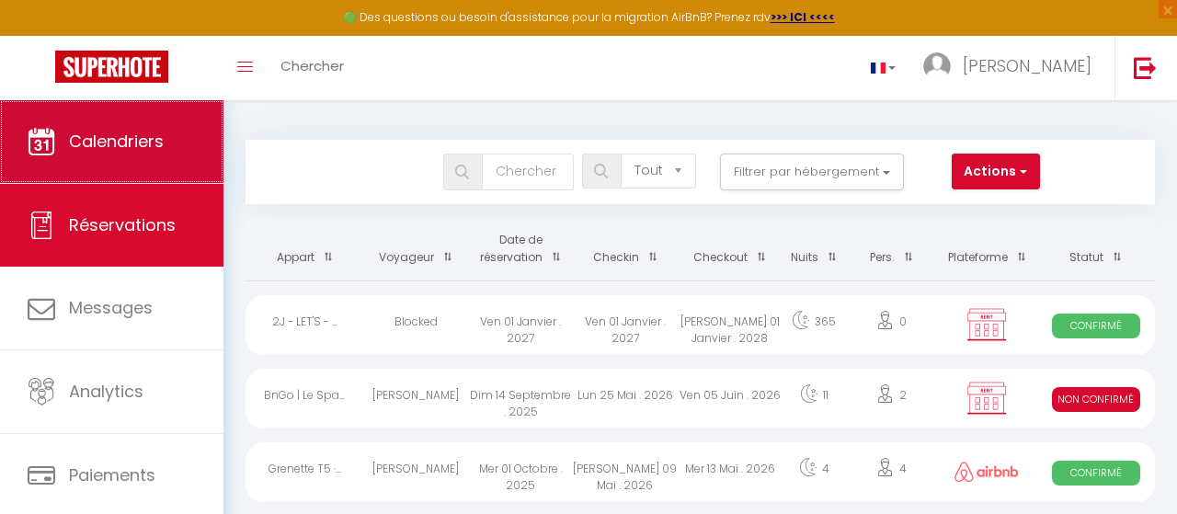
click at [154, 140] on span "Calendriers" at bounding box center [116, 141] width 95 height 23
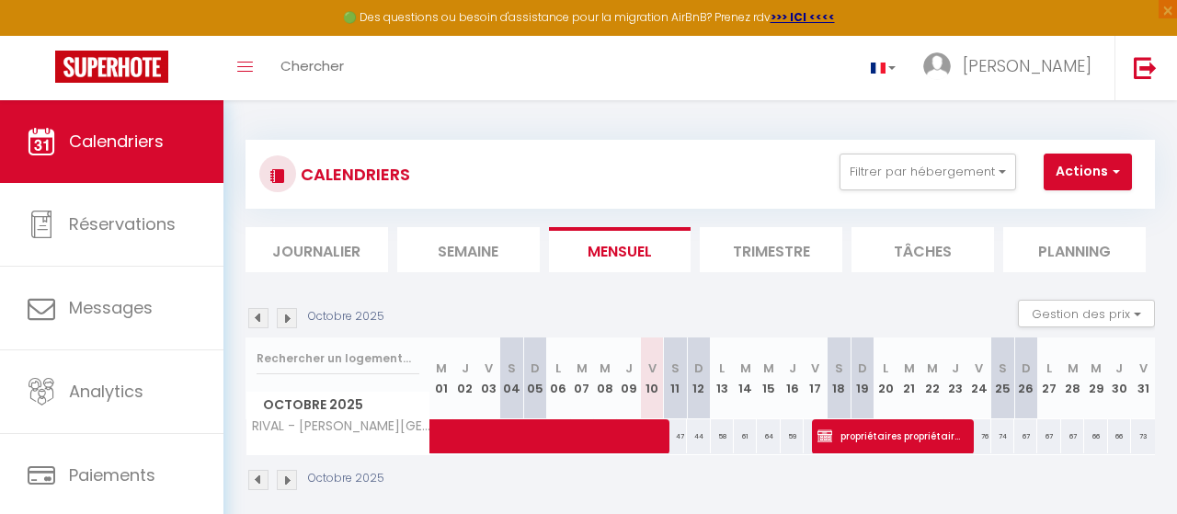
click at [889, 430] on span "propriétaires propriétaires" at bounding box center [889, 435] width 145 height 35
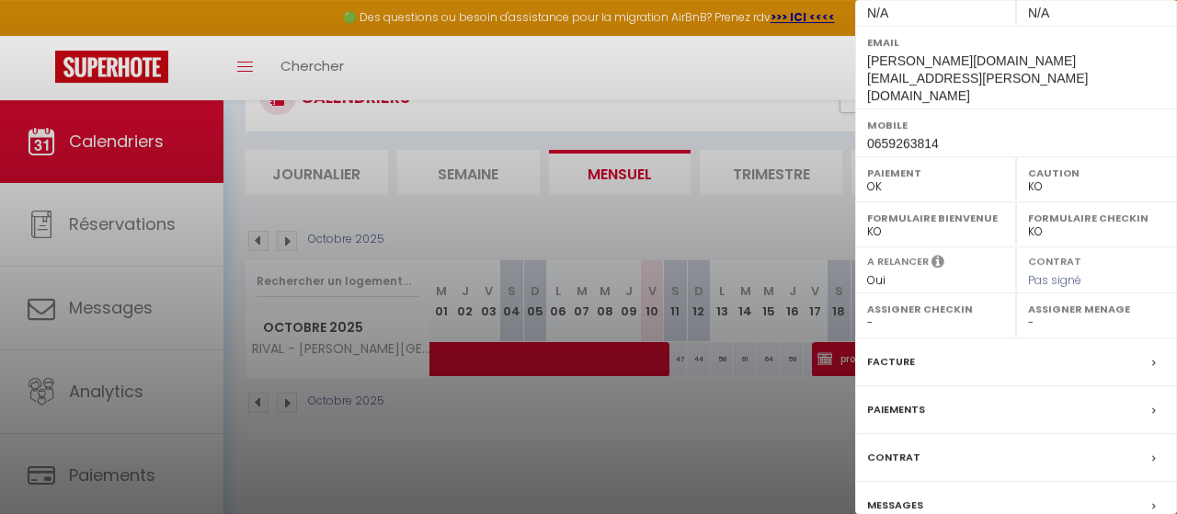
scroll to position [100, 0]
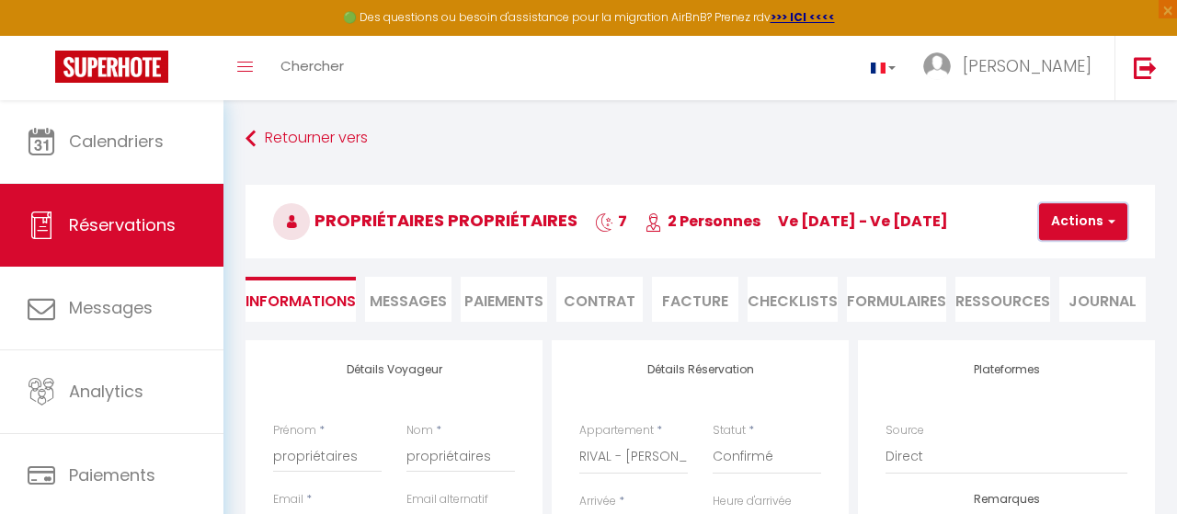
click at [1067, 235] on button "Actions" at bounding box center [1083, 221] width 88 height 37
click at [1091, 315] on link "Supprimer" at bounding box center [1098, 310] width 145 height 24
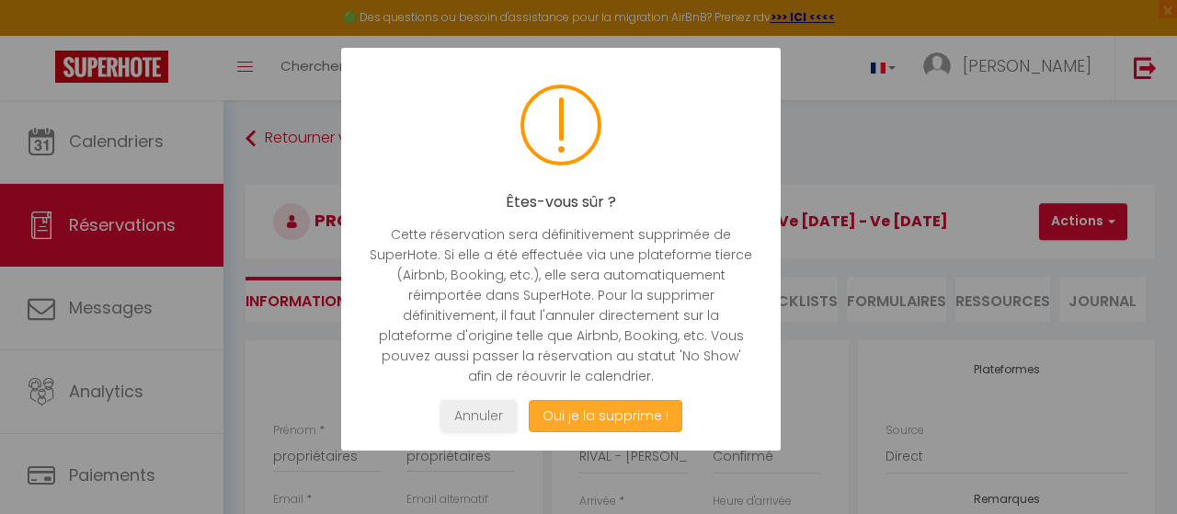
click at [626, 409] on button "Oui je la supprime !" at bounding box center [606, 416] width 154 height 32
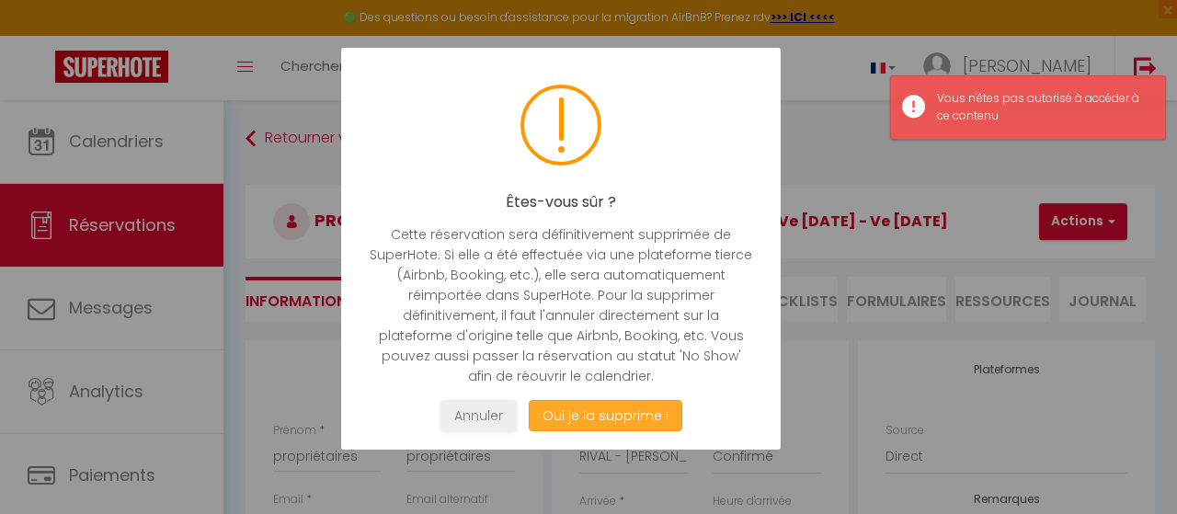
click at [622, 414] on button "Oui je la supprime !" at bounding box center [606, 416] width 154 height 32
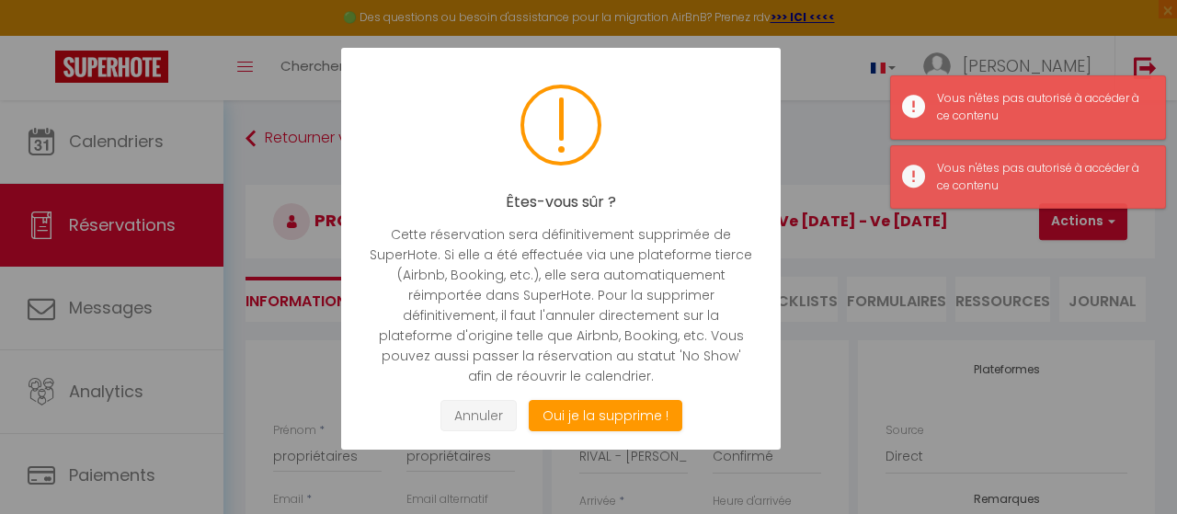
click at [472, 405] on button "Annuler" at bounding box center [478, 416] width 76 height 32
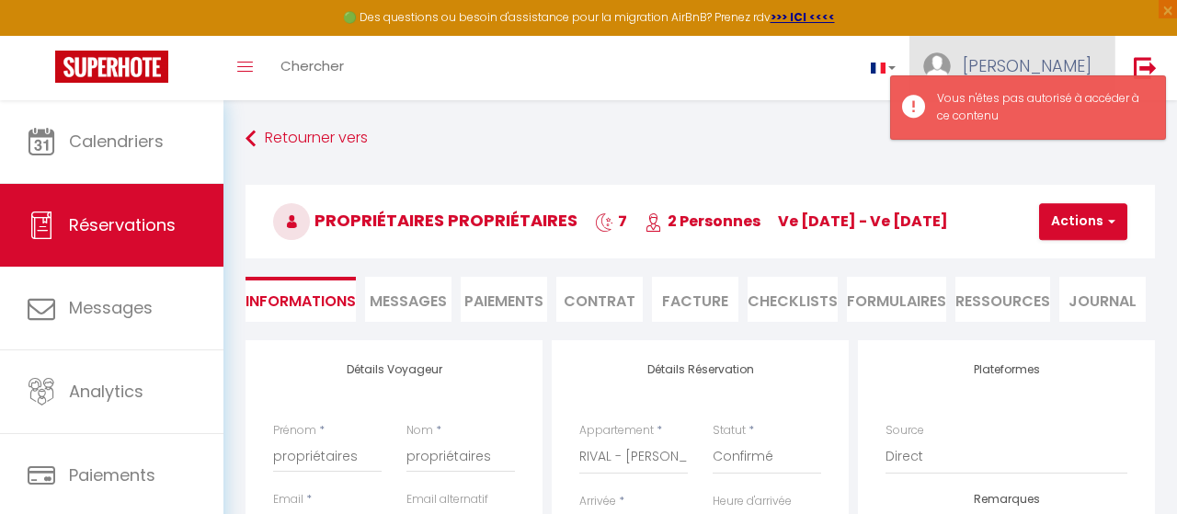
click at [1047, 58] on span "Jérome" at bounding box center [1027, 65] width 129 height 23
click at [1146, 68] on img at bounding box center [1145, 67] width 23 height 23
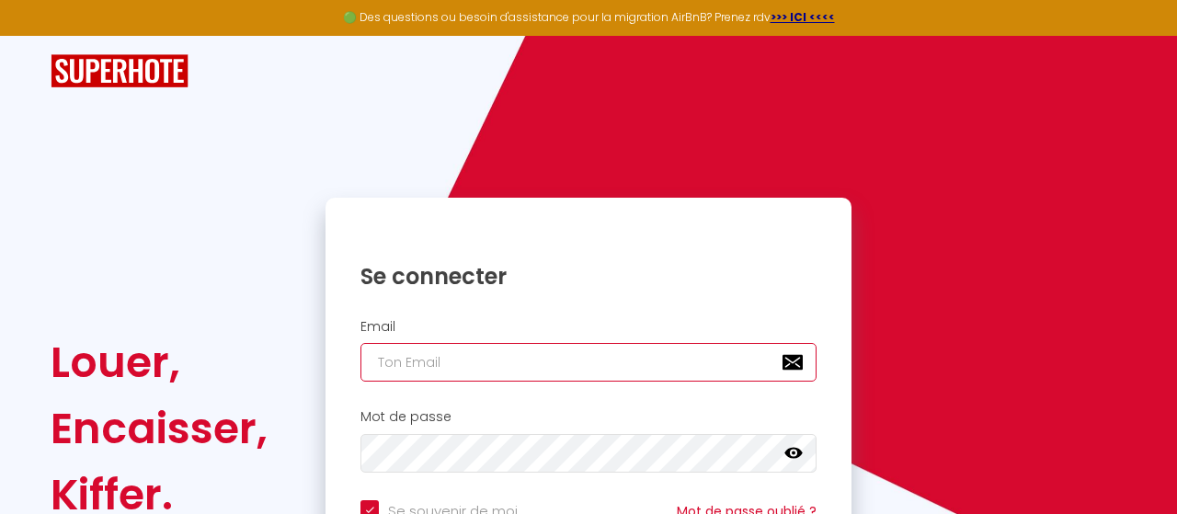
click at [538, 374] on input "email" at bounding box center [588, 362] width 456 height 39
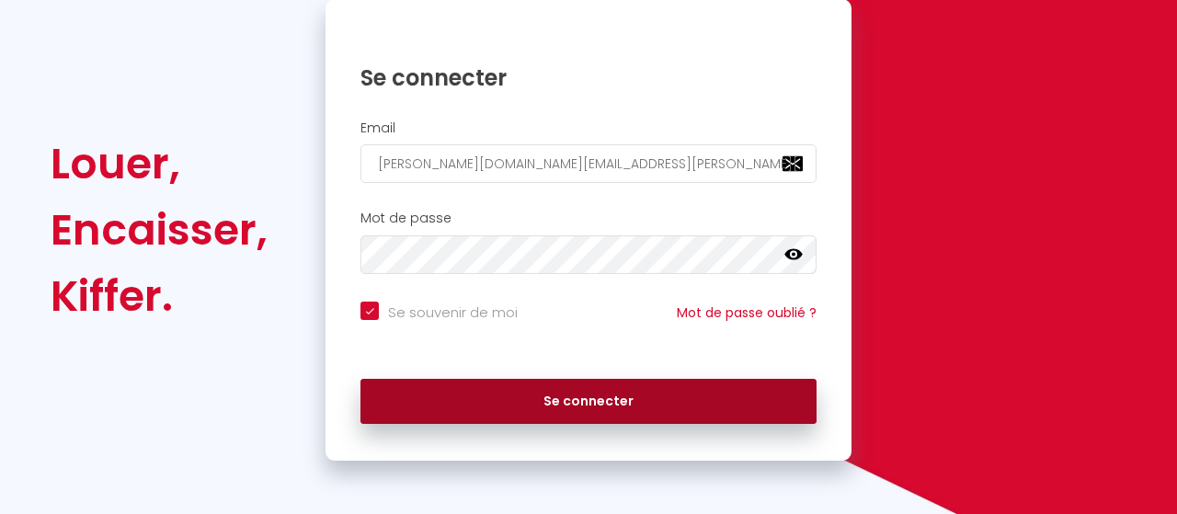
click at [560, 387] on button "Se connecter" at bounding box center [588, 402] width 456 height 46
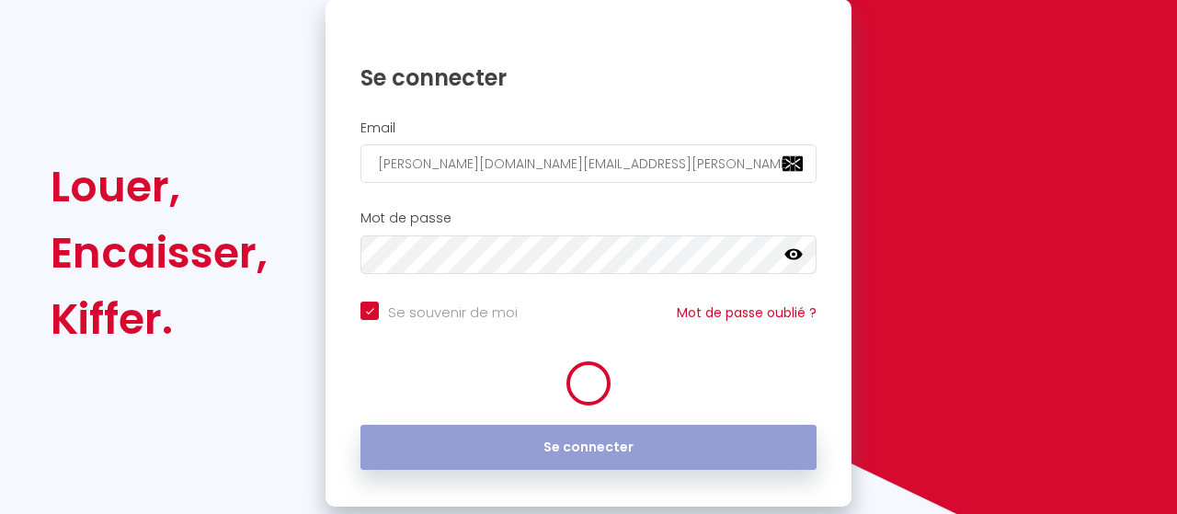
scroll to position [222, 0]
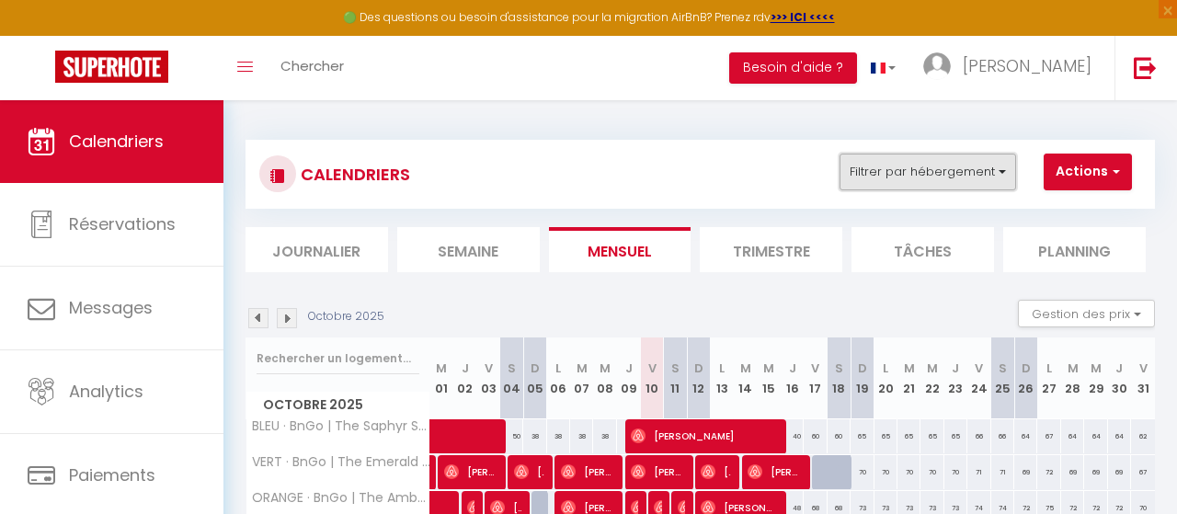
click at [959, 163] on button "Filtrer par hébergement" at bounding box center [927, 172] width 177 height 37
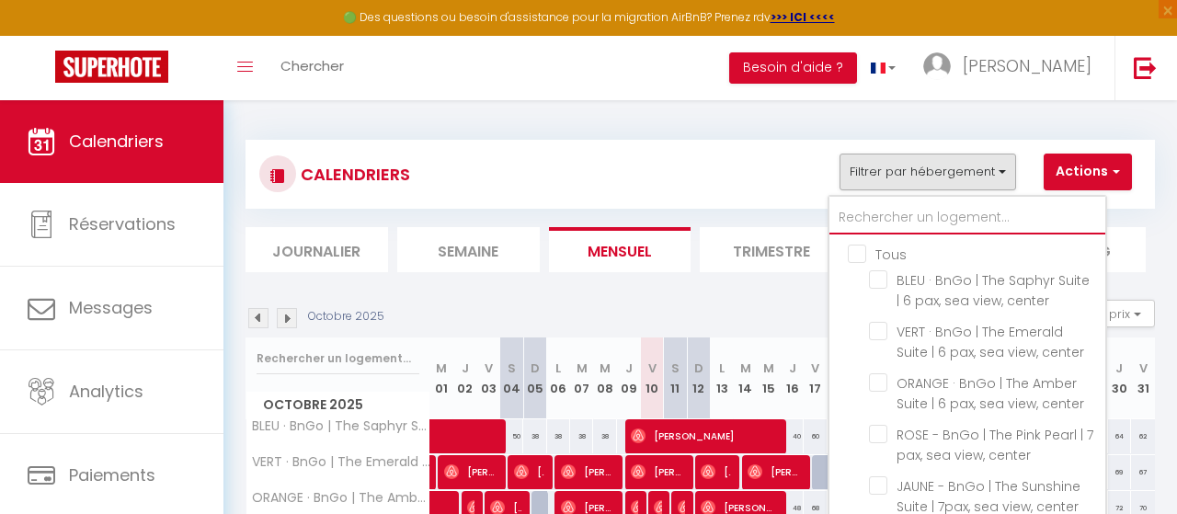
click at [931, 220] on input "text" at bounding box center [967, 217] width 276 height 33
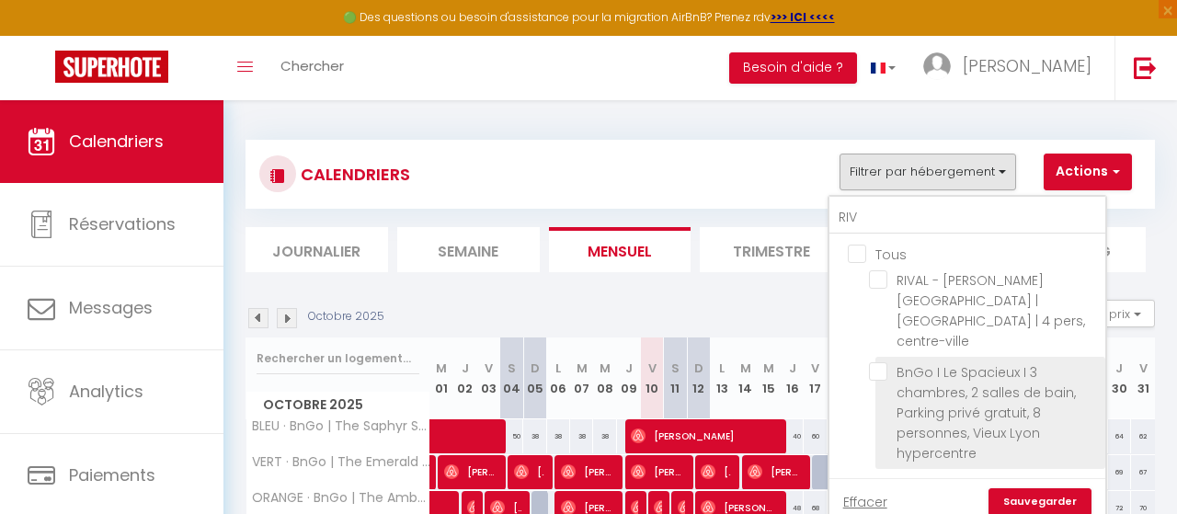
drag, startPoint x: 884, startPoint y: 282, endPoint x: 959, endPoint y: 404, distance: 142.9
click at [881, 282] on input "RIVAL - Dauphiné -[PERSON_NAME] | Le Central & Cosy | 4 pers, centre-ville" at bounding box center [984, 279] width 230 height 18
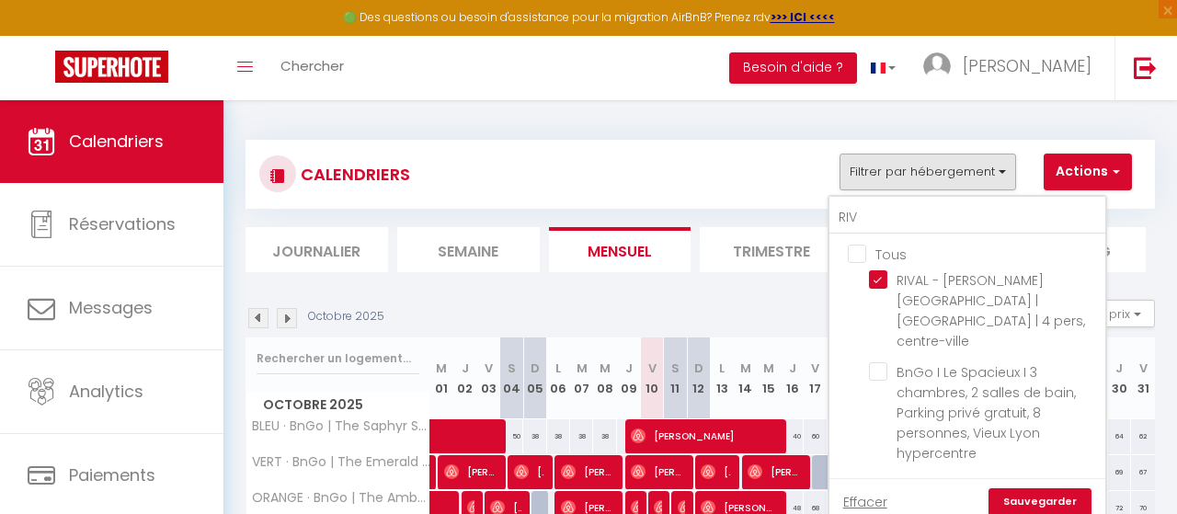
click at [1040, 488] on link "Sauvegarder" at bounding box center [1039, 502] width 103 height 28
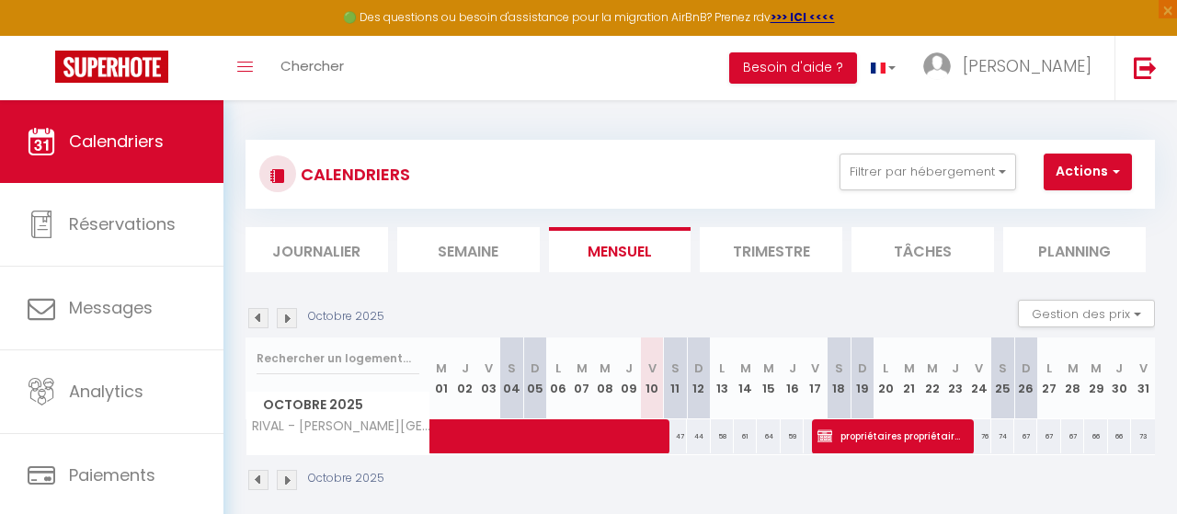
click at [836, 439] on span "propriétaires propriétaires" at bounding box center [889, 435] width 145 height 35
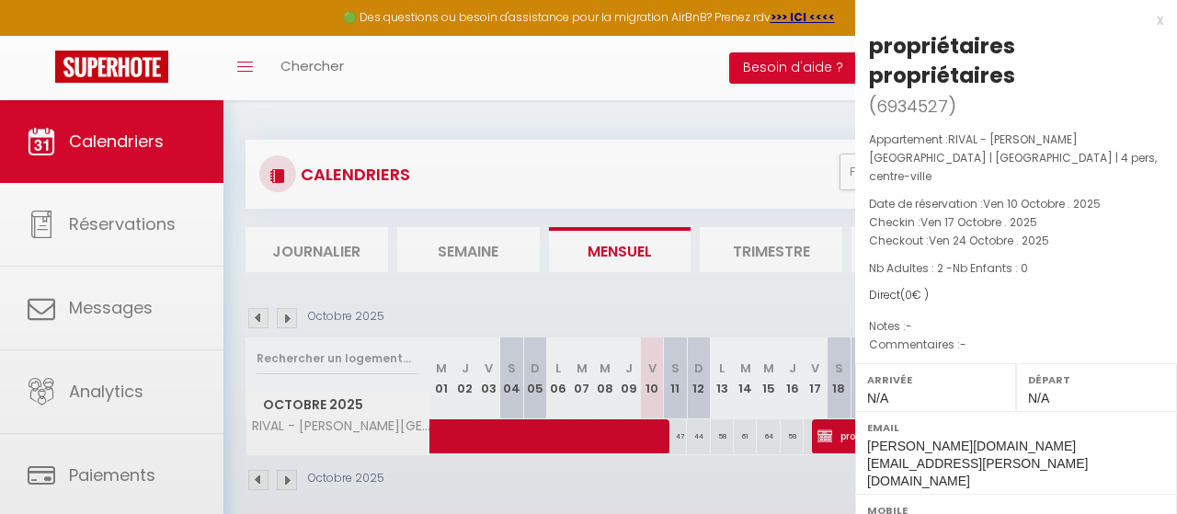
scroll to position [385, 0]
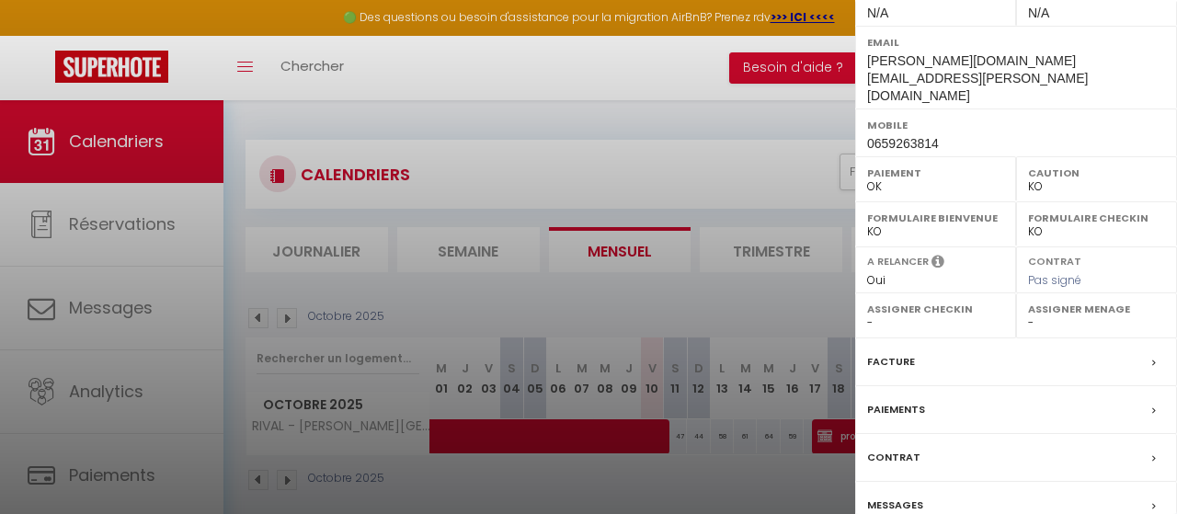
click at [1042, 482] on div "Messages" at bounding box center [1016, 506] width 322 height 48
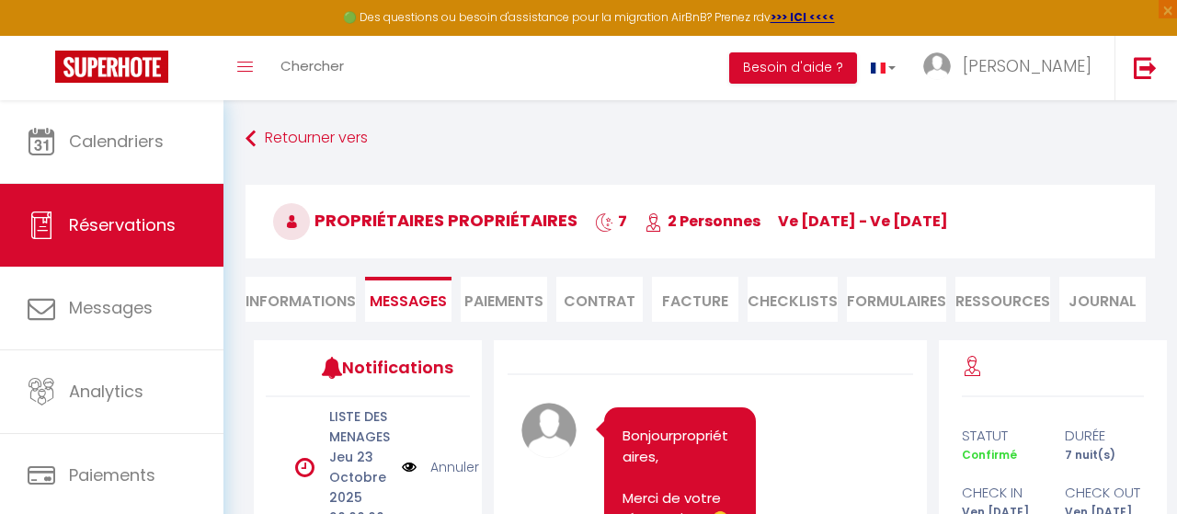
click at [315, 302] on li "Informations" at bounding box center [300, 299] width 110 height 45
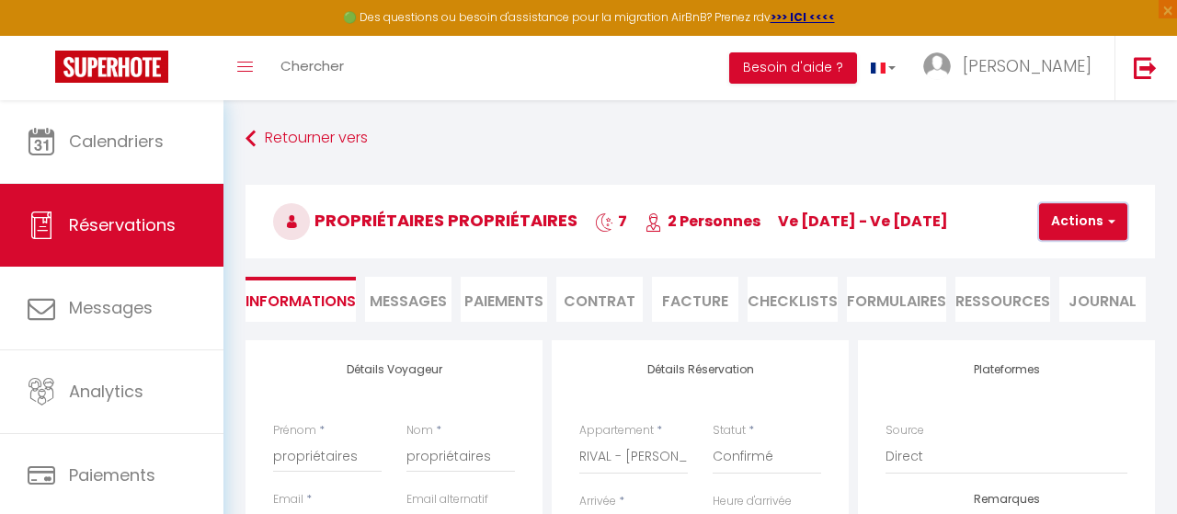
click at [1080, 240] on div "propriétaires propriétaires 7 2 Personnes ve 17 Oct - ve 24 Oct Actions Enregis…" at bounding box center [699, 222] width 909 height 74
click at [1059, 221] on button "Actions" at bounding box center [1083, 221] width 88 height 37
click at [1067, 303] on link "Supprimer" at bounding box center [1098, 310] width 145 height 24
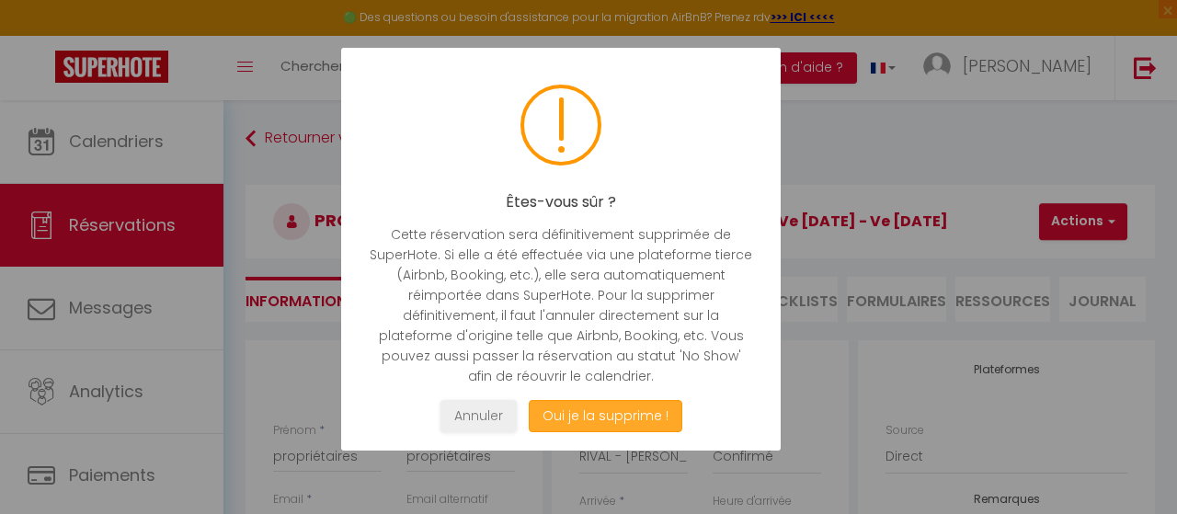
click at [604, 410] on button "Oui je la supprime !" at bounding box center [606, 416] width 154 height 32
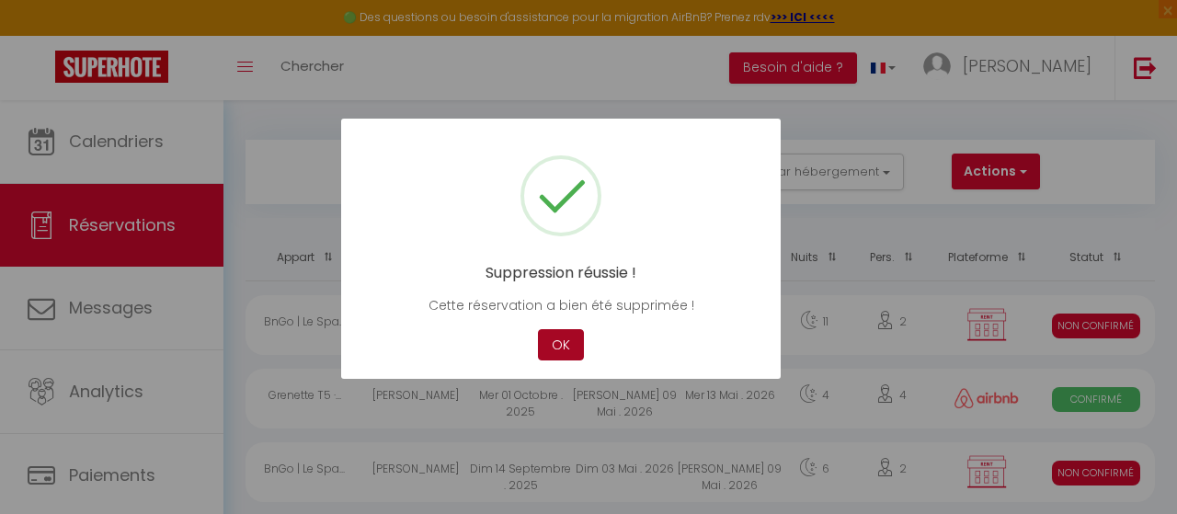
click at [565, 358] on button "OK" at bounding box center [561, 345] width 46 height 32
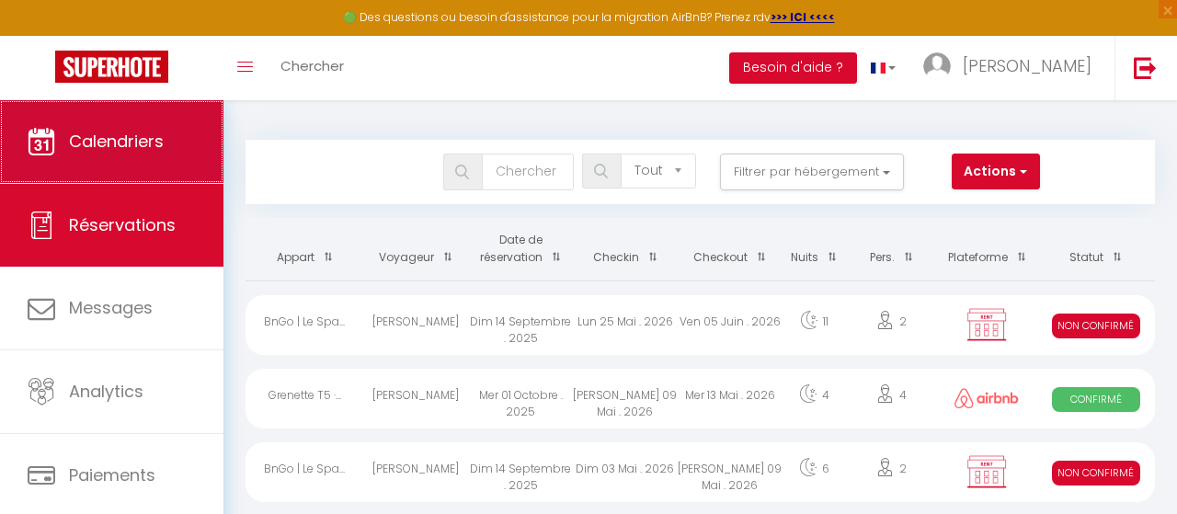
click at [177, 124] on link "Calendriers" at bounding box center [111, 141] width 223 height 83
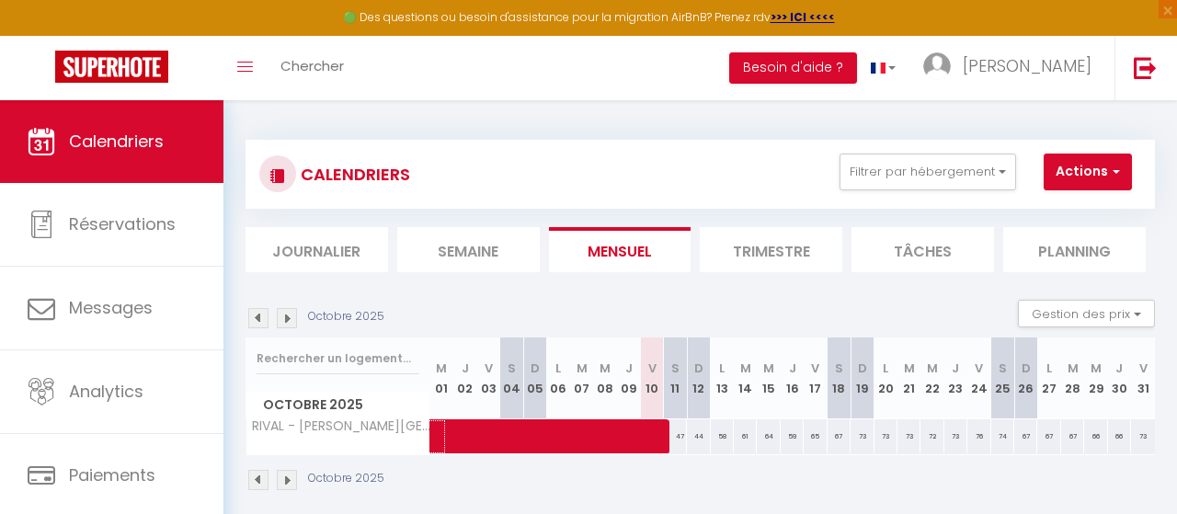
click at [819, 431] on span at bounding box center [655, 436] width 423 height 35
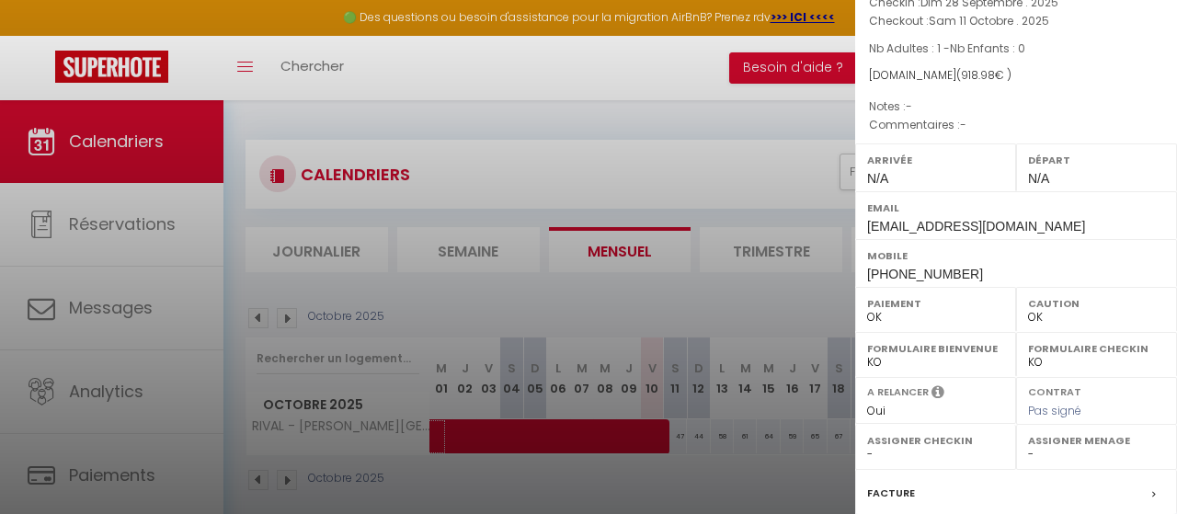
scroll to position [17, 0]
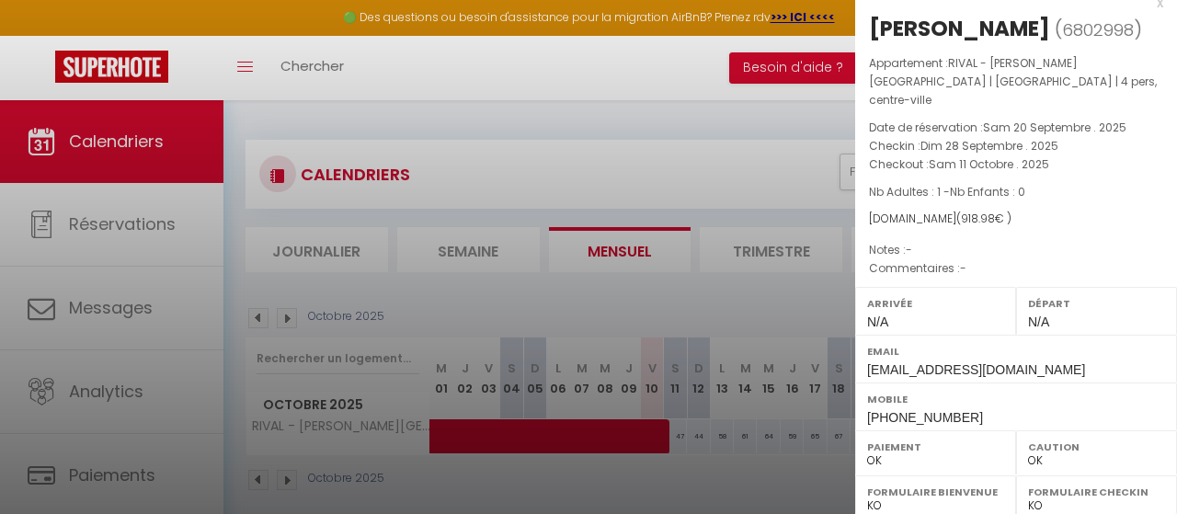
click at [798, 433] on div at bounding box center [588, 257] width 1177 height 514
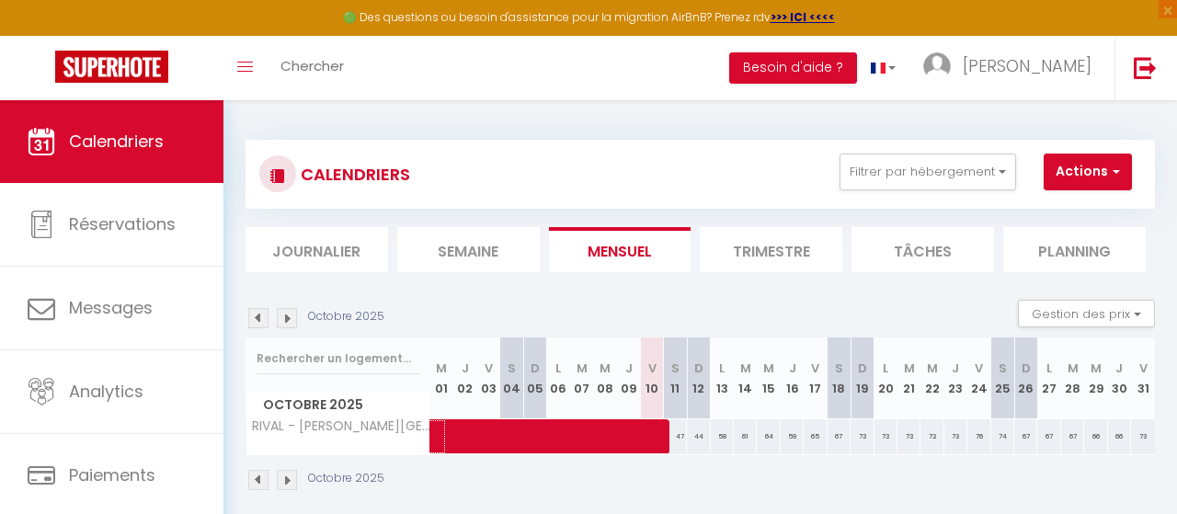
click at [790, 436] on span at bounding box center [655, 436] width 423 height 35
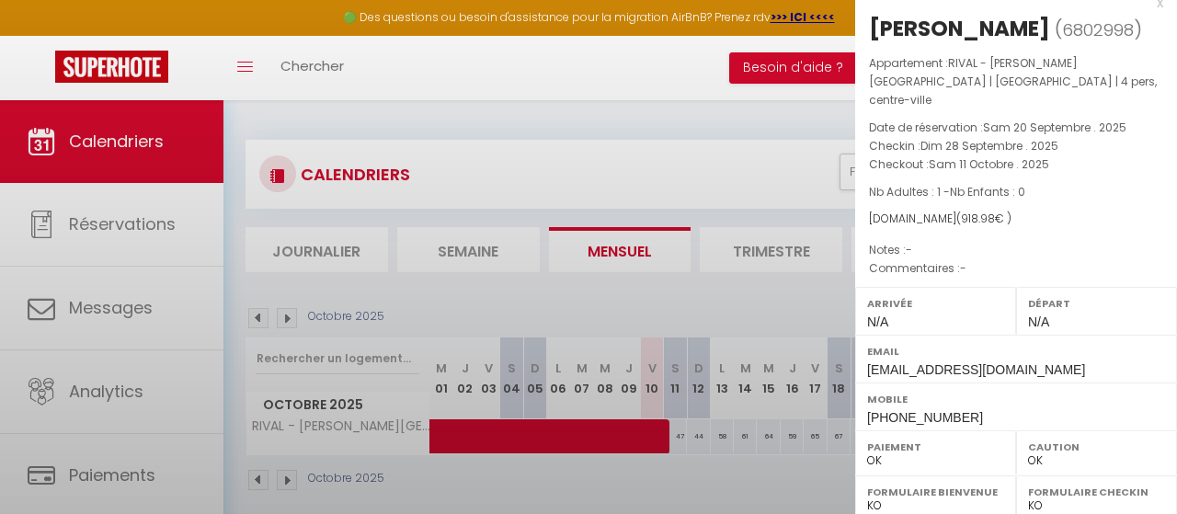
click at [805, 435] on div at bounding box center [588, 257] width 1177 height 514
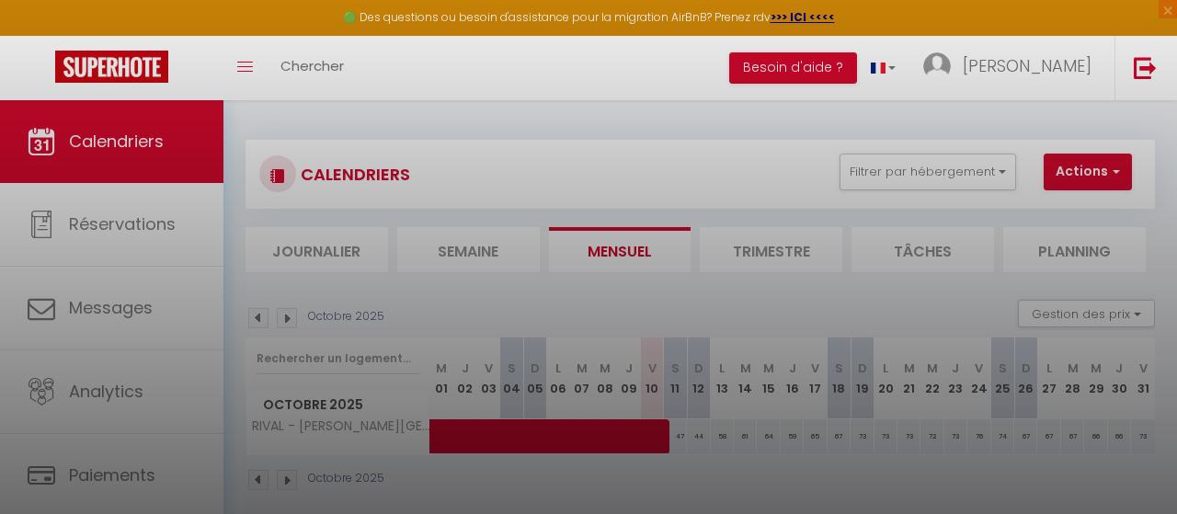
drag, startPoint x: 816, startPoint y: 439, endPoint x: 841, endPoint y: 441, distance: 25.9
click at [822, 439] on div at bounding box center [588, 257] width 1177 height 514
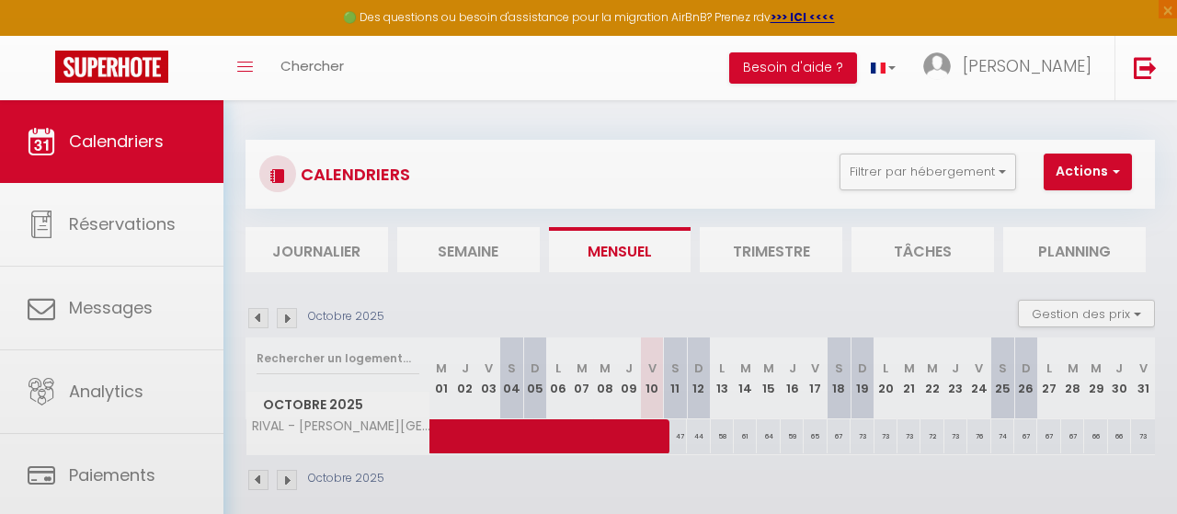
drag, startPoint x: 841, startPoint y: 441, endPoint x: 870, endPoint y: 443, distance: 28.6
click at [859, 443] on div at bounding box center [588, 257] width 1177 height 514
drag, startPoint x: 870, startPoint y: 443, endPoint x: 884, endPoint y: 436, distance: 15.6
click at [873, 439] on div "73" at bounding box center [862, 436] width 24 height 34
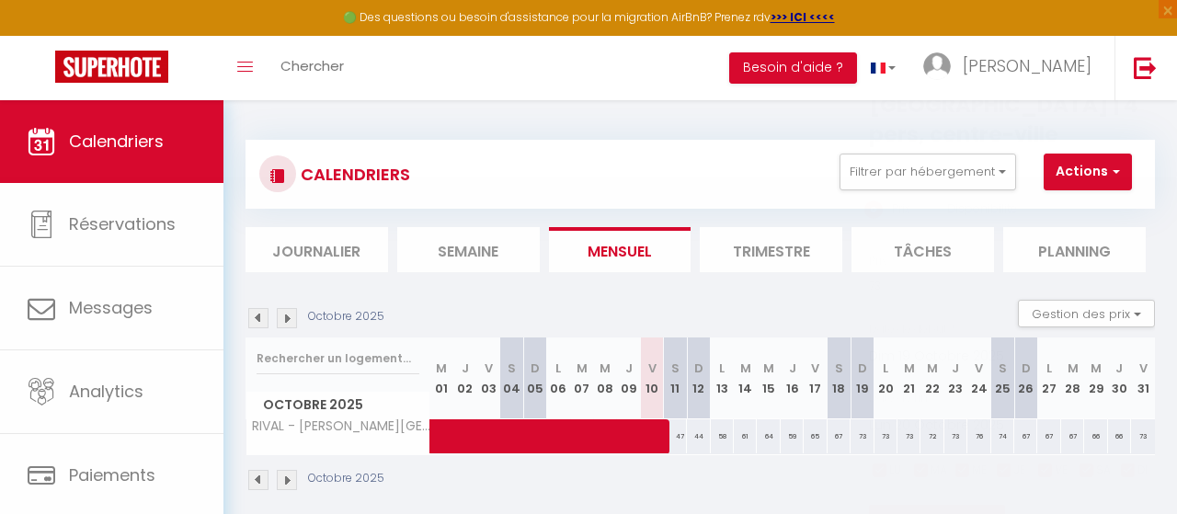
scroll to position [79, 0]
click at [894, 436] on div at bounding box center [588, 257] width 1177 height 514
click at [887, 435] on div "73" at bounding box center [885, 436] width 23 height 34
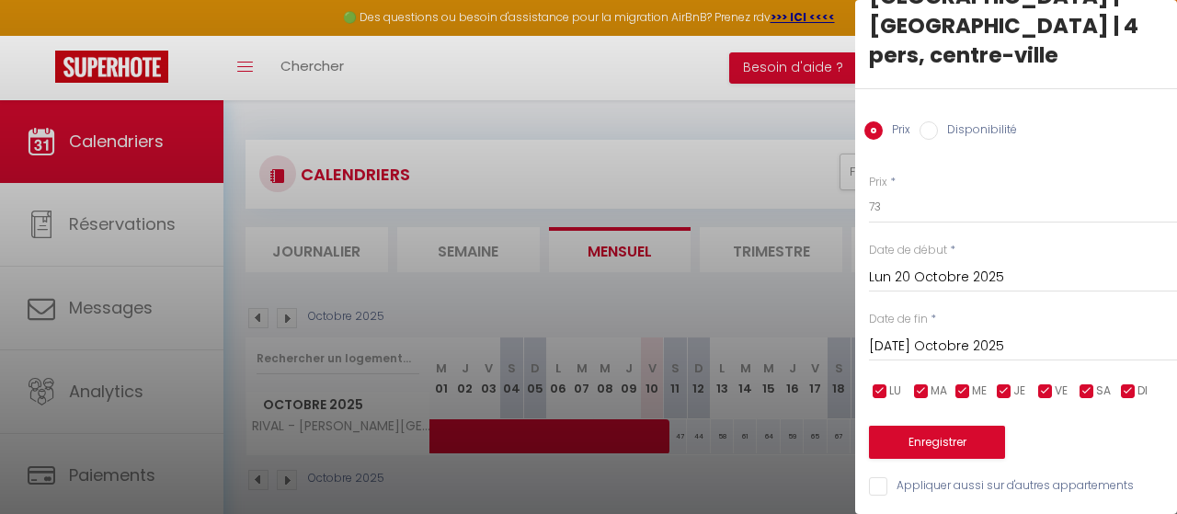
click at [911, 275] on input "Lun 20 Octobre 2025" at bounding box center [1023, 278] width 308 height 24
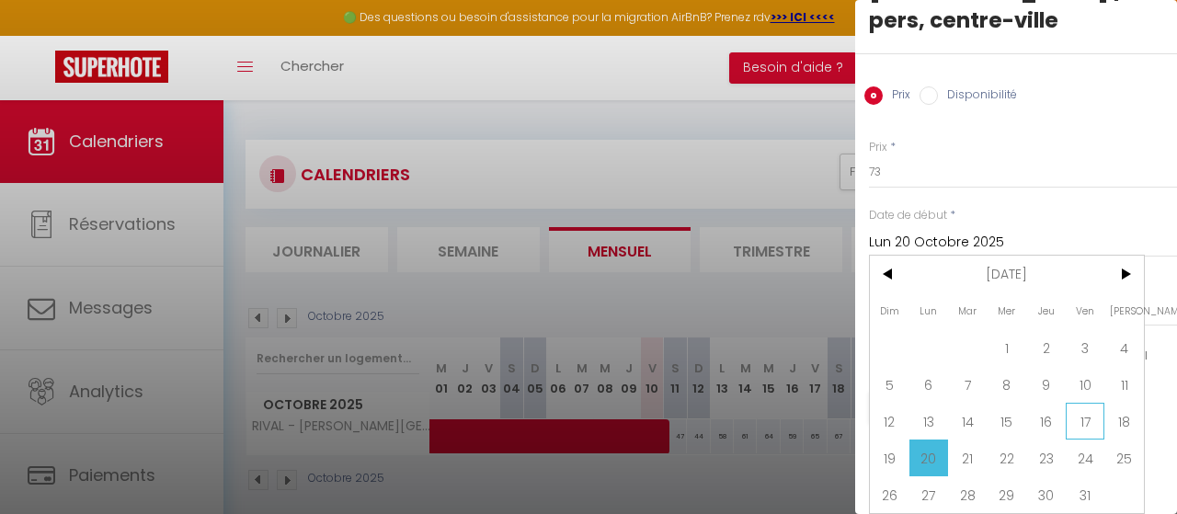
click at [1086, 425] on span "17" at bounding box center [1086, 421] width 40 height 37
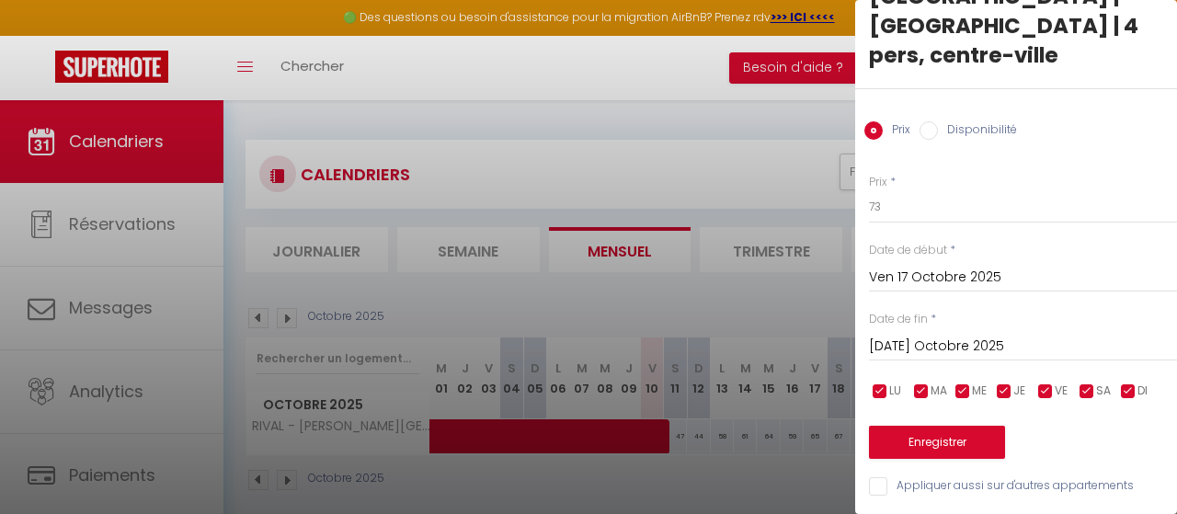
click at [953, 336] on input "Mar 21 Octobre 2025" at bounding box center [1023, 347] width 308 height 24
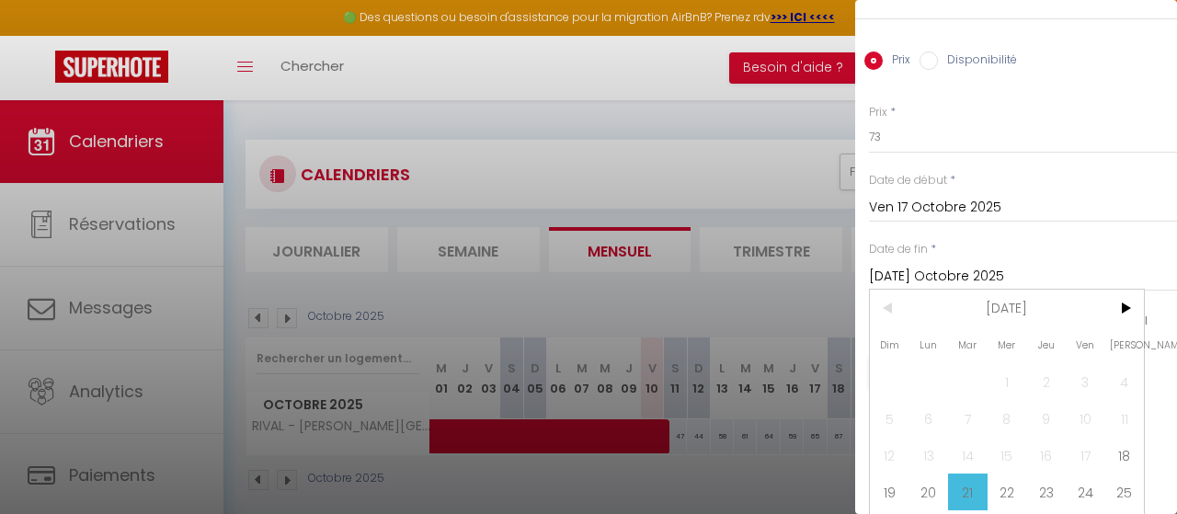
scroll to position [185, 0]
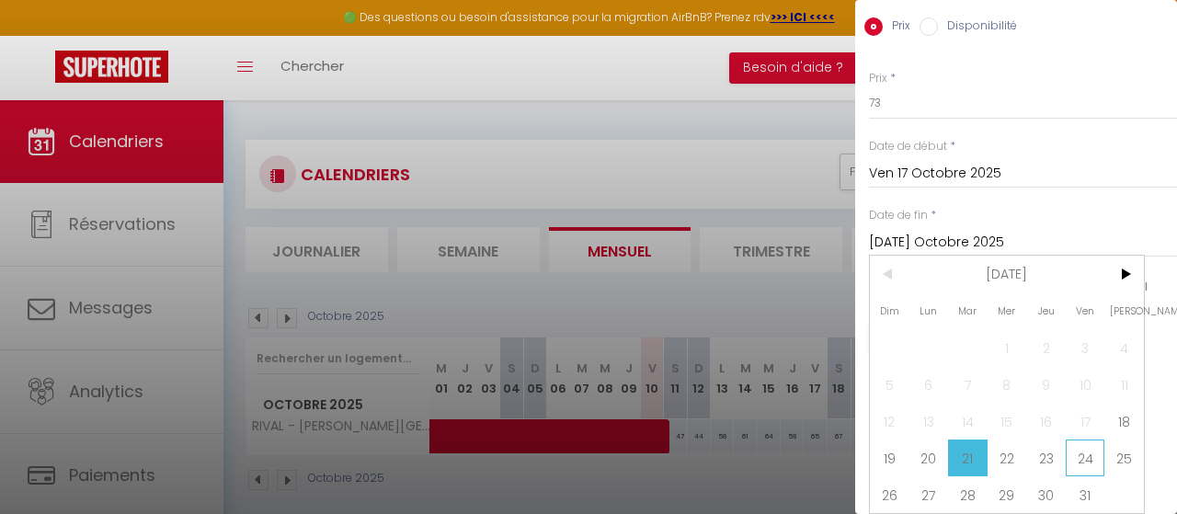
click at [1095, 462] on span "24" at bounding box center [1086, 457] width 40 height 37
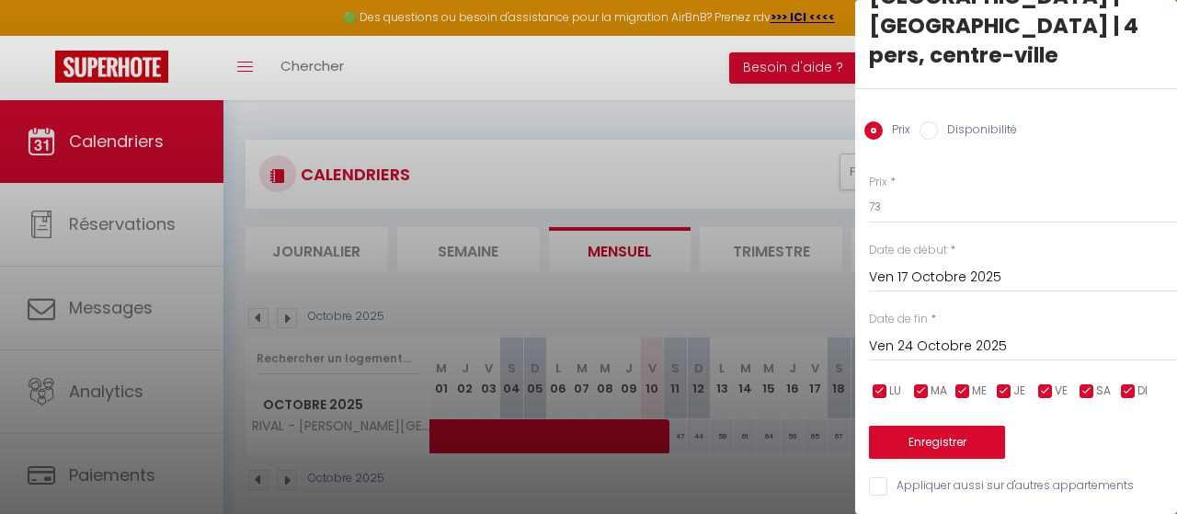
drag, startPoint x: 930, startPoint y: 131, endPoint x: 940, endPoint y: 143, distance: 15.8
click at [931, 131] on input "Disponibilité" at bounding box center [928, 130] width 18 height 18
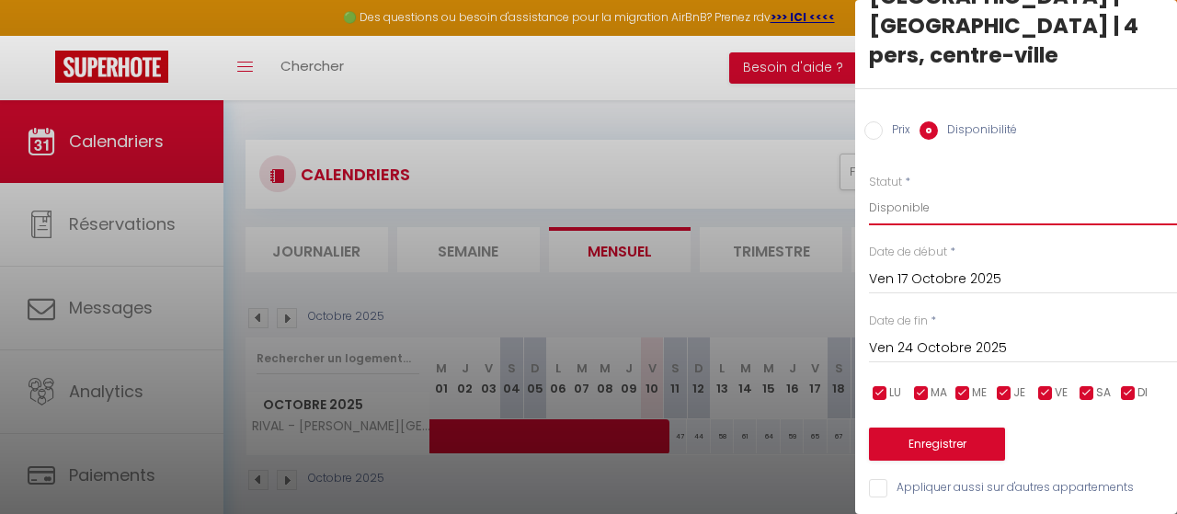
click at [869, 190] on select "Disponible Indisponible" at bounding box center [1023, 207] width 308 height 35
click option "Indisponible" at bounding box center [0, 0] width 0 height 0
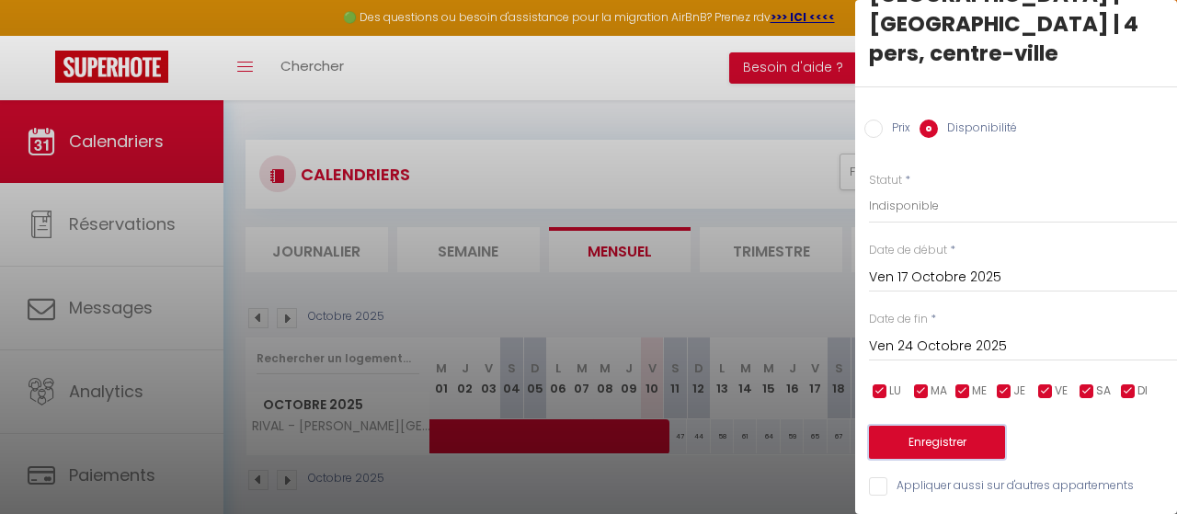
click at [987, 445] on button "Enregistrer" at bounding box center [937, 442] width 136 height 33
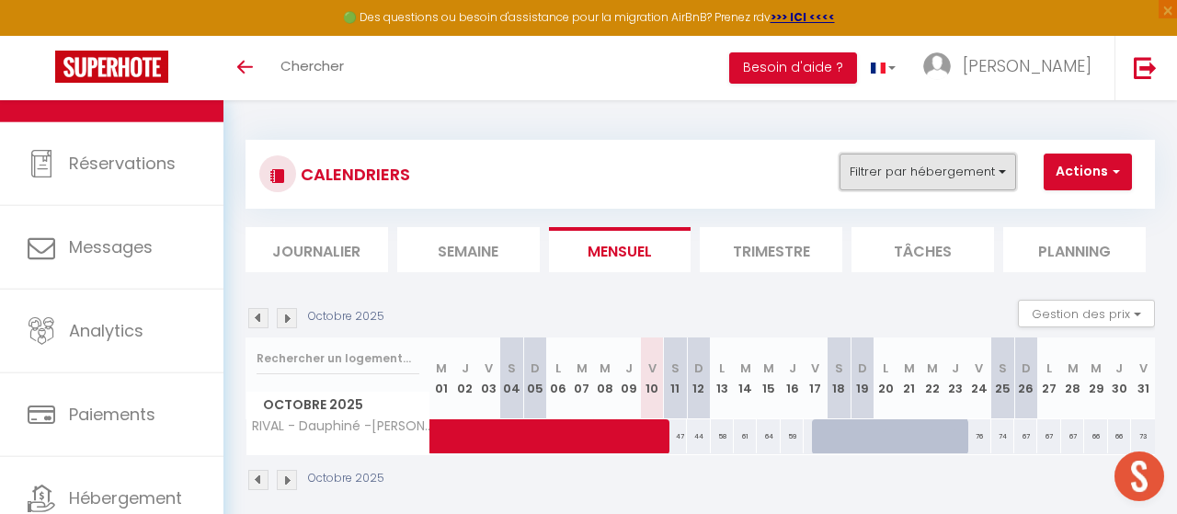
click at [932, 163] on button "Filtrer par hébergement" at bounding box center [927, 172] width 177 height 37
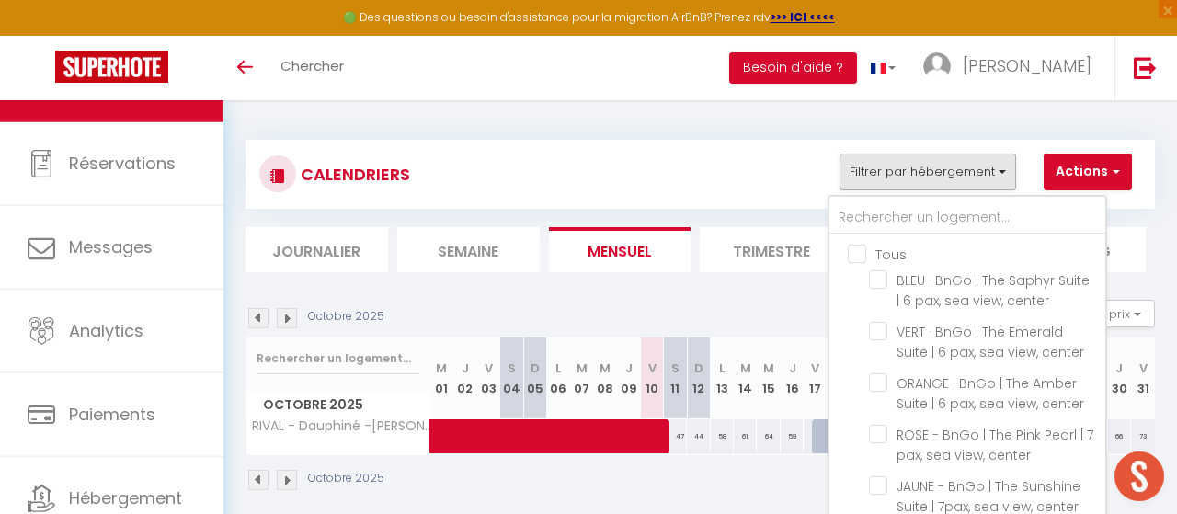
click at [863, 247] on input "Tous" at bounding box center [986, 253] width 276 height 18
checkbox input "true"
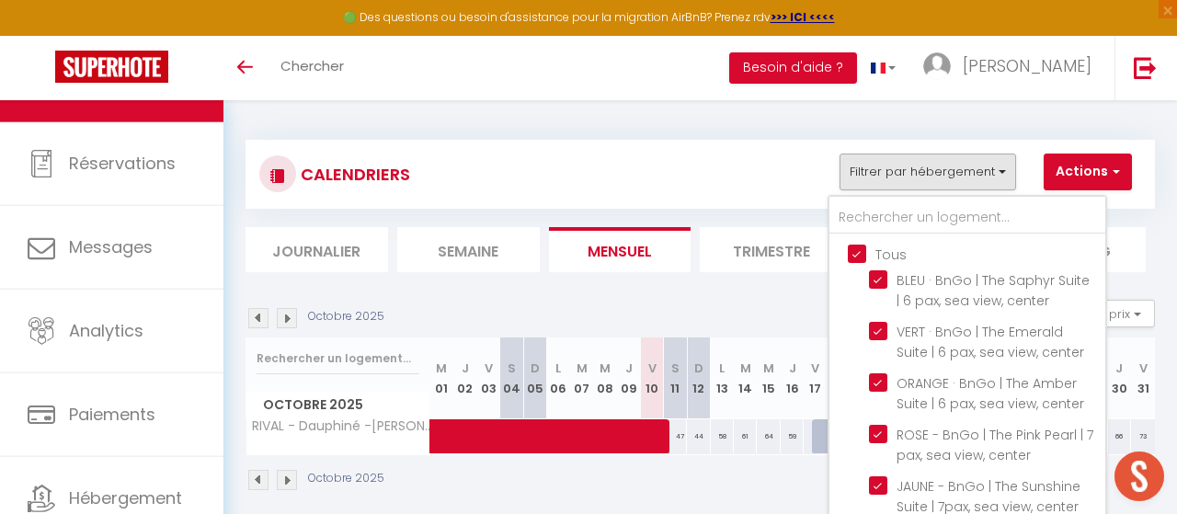
checkbox input "true"
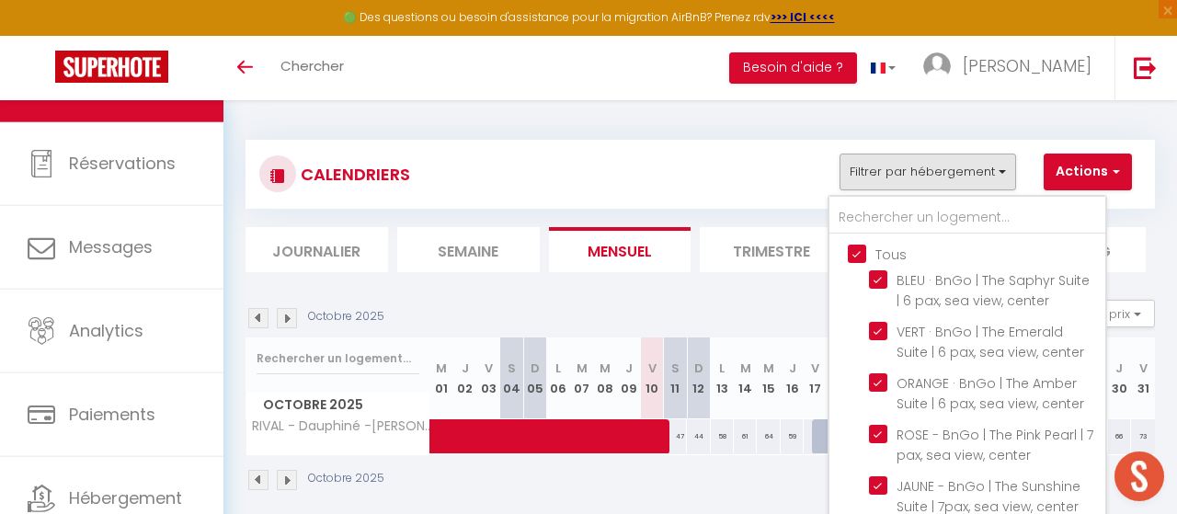
checkbox input "true"
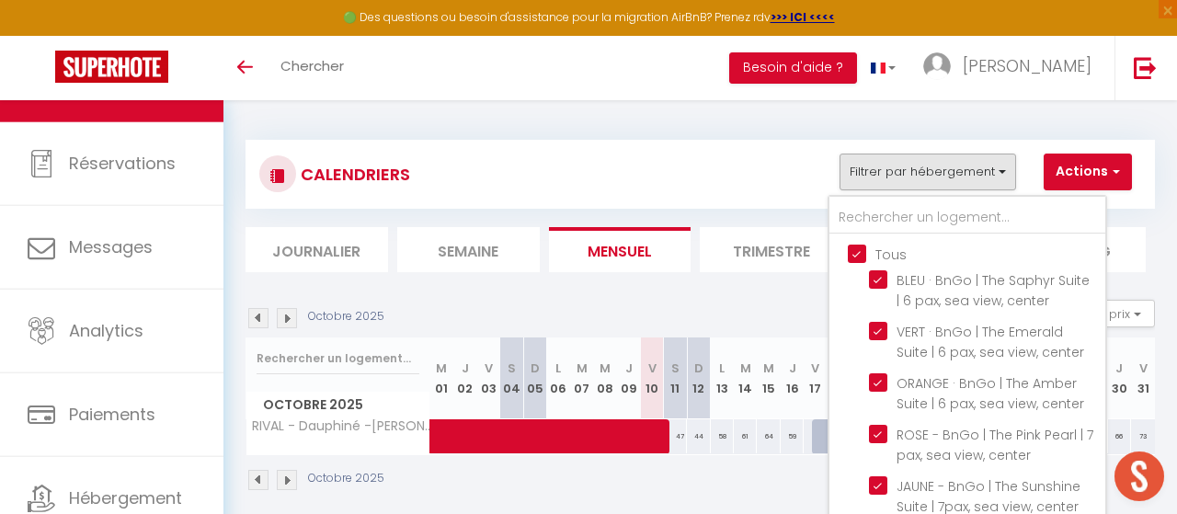
checkbox input "true"
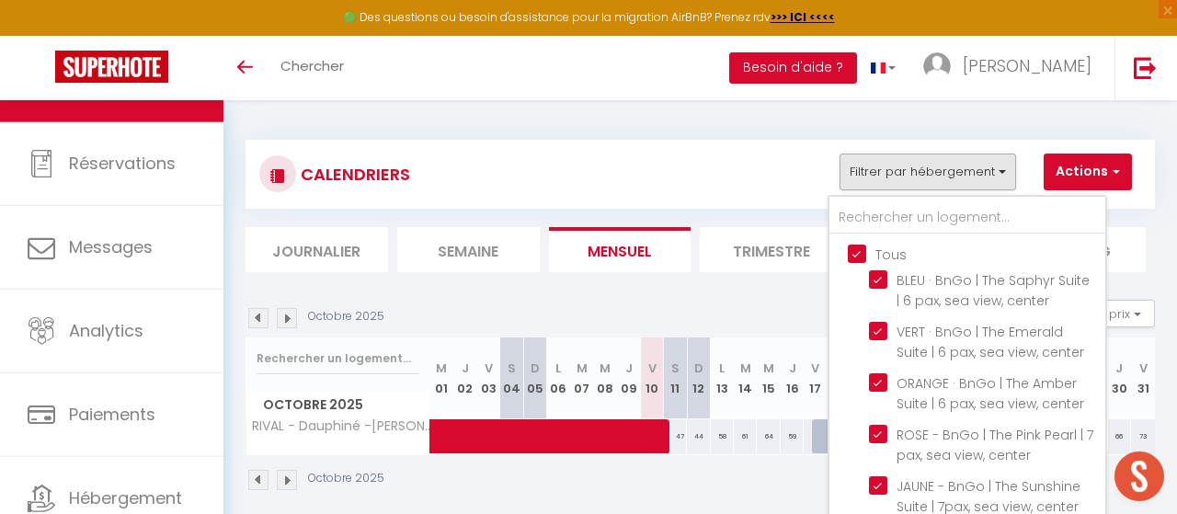
checkbox input "true"
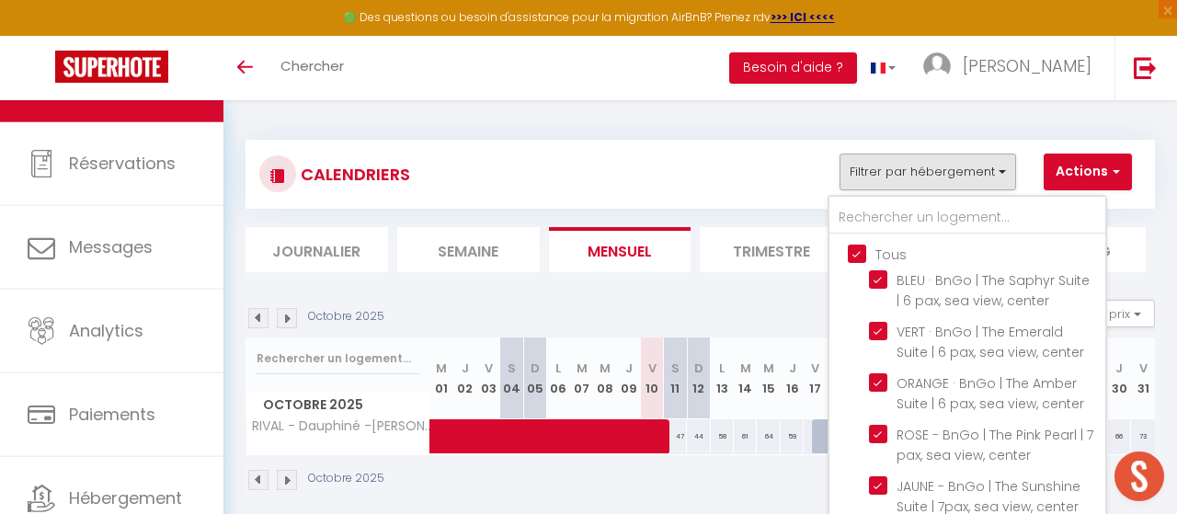
checkbox input "true"
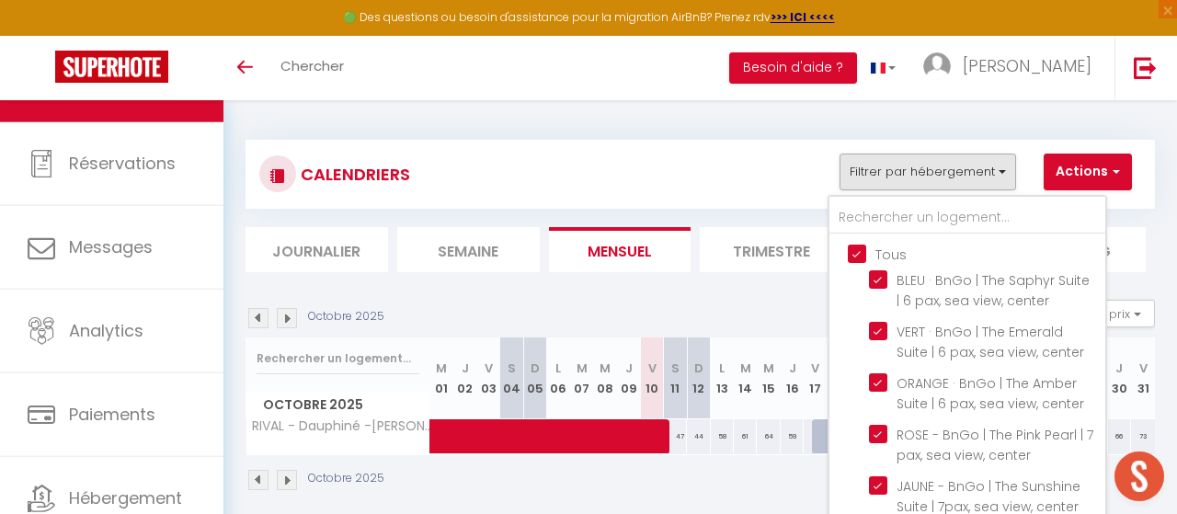
checkbox input "true"
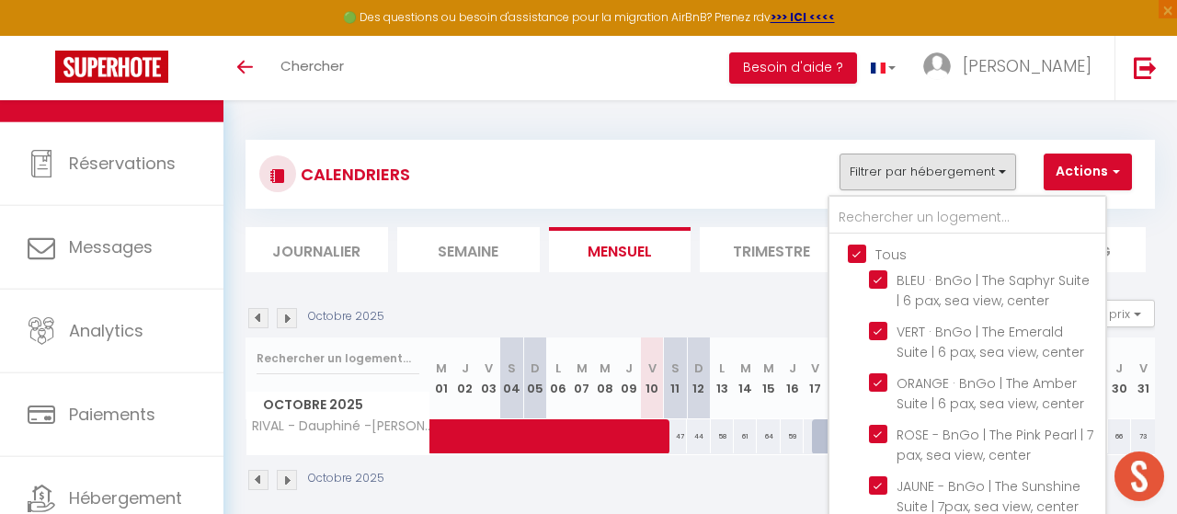
drag, startPoint x: 863, startPoint y: 252, endPoint x: 869, endPoint y: 221, distance: 31.7
click at [863, 252] on input "Tous" at bounding box center [986, 253] width 276 height 18
checkbox input "false"
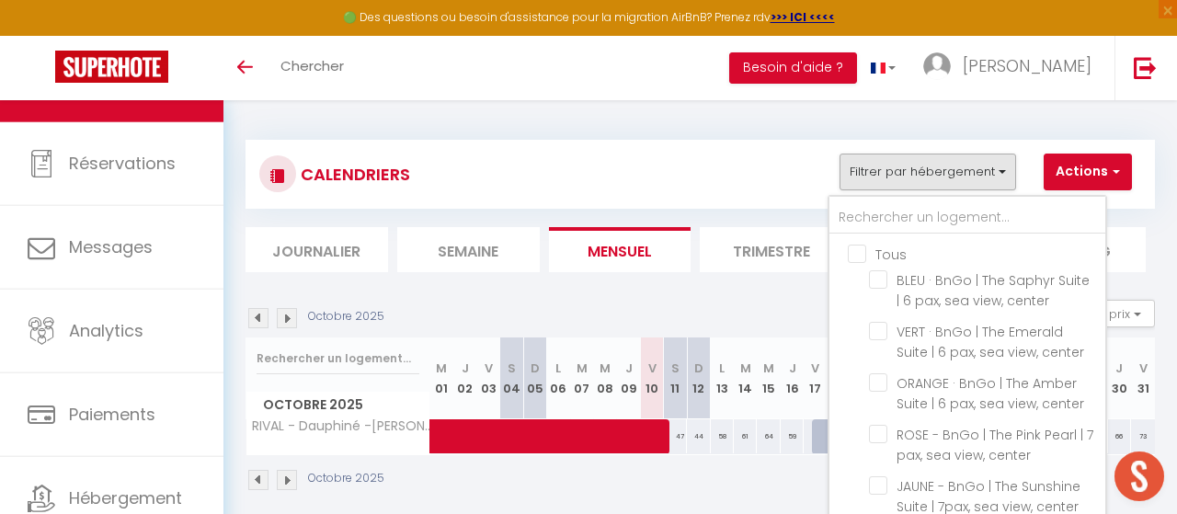
checkbox input "false"
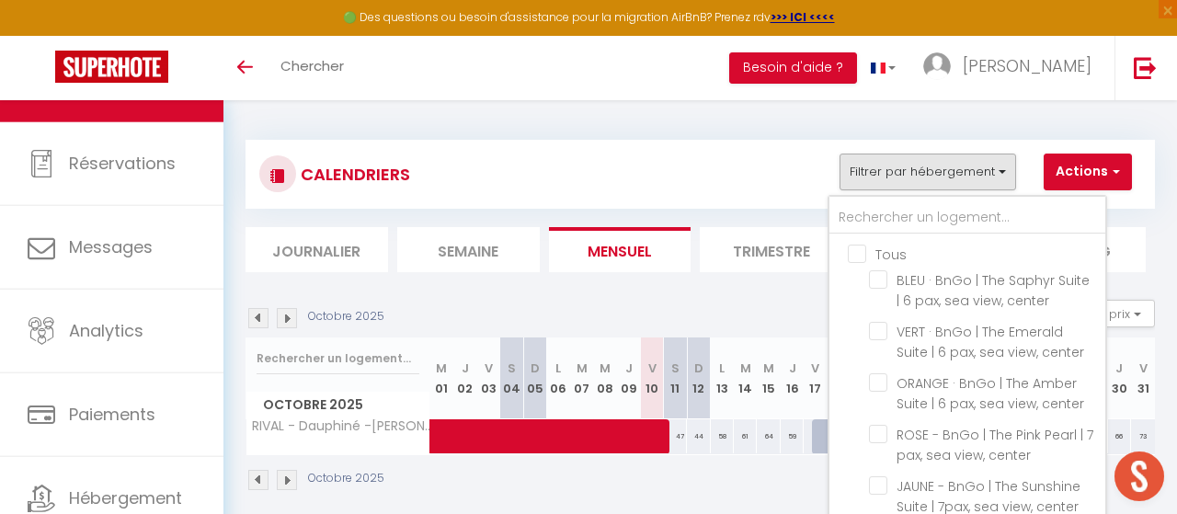
checkbox input "false"
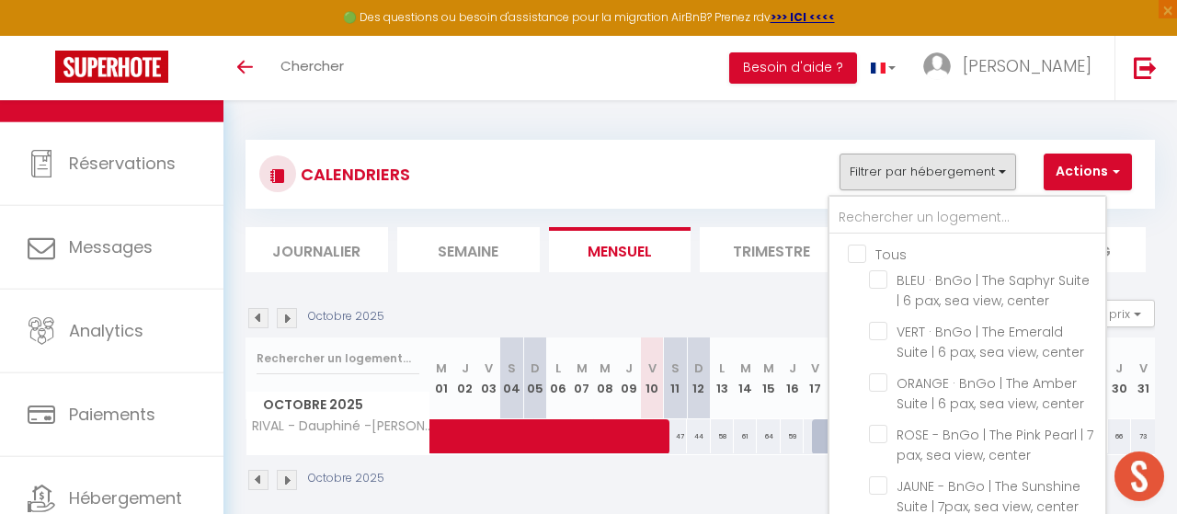
checkbox input "false"
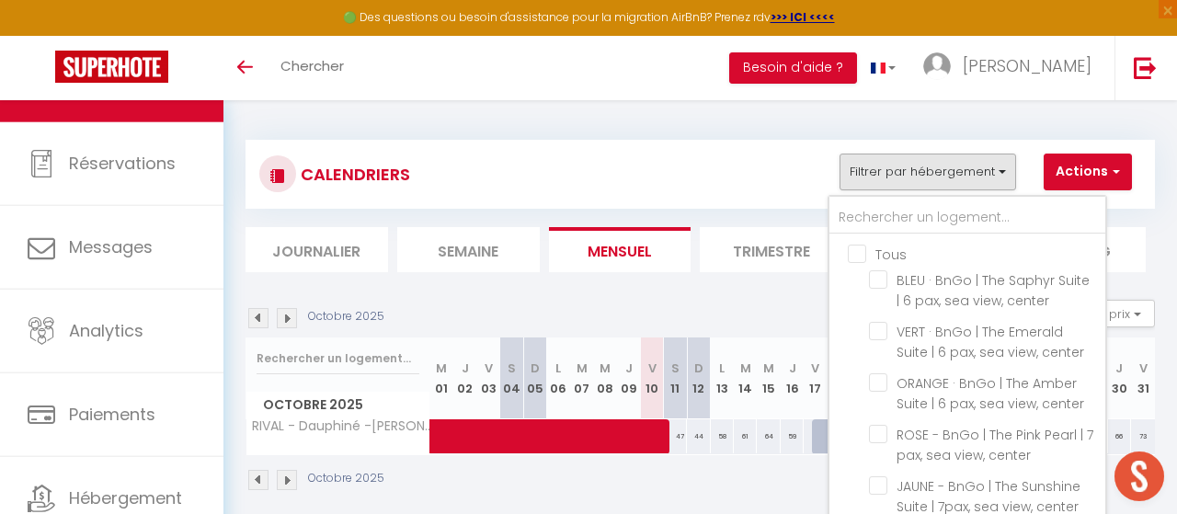
checkbox input "false"
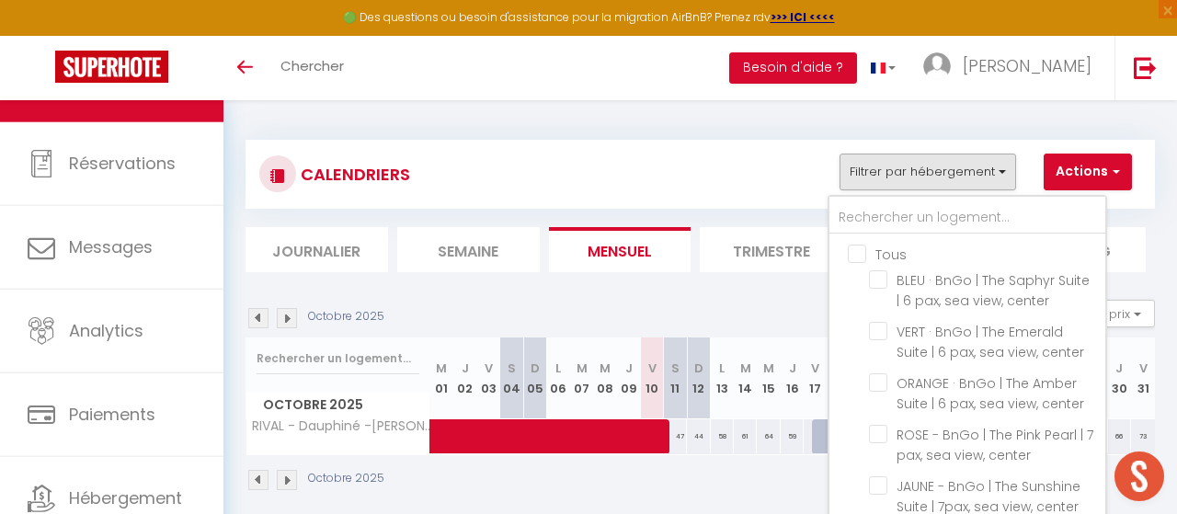
checkbox input "false"
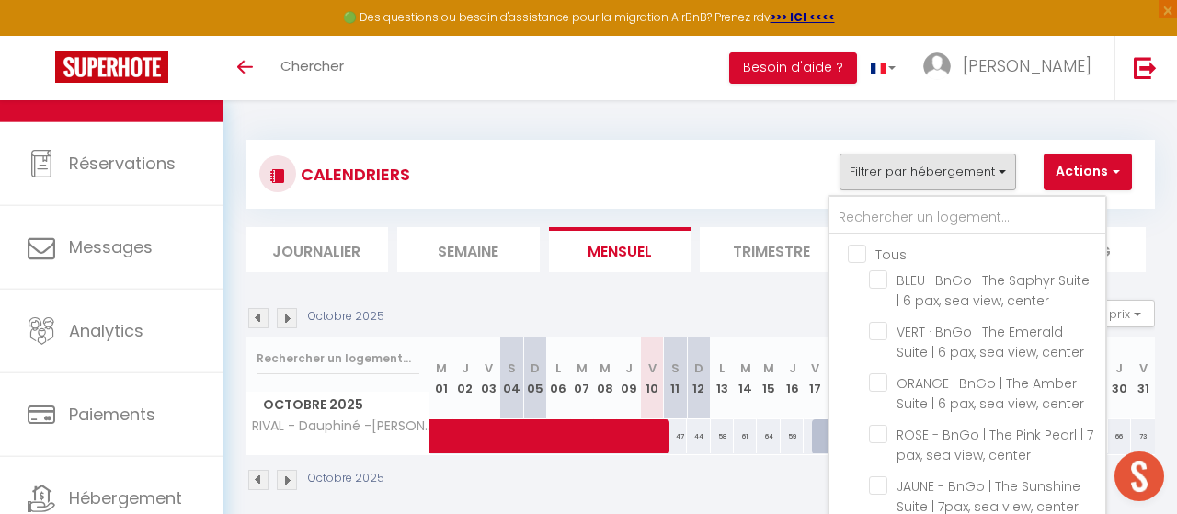
checkbox input "false"
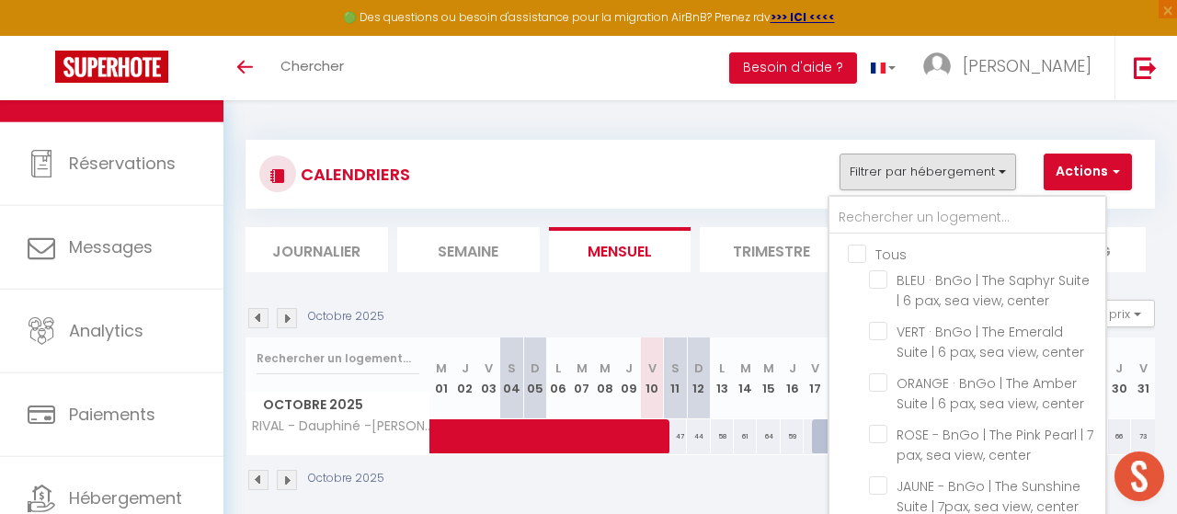
checkbox input "false"
click at [897, 219] on input "text" at bounding box center [967, 217] width 276 height 33
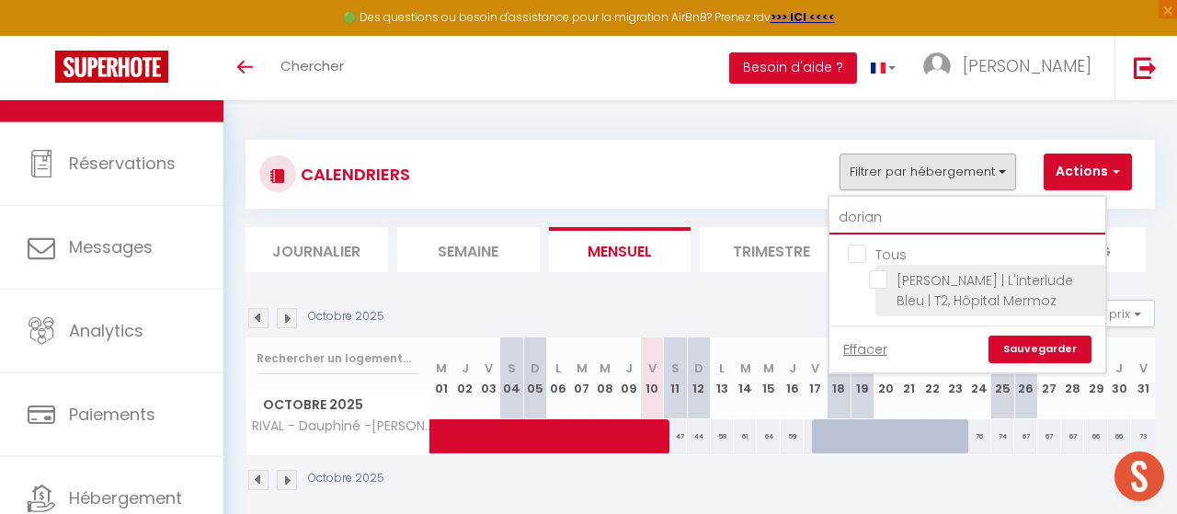
type input "dorian"
click at [876, 280] on input "[PERSON_NAME] | L'interlude Bleu | T2, Hôpital Mermoz" at bounding box center [984, 279] width 230 height 18
checkbox input "true"
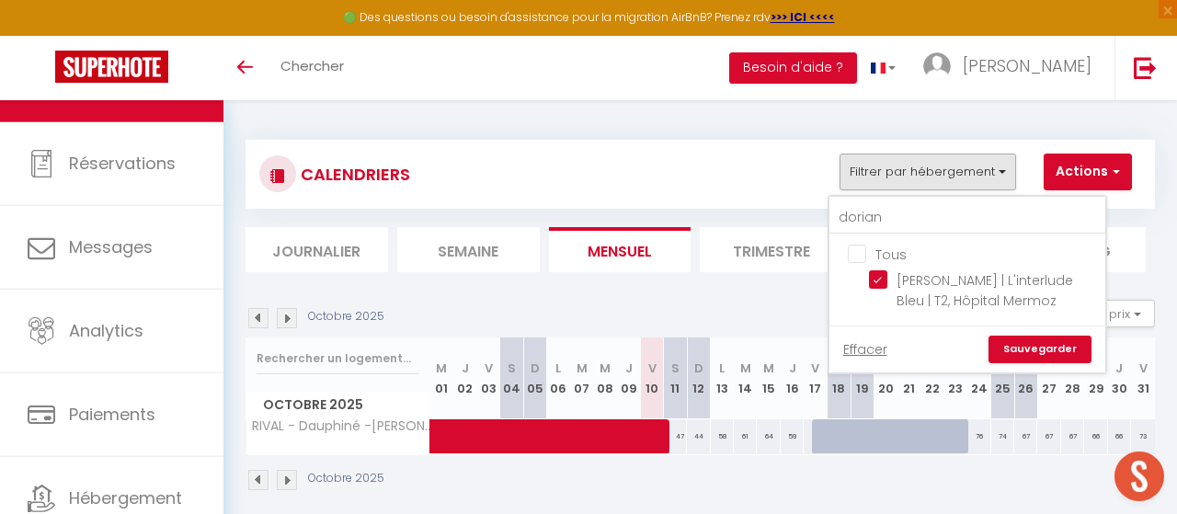
click at [1035, 363] on link "Sauvegarder" at bounding box center [1039, 350] width 103 height 28
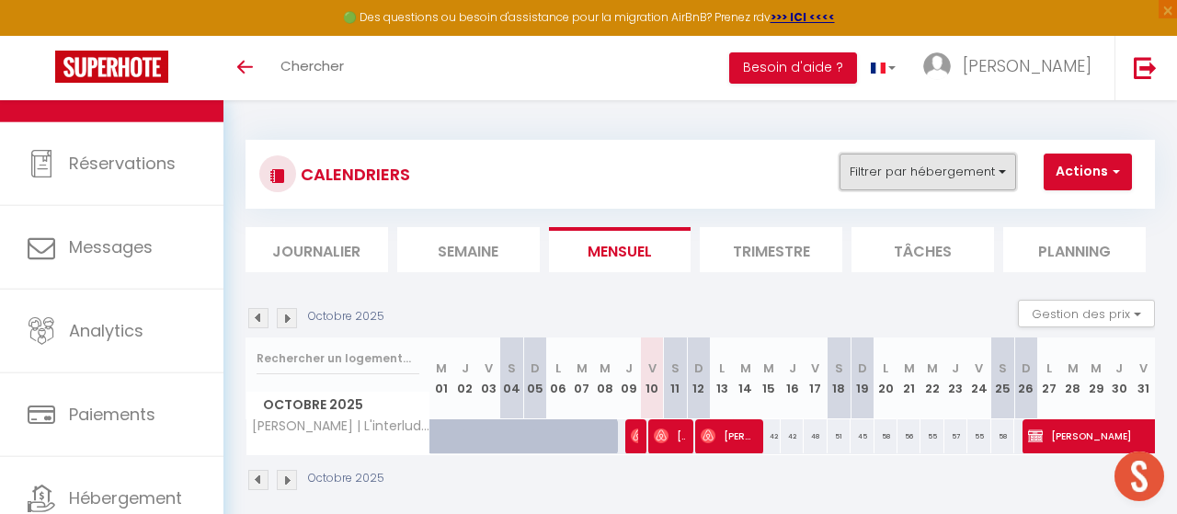
drag, startPoint x: 945, startPoint y: 165, endPoint x: 943, endPoint y: 177, distance: 11.2
click at [945, 166] on button "Filtrer par hébergement" at bounding box center [927, 172] width 177 height 37
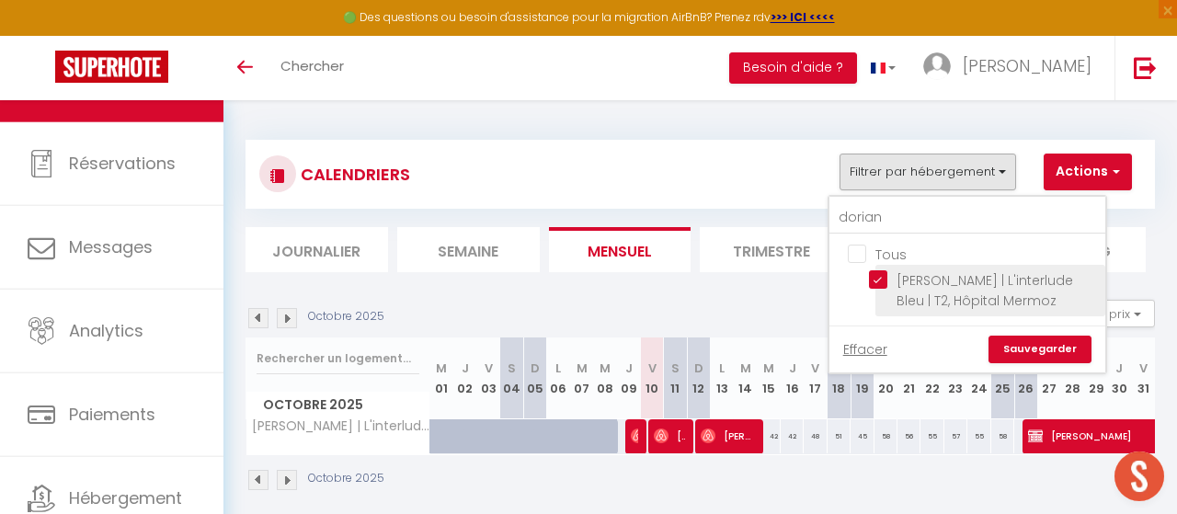
click at [878, 279] on input "[PERSON_NAME] | L'interlude Bleu | T2, Hôpital Mermoz" at bounding box center [984, 279] width 230 height 18
checkbox input "false"
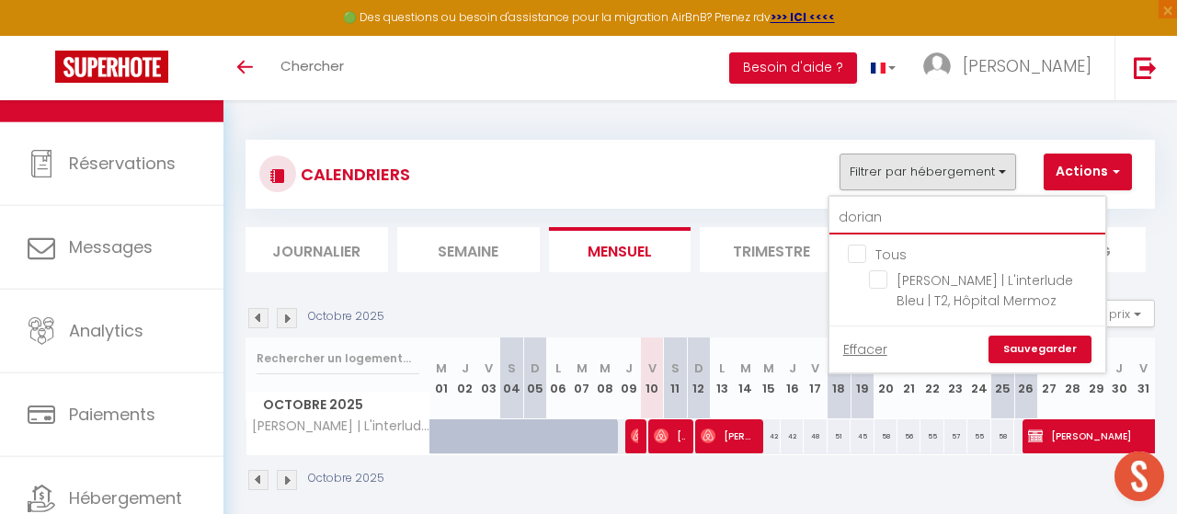
drag, startPoint x: 878, startPoint y: 218, endPoint x: 850, endPoint y: 221, distance: 27.7
click at [850, 222] on input "dorian" at bounding box center [967, 217] width 276 height 33
click at [850, 219] on input "dorian" at bounding box center [967, 217] width 276 height 33
click at [858, 253] on input "Tous" at bounding box center [986, 253] width 276 height 18
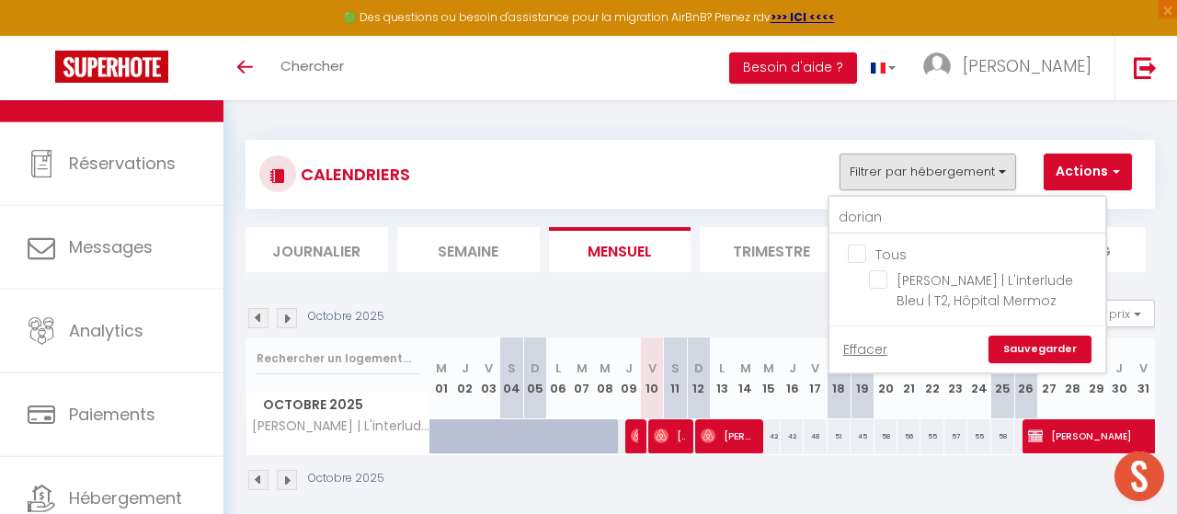
checkbox input "true"
click at [1044, 363] on link "Sauvegarder" at bounding box center [1039, 350] width 103 height 28
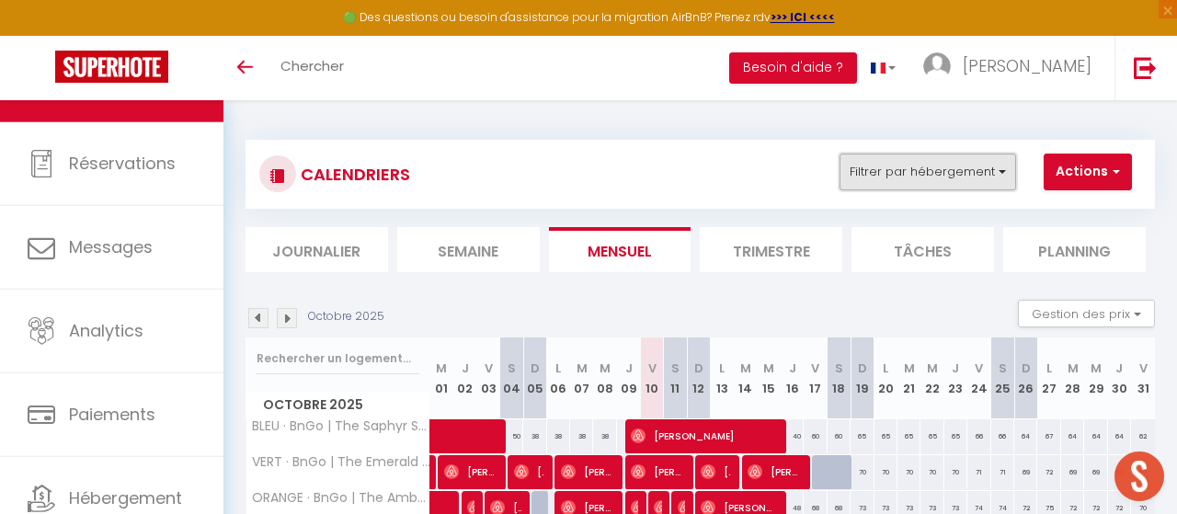
click at [950, 179] on button "Filtrer par hébergement" at bounding box center [927, 172] width 177 height 37
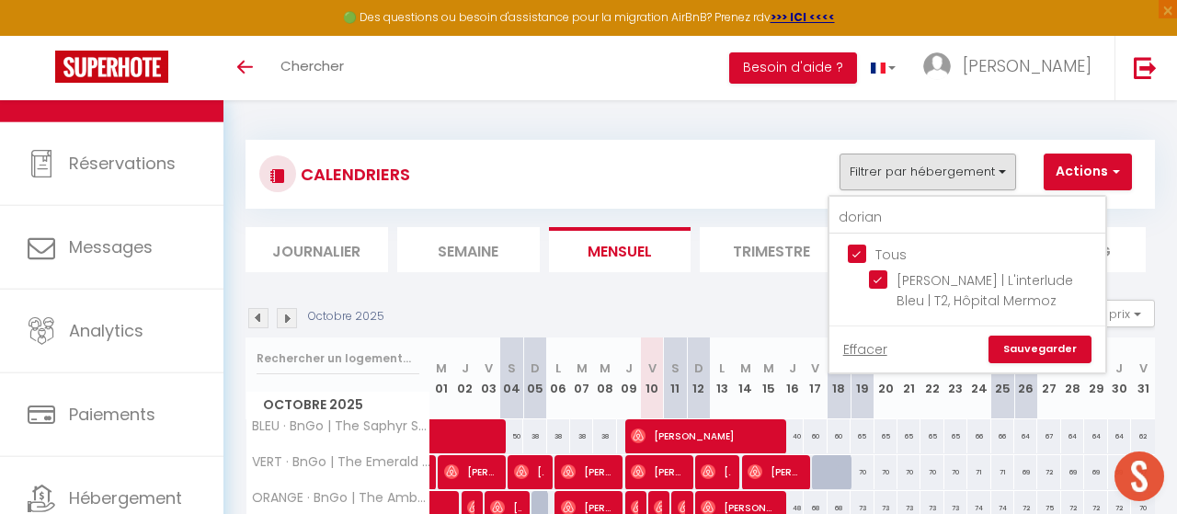
click at [864, 253] on input "Tous" at bounding box center [986, 253] width 276 height 18
checkbox input "false"
click at [885, 216] on input "dorian" at bounding box center [967, 217] width 276 height 33
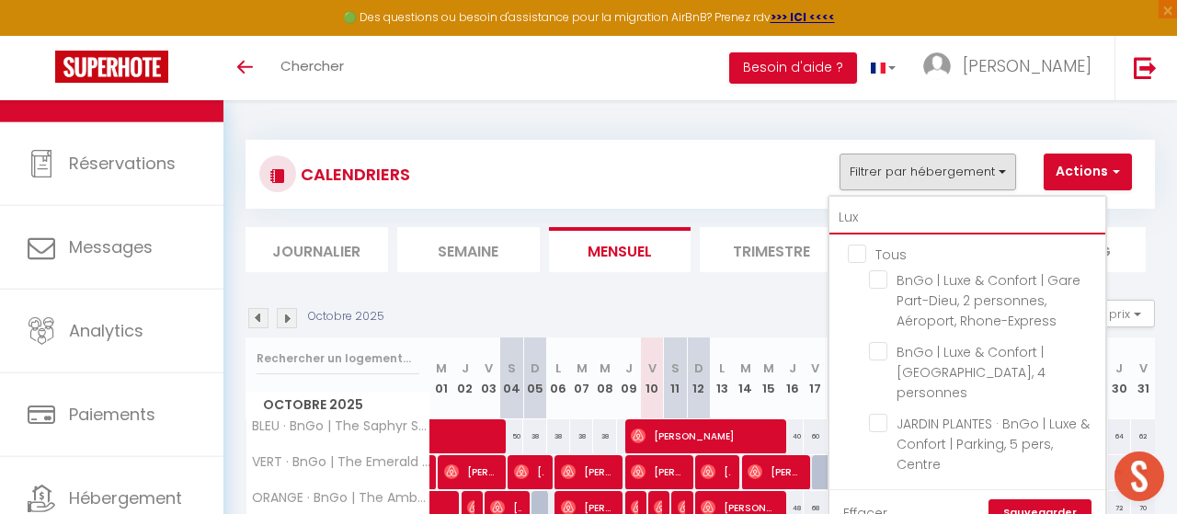
type input "Luxe"
click at [867, 214] on input "Luxe" at bounding box center [967, 217] width 276 height 33
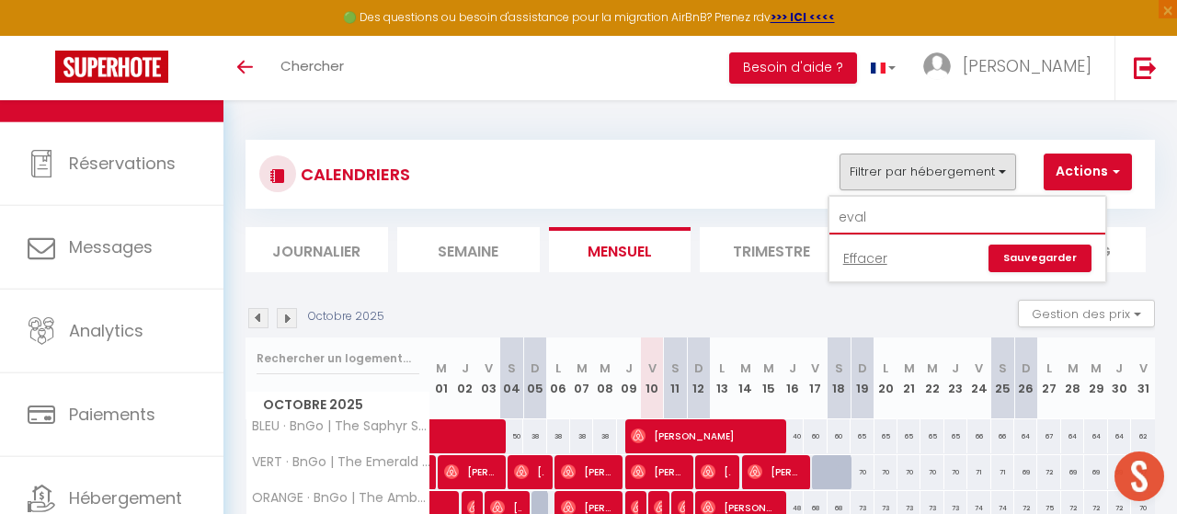
click at [878, 222] on input "eval" at bounding box center [967, 217] width 276 height 33
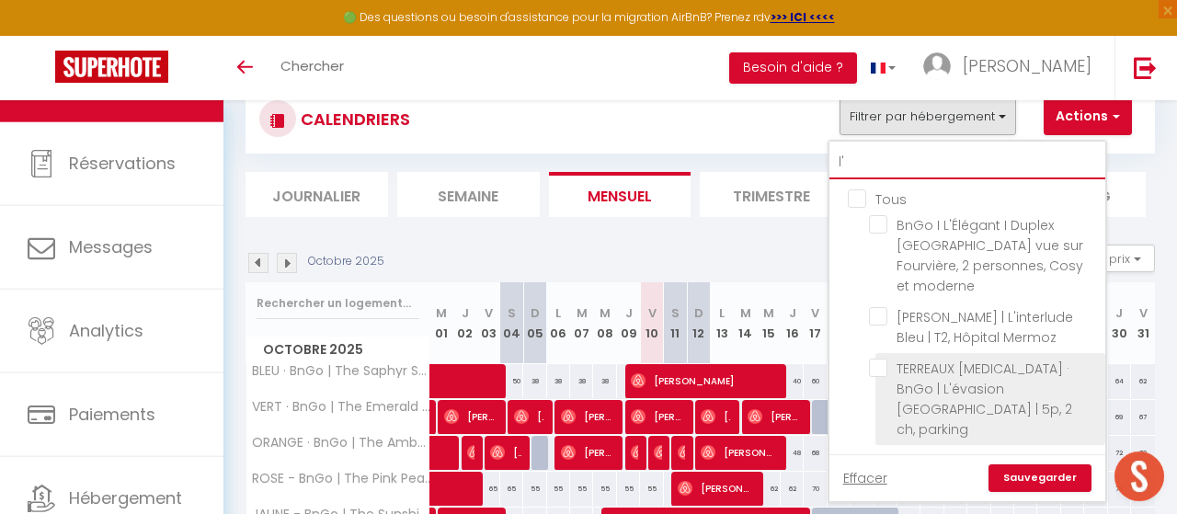
scroll to position [96, 0]
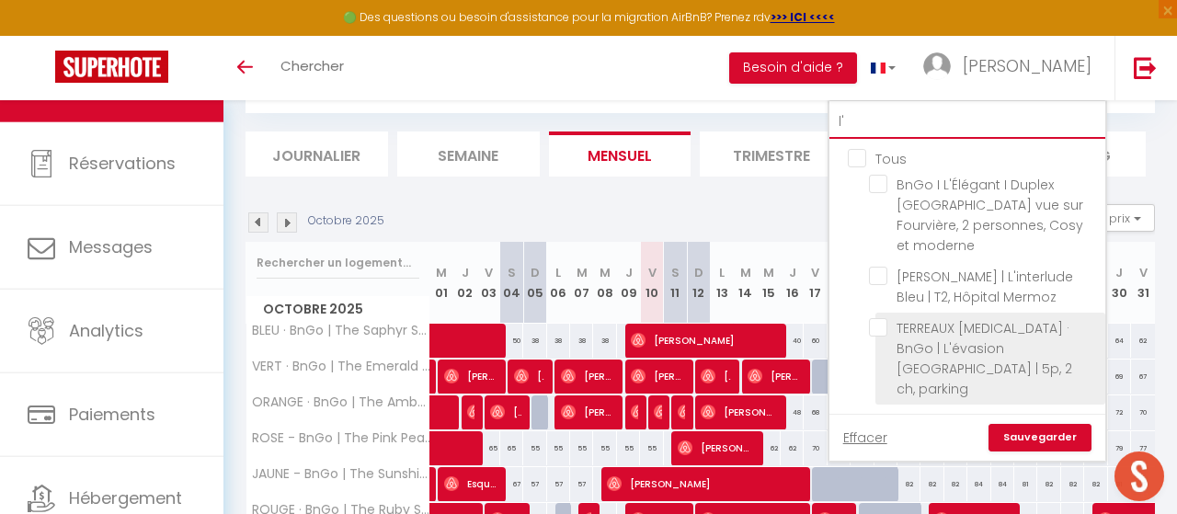
type input "l'"
click at [881, 330] on input "TERREAUX [MEDICAL_DATA] · BnGo | L'évasion [GEOGRAPHIC_DATA] | 5p, 2 ch, parking" at bounding box center [984, 327] width 230 height 18
checkbox input "true"
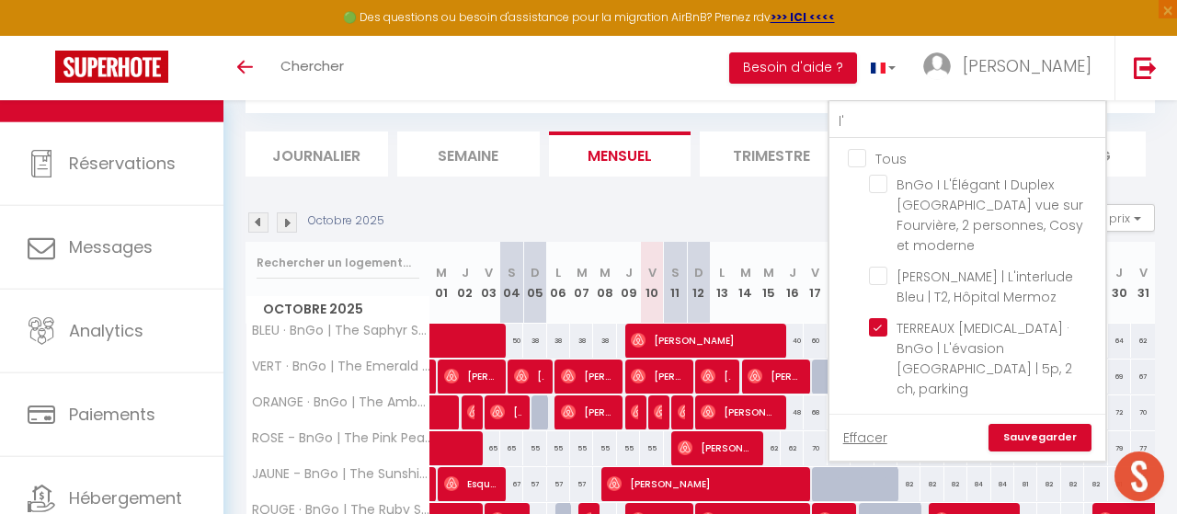
click at [1053, 424] on link "Sauvegarder" at bounding box center [1039, 438] width 103 height 28
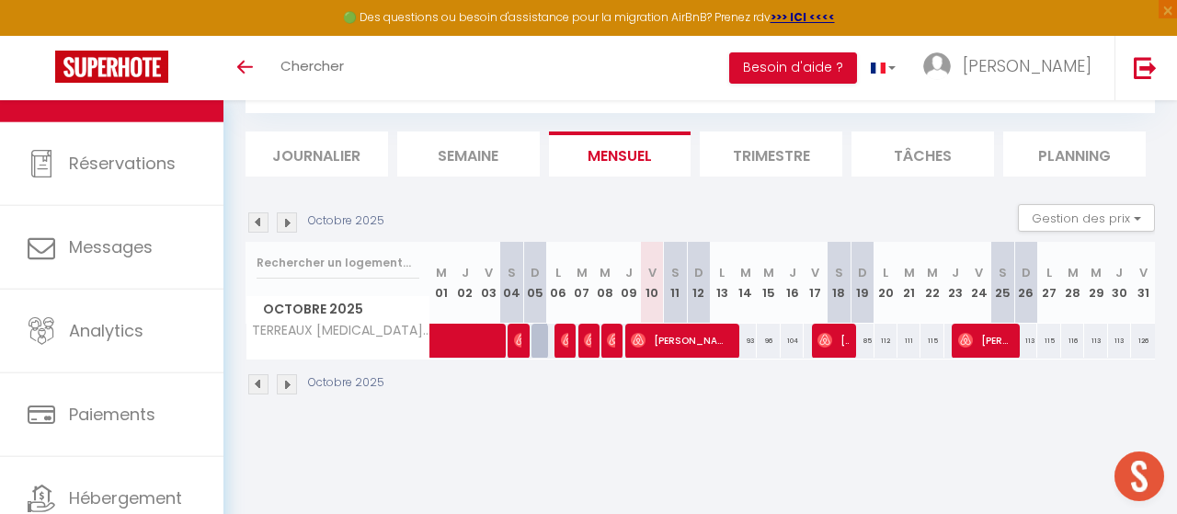
click at [257, 218] on img at bounding box center [258, 222] width 20 height 20
